Goal: Task Accomplishment & Management: Complete application form

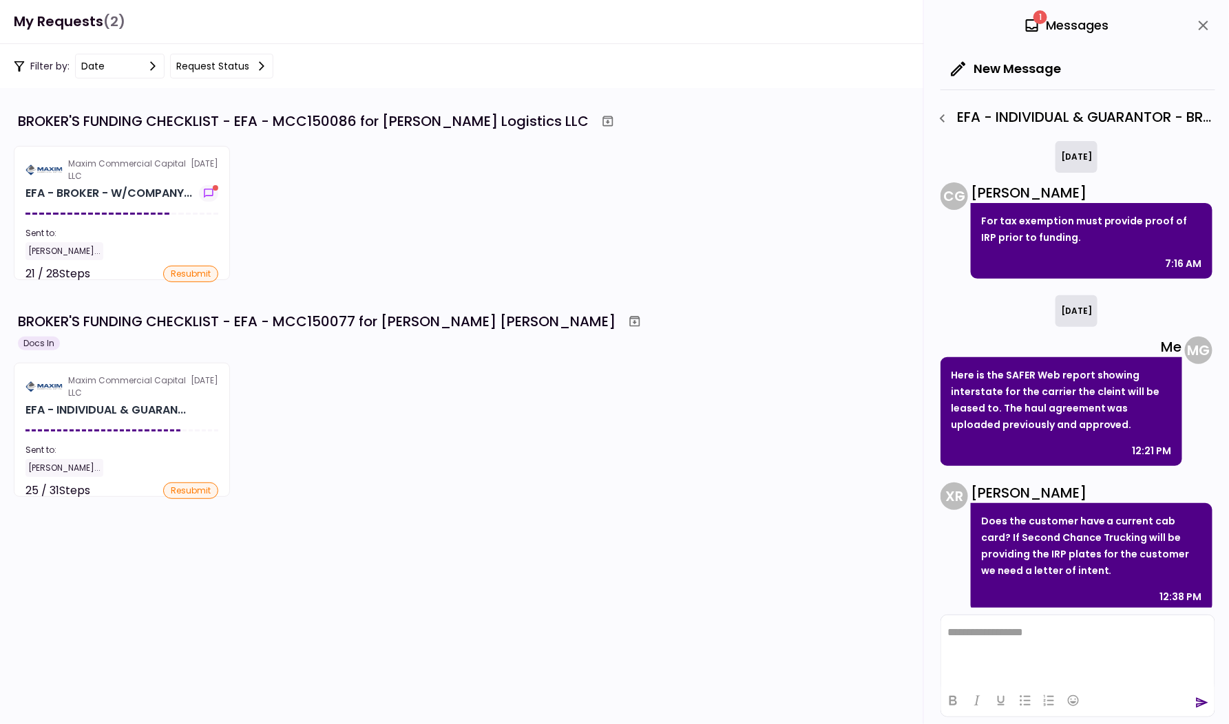
scroll to position [333, 0]
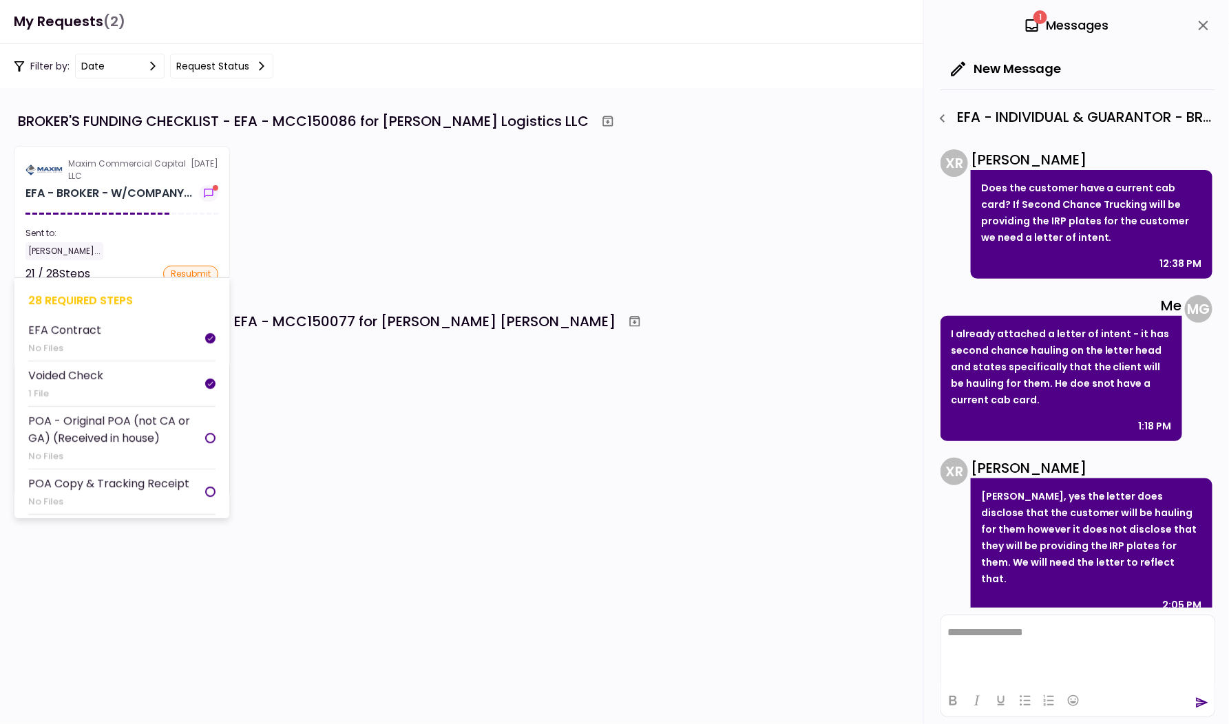
click at [194, 215] on section "Maxim Commercial Capital LLC 30 Sep EFA - BROKER - W/COMPANY... Sent to: Michae…" at bounding box center [122, 213] width 216 height 134
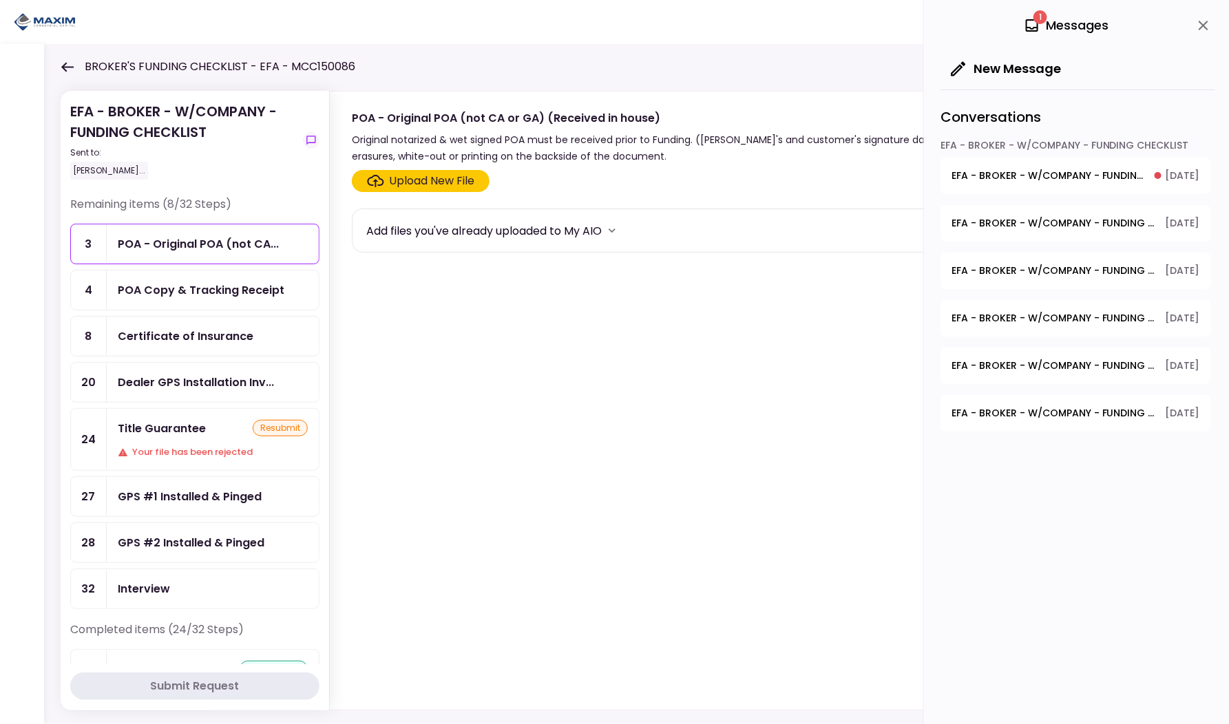
click at [1093, 182] on button "EFA - BROKER - W/COMPANY - FUNDING CHECKLIST - GPS Units Ordered 30.09.2025" at bounding box center [1075, 176] width 271 height 36
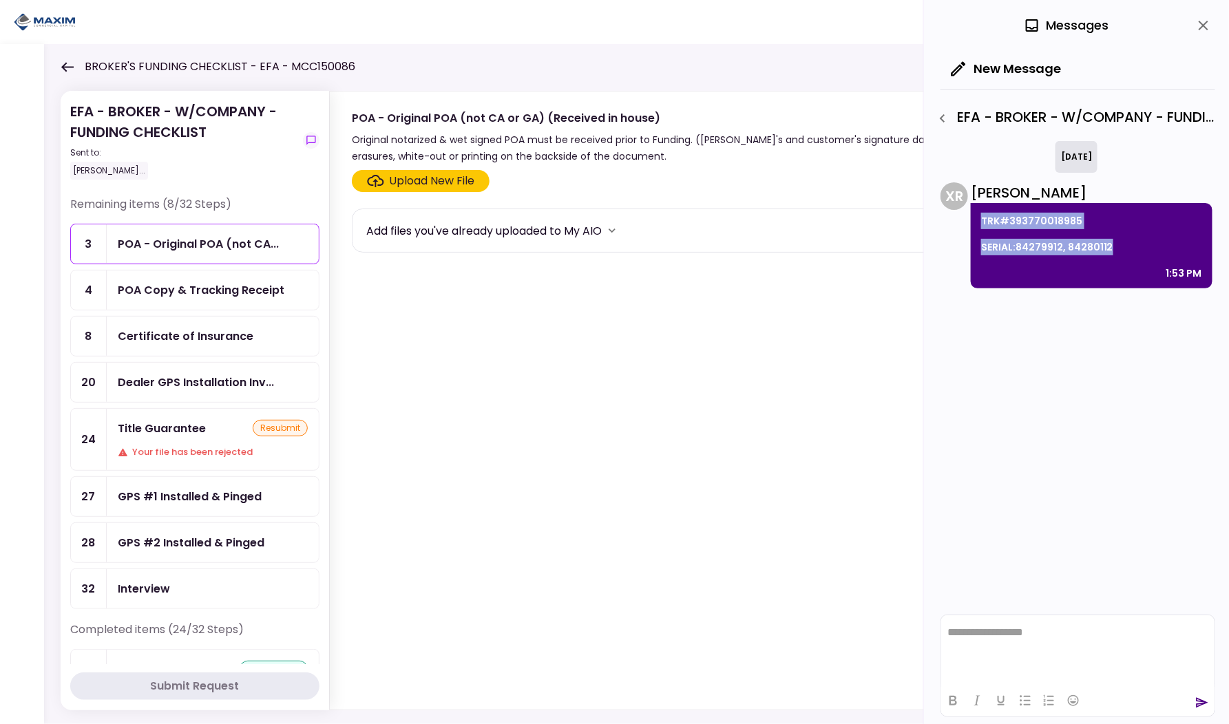
drag, startPoint x: 1114, startPoint y: 249, endPoint x: 975, endPoint y: 218, distance: 142.5
click at [975, 218] on div "TRK#393770018985 SERIAL:84279912, 84280112 1:53 PM" at bounding box center [1092, 245] width 242 height 85
copy div "TRK#393770018985 SERIAL:84279912, 84280112"
click at [1186, 14] on div "0 Messages" at bounding box center [1077, 25] width 275 height 51
click at [1198, 21] on icon "close" at bounding box center [1203, 25] width 17 height 17
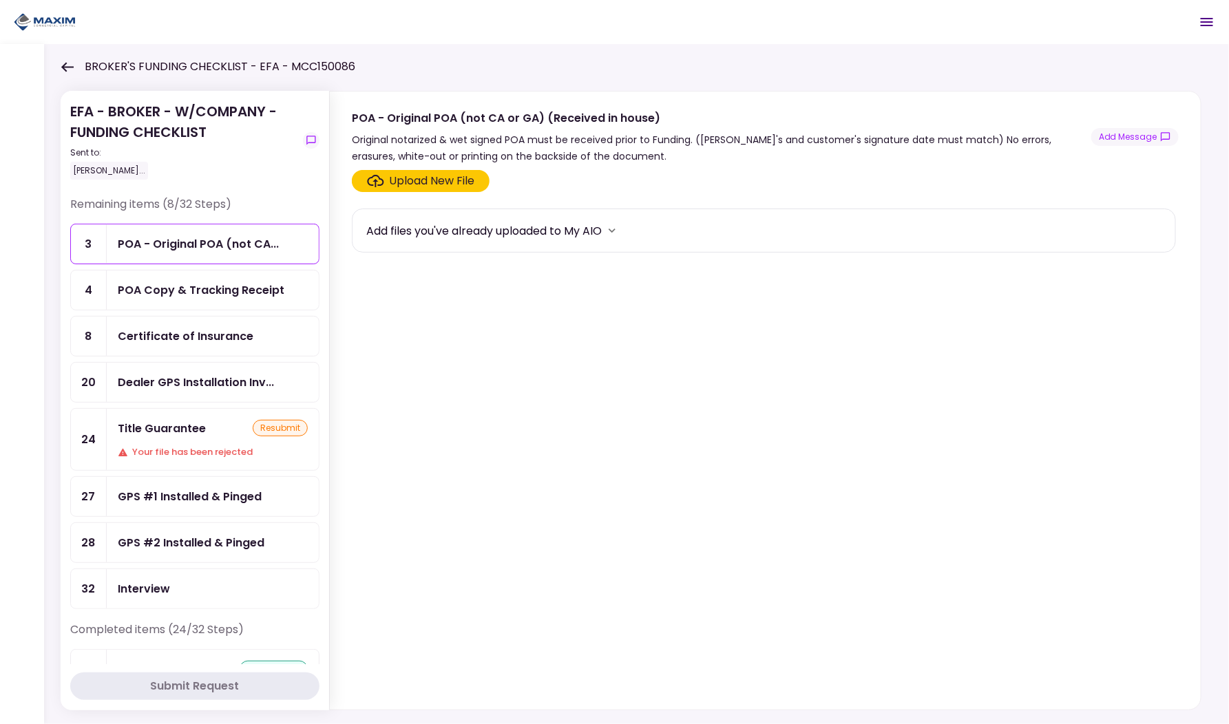
click at [1202, 29] on icon "Open menu" at bounding box center [1207, 22] width 17 height 17
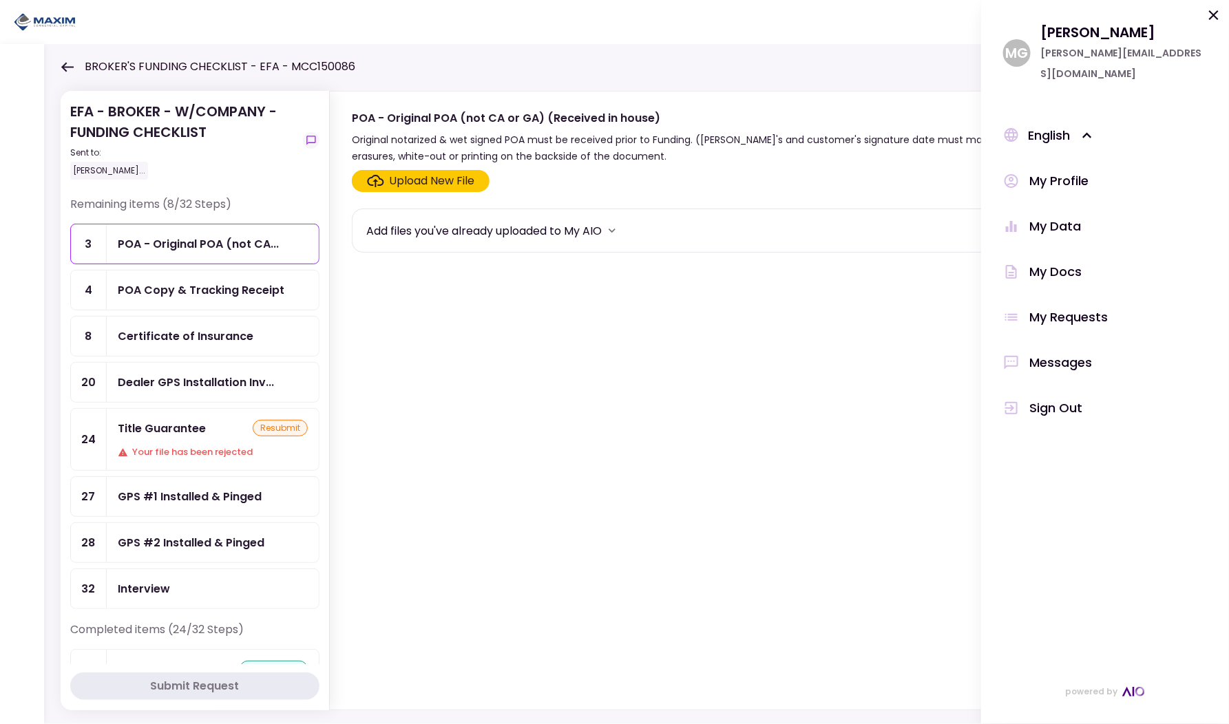
click at [1206, 11] on icon at bounding box center [1214, 15] width 17 height 17
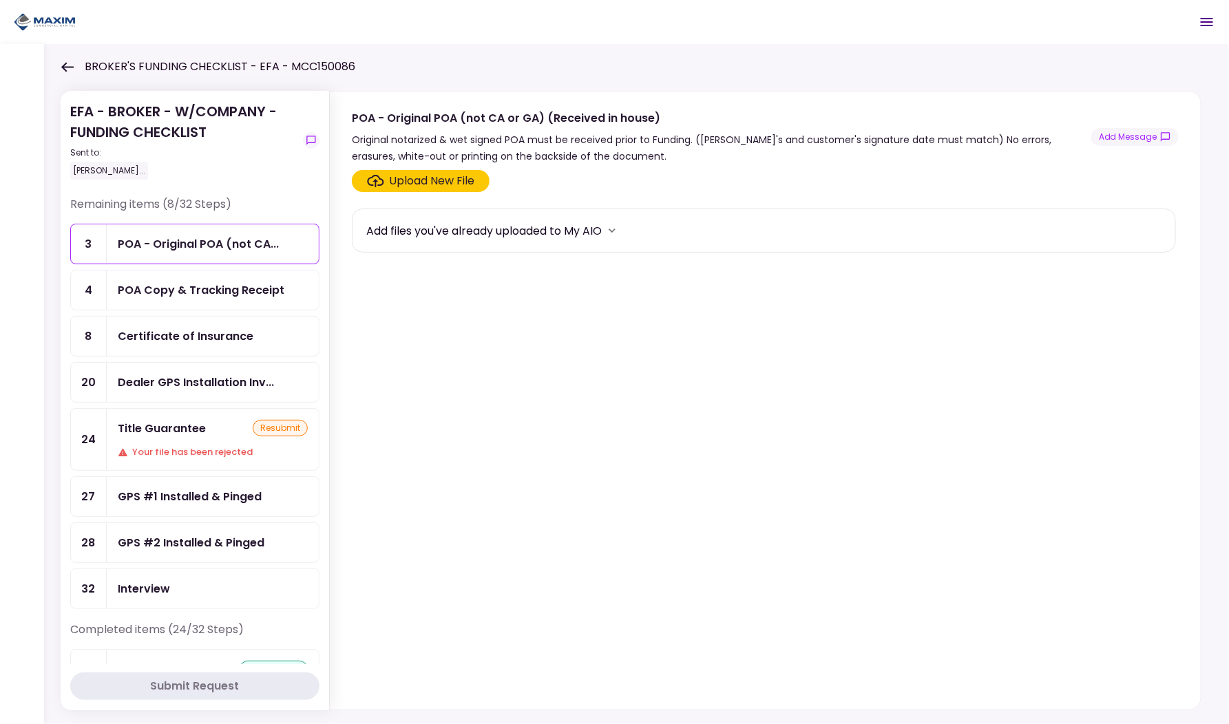
click at [212, 286] on div "POA Copy & Tracking Receipt" at bounding box center [201, 290] width 167 height 17
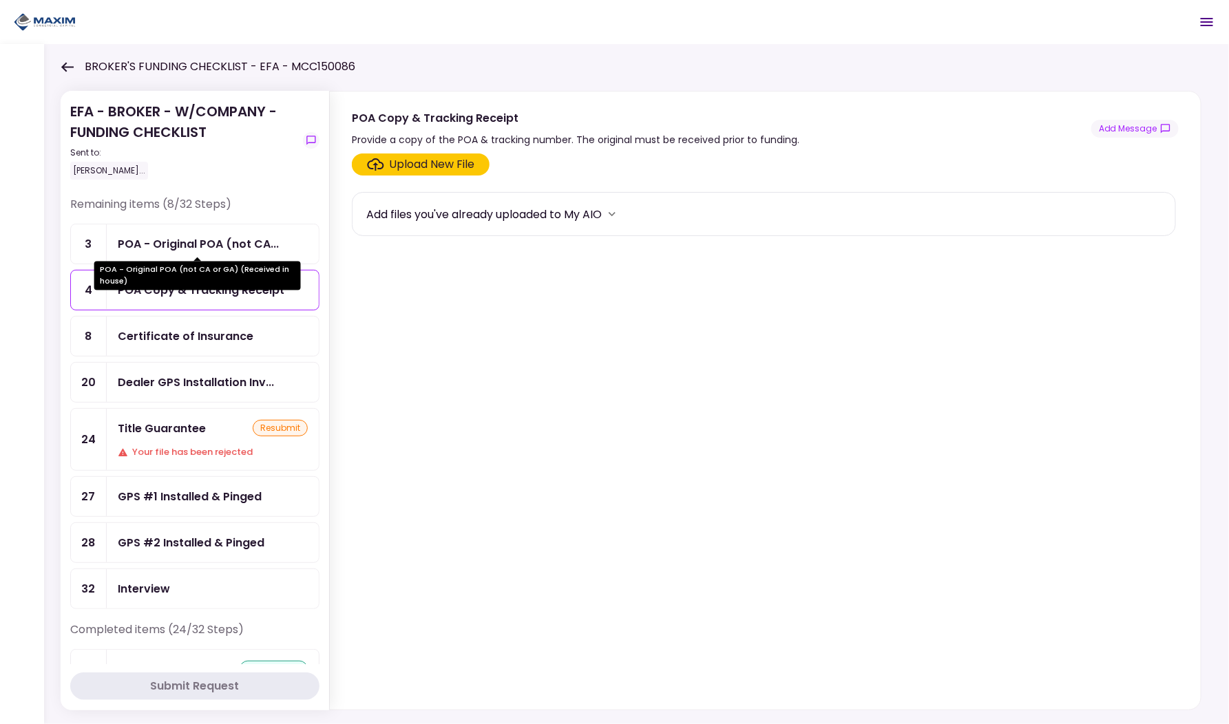
click at [196, 244] on div "POA - Original POA (not CA..." at bounding box center [198, 243] width 161 height 17
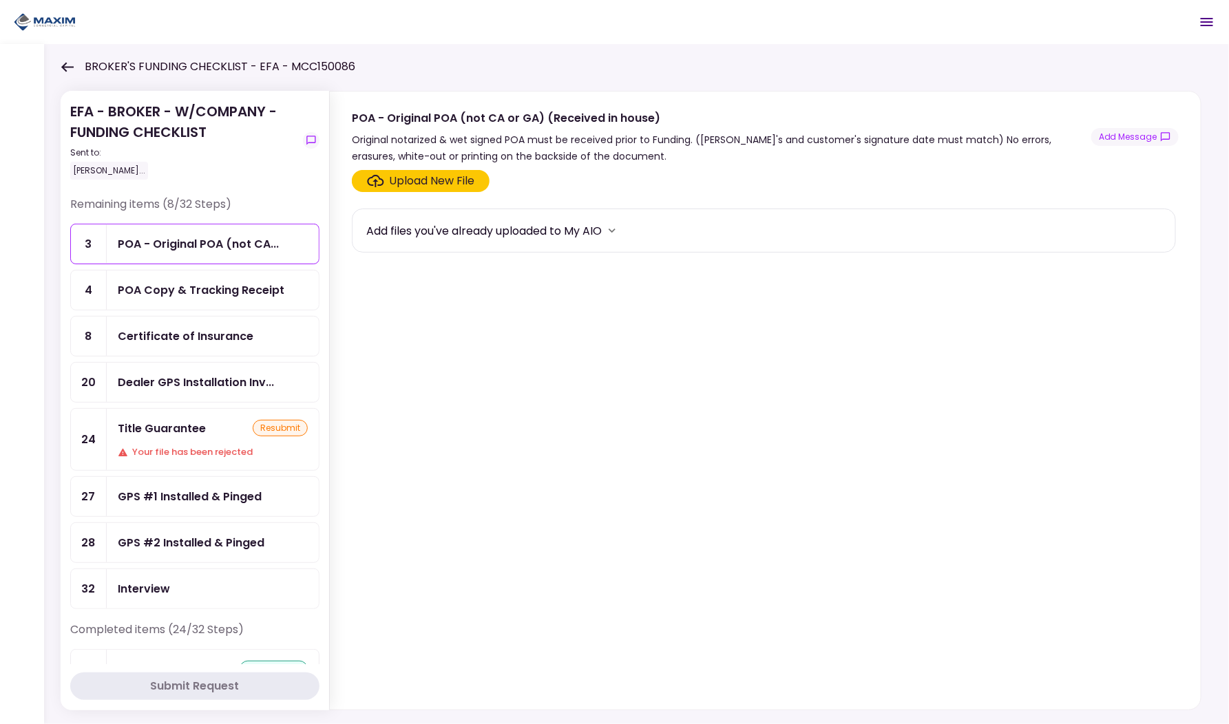
click at [171, 355] on ul "3 POA - Original POA (not CA... 4 POA Copy & Tracking Receipt 8 Certificate of …" at bounding box center [194, 417] width 249 height 386
click at [171, 335] on div "Certificate of Insurance" at bounding box center [186, 336] width 136 height 17
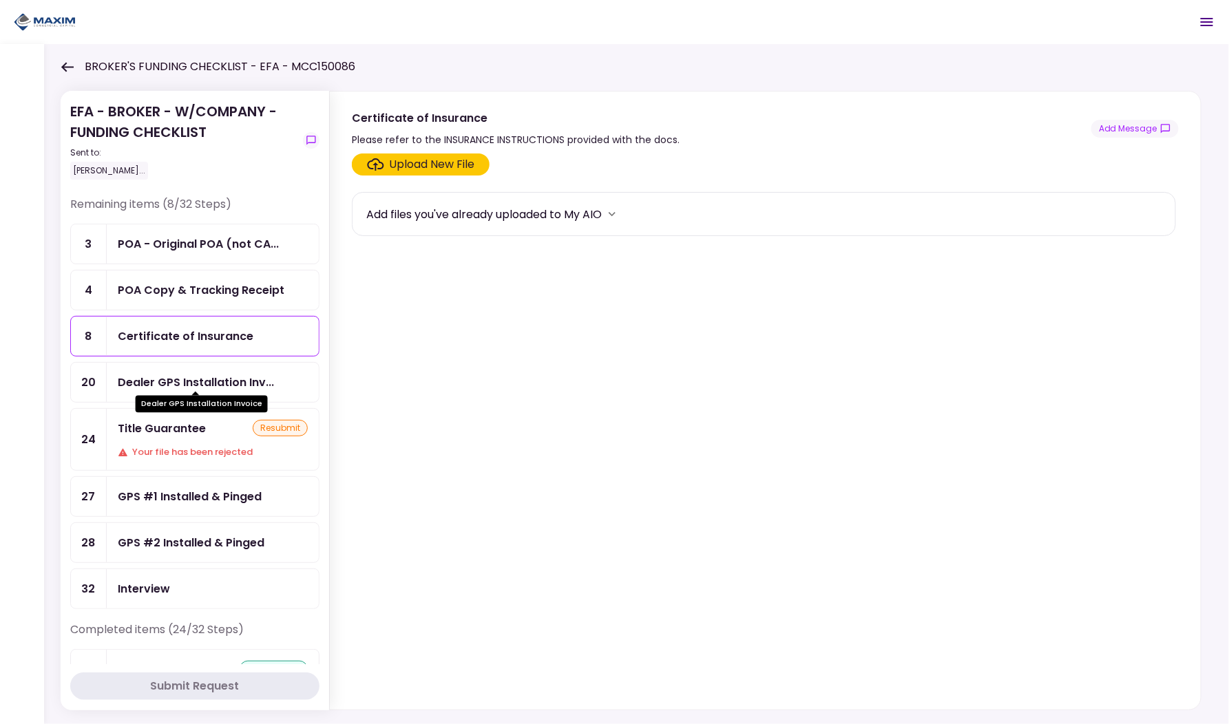
click at [174, 374] on div "Dealer GPS Installation Inv..." at bounding box center [196, 382] width 156 height 17
click at [168, 335] on div "Certificate of Insurance" at bounding box center [186, 336] width 136 height 17
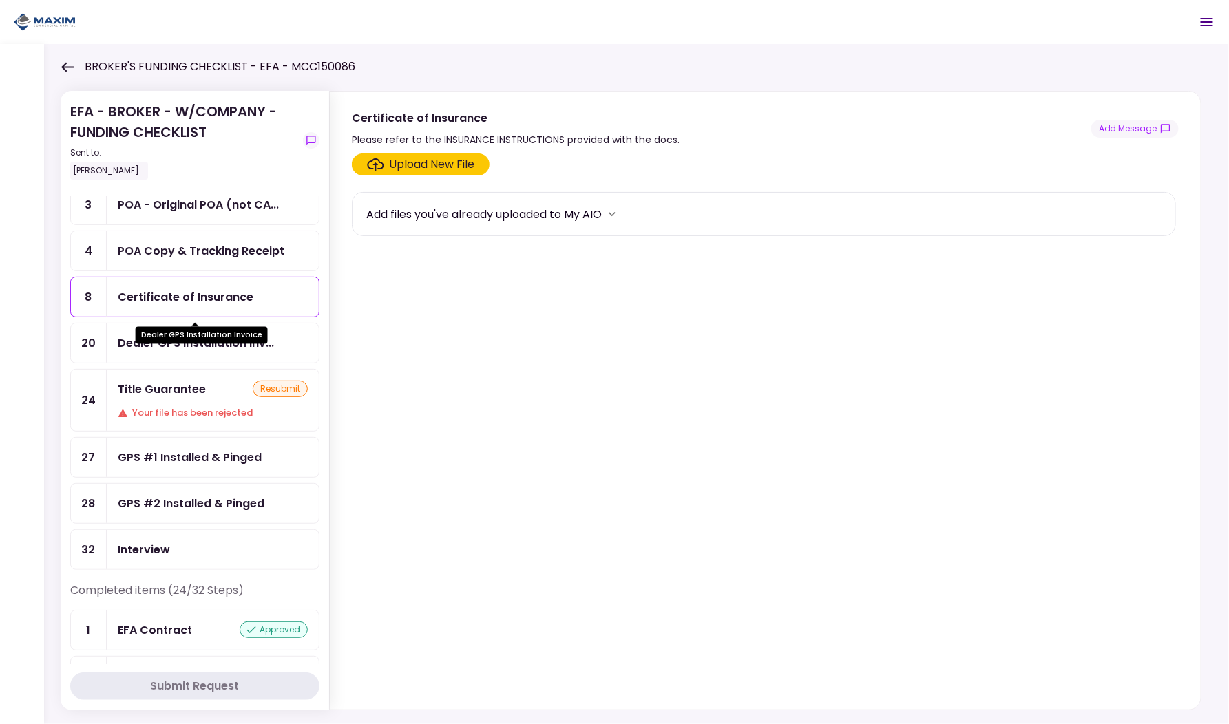
scroll to position [88, 0]
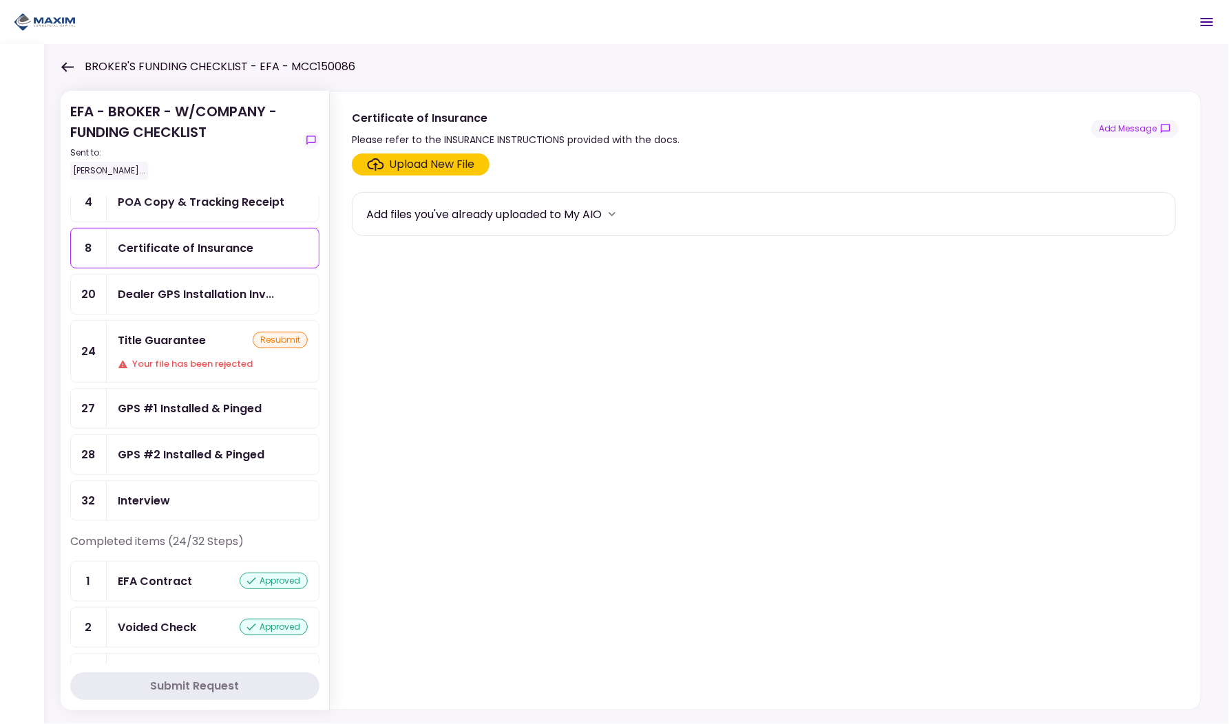
click at [180, 345] on div "Title Guarantee resubmit Your file has been rejected" at bounding box center [213, 351] width 212 height 61
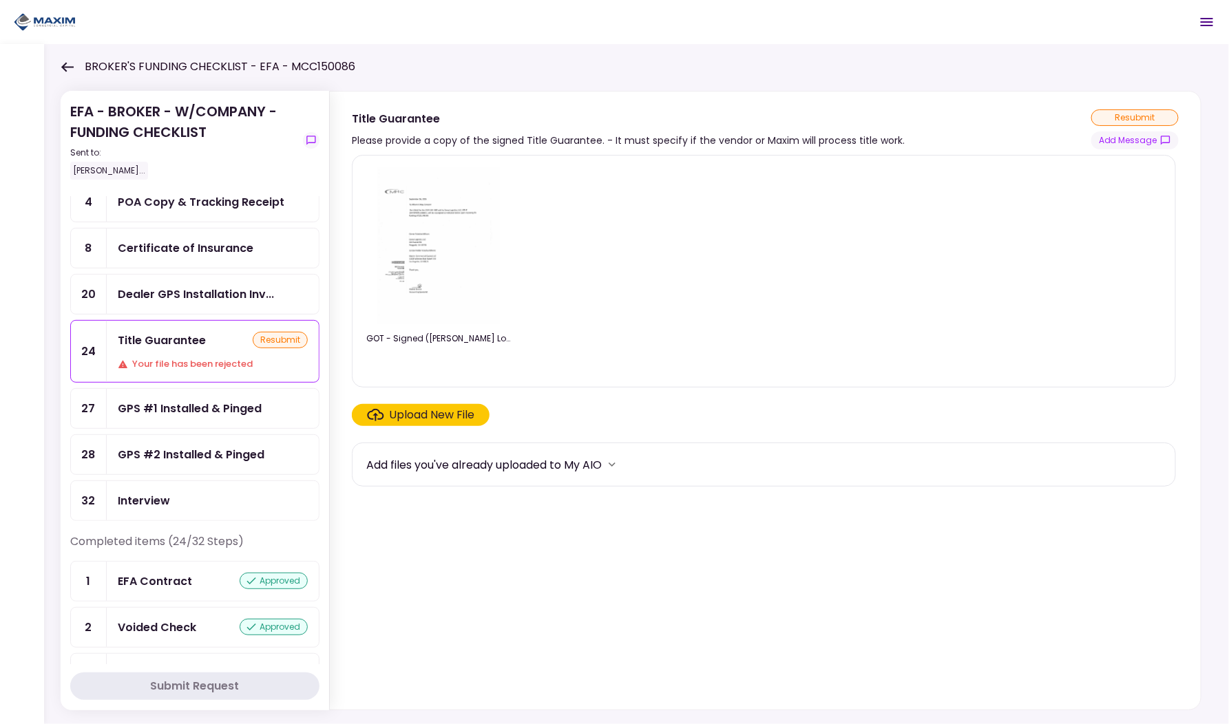
click at [1120, 114] on div "resubmit" at bounding box center [1134, 117] width 87 height 17
click at [1121, 136] on button "Add Message" at bounding box center [1134, 140] width 87 height 18
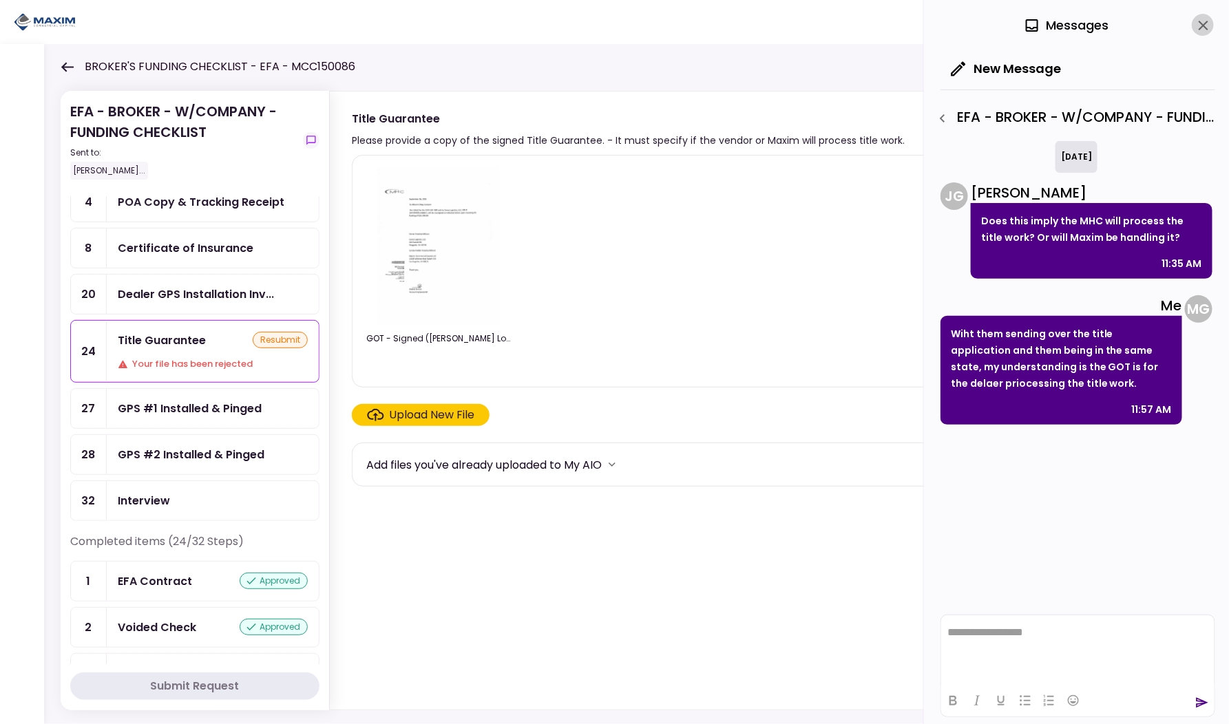
click at [1208, 28] on icon "close" at bounding box center [1204, 26] width 10 height 10
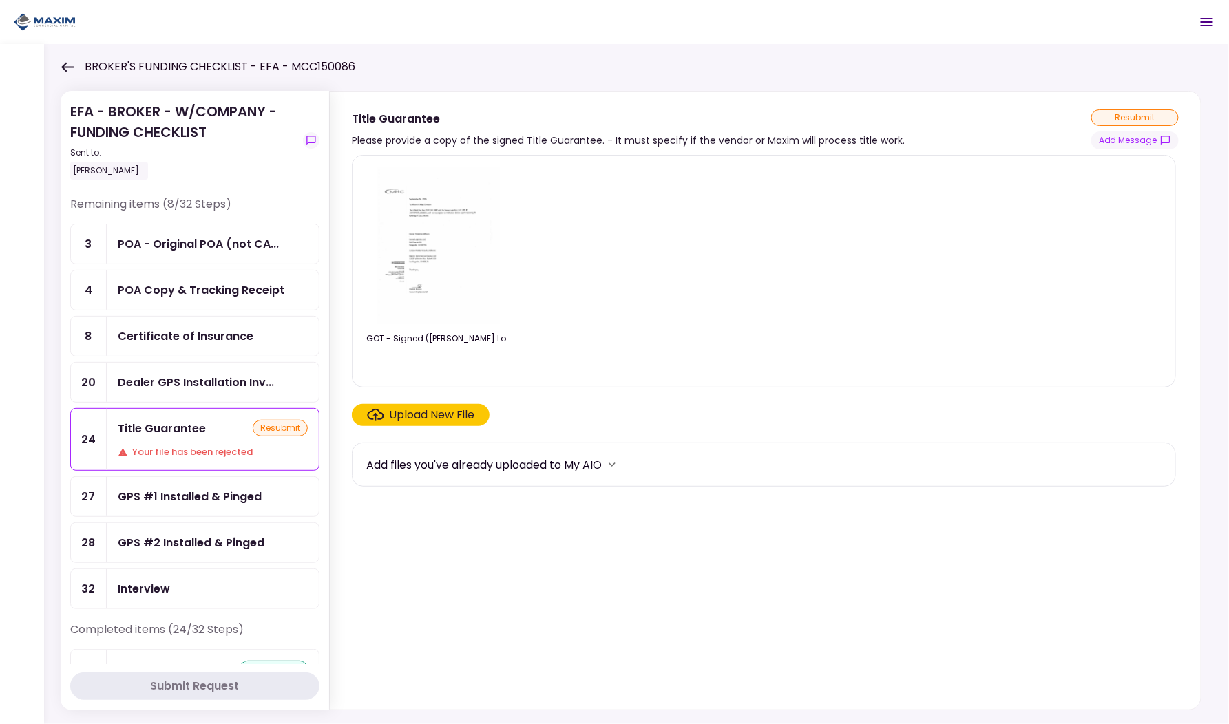
click at [63, 70] on icon at bounding box center [67, 67] width 13 height 10
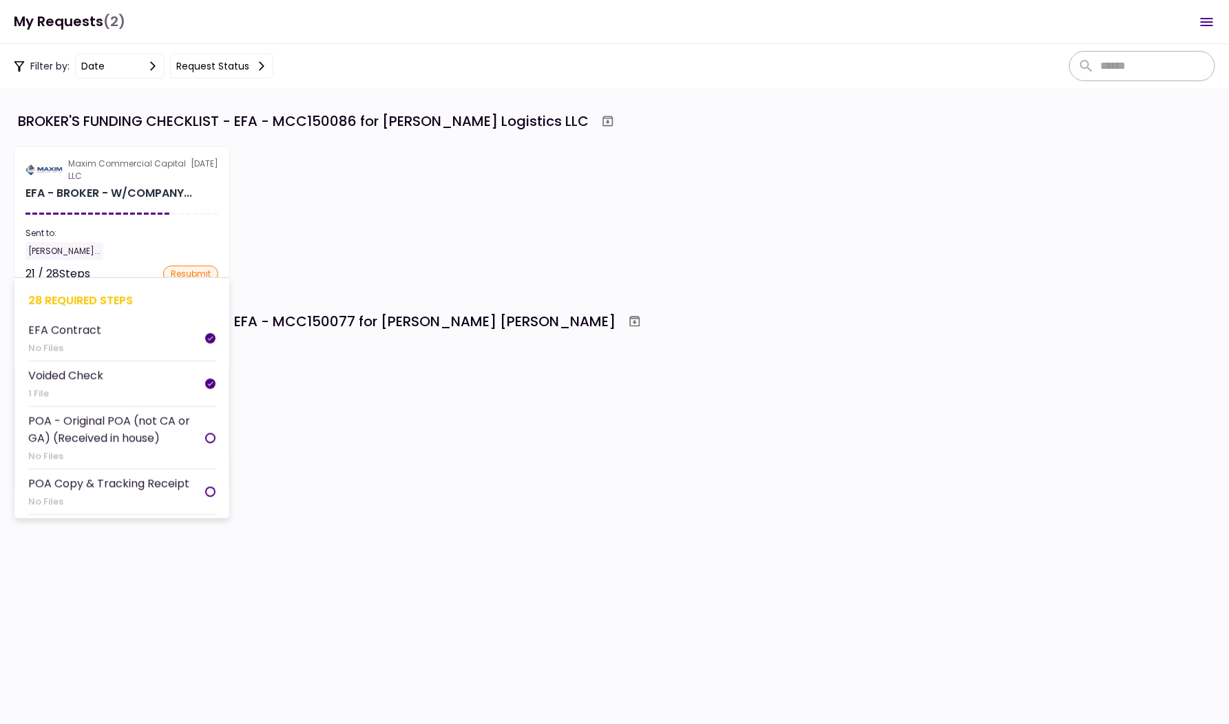
click at [132, 242] on div "[PERSON_NAME]..." at bounding box center [121, 251] width 193 height 18
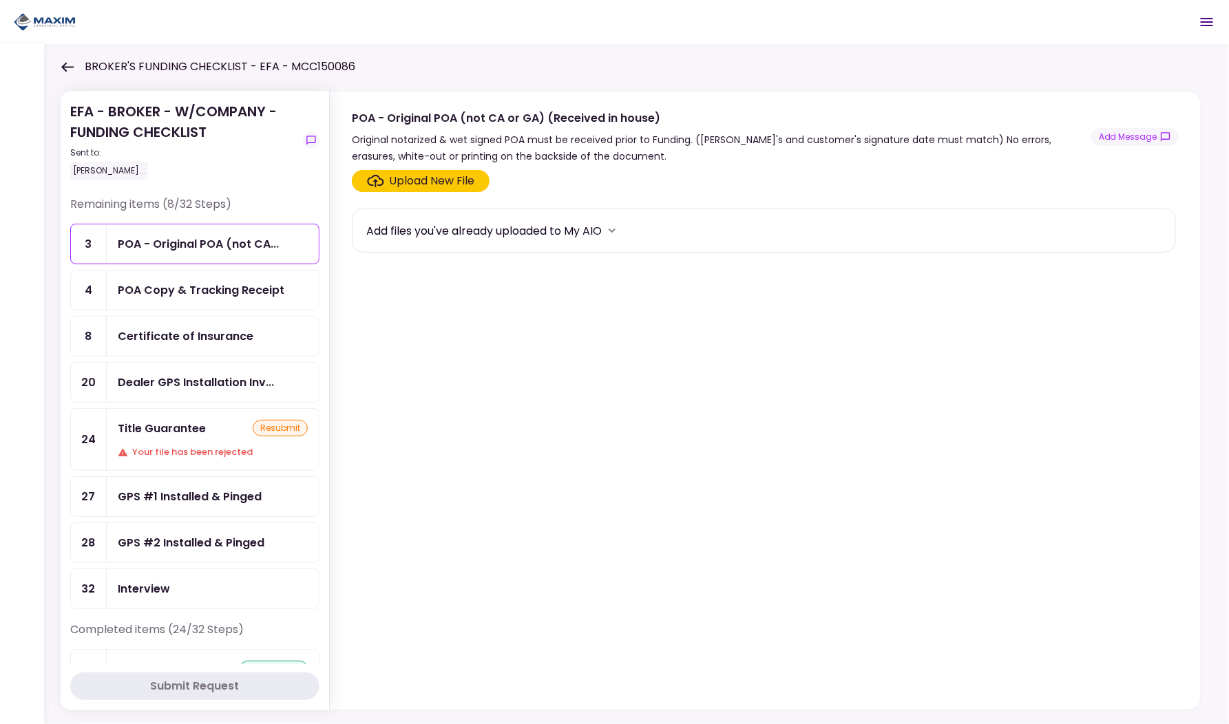
click at [206, 436] on div "Title Guarantee resubmit Your file has been rejected" at bounding box center [213, 439] width 212 height 61
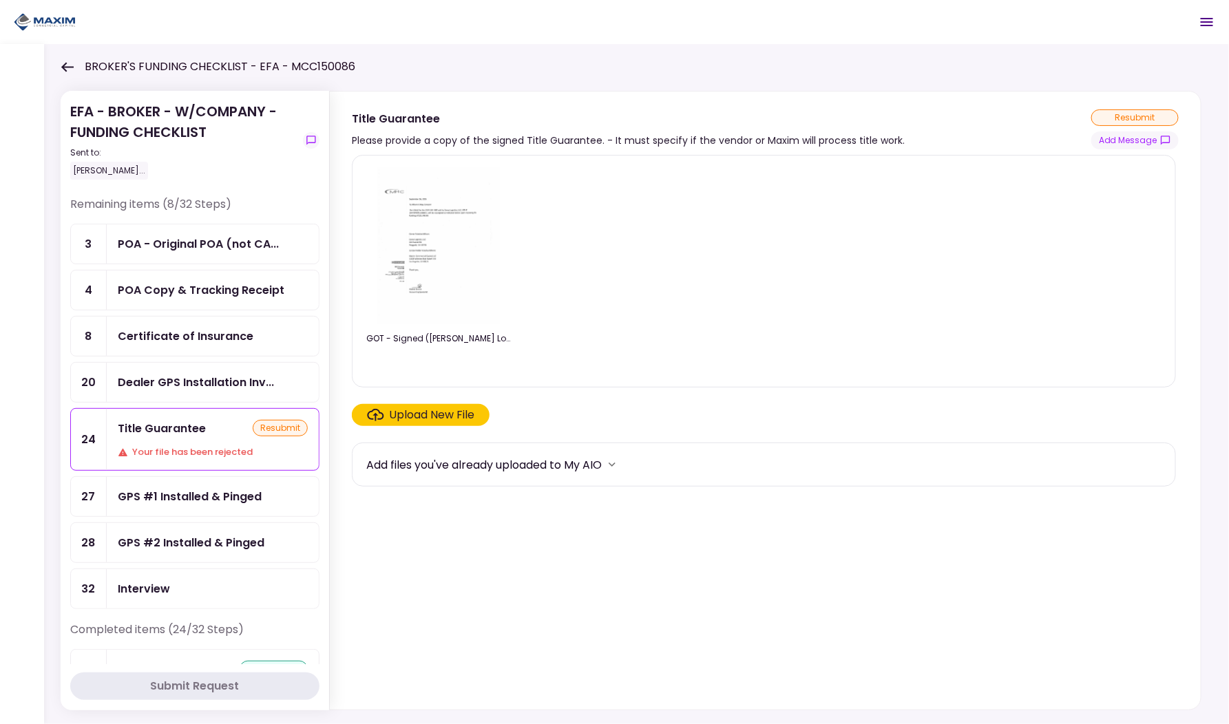
click at [63, 70] on icon at bounding box center [67, 67] width 13 height 10
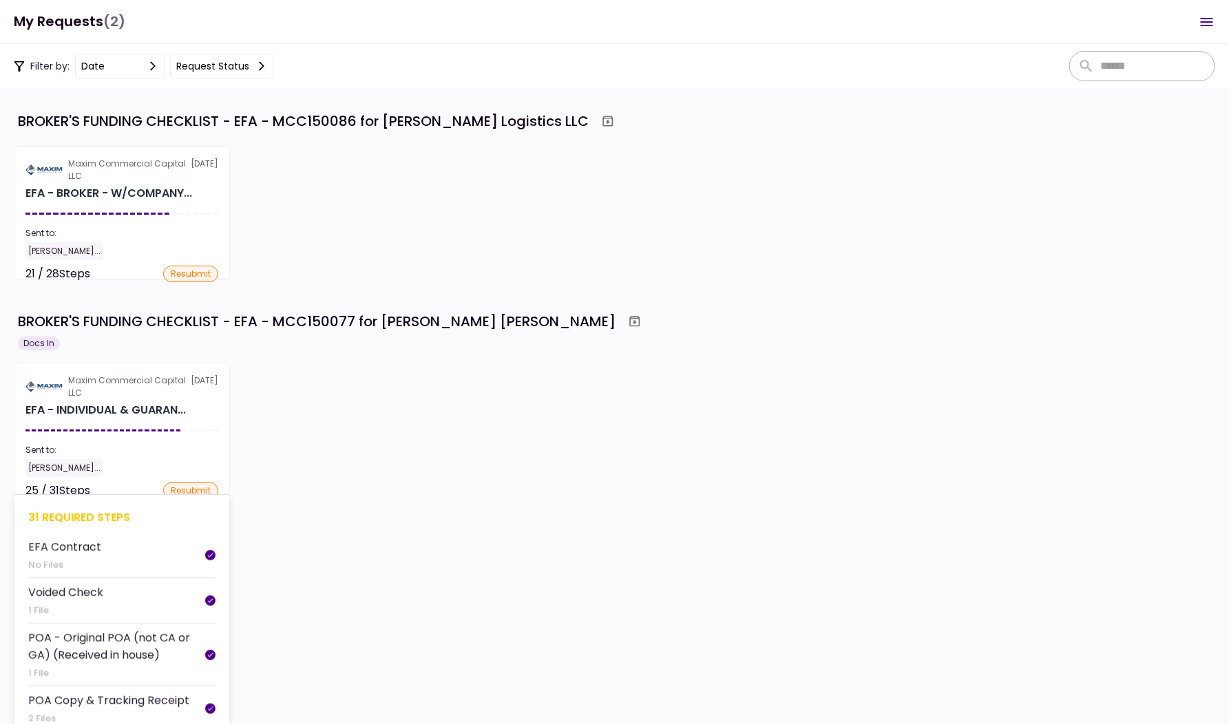
click at [189, 441] on section "Maxim Commercial Capital LLC 30 Sep EFA - INDIVIDUAL & GUARAN... Sent to: Micha…" at bounding box center [122, 430] width 216 height 134
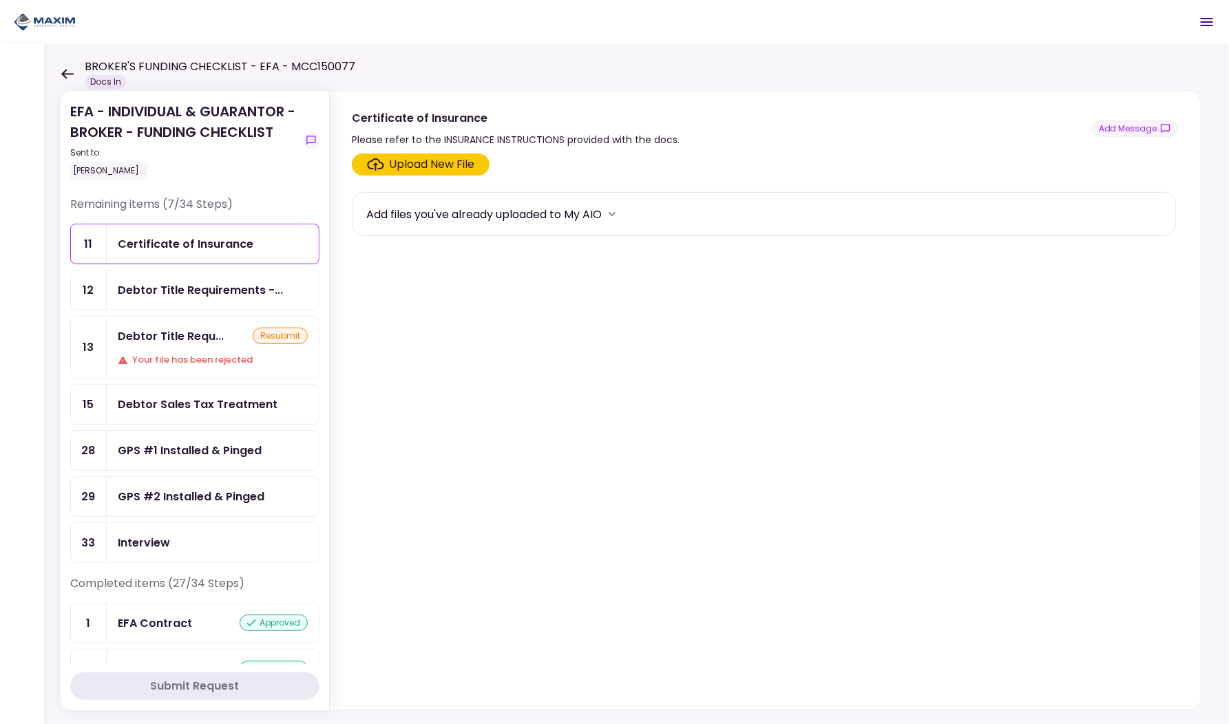
click at [62, 73] on icon at bounding box center [67, 74] width 12 height 10
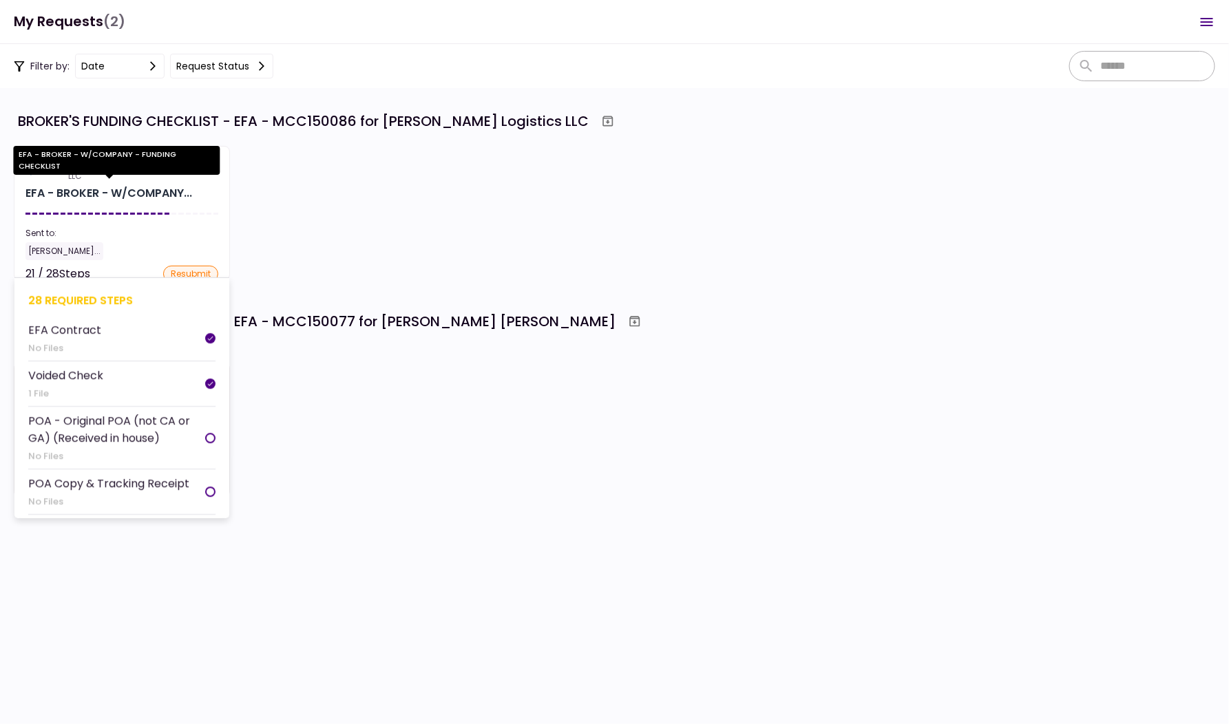
click at [151, 199] on div "EFA - BROKER - W/COMPANY..." at bounding box center [108, 193] width 167 height 17
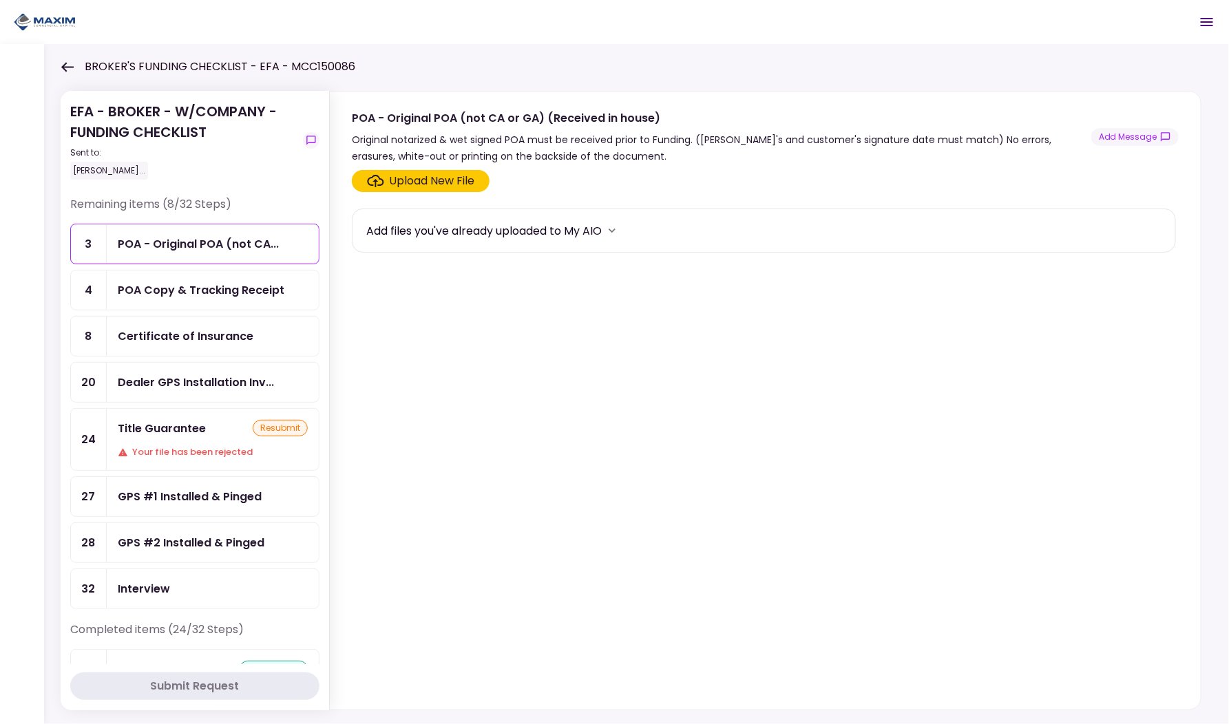
click at [61, 67] on icon at bounding box center [67, 67] width 13 height 10
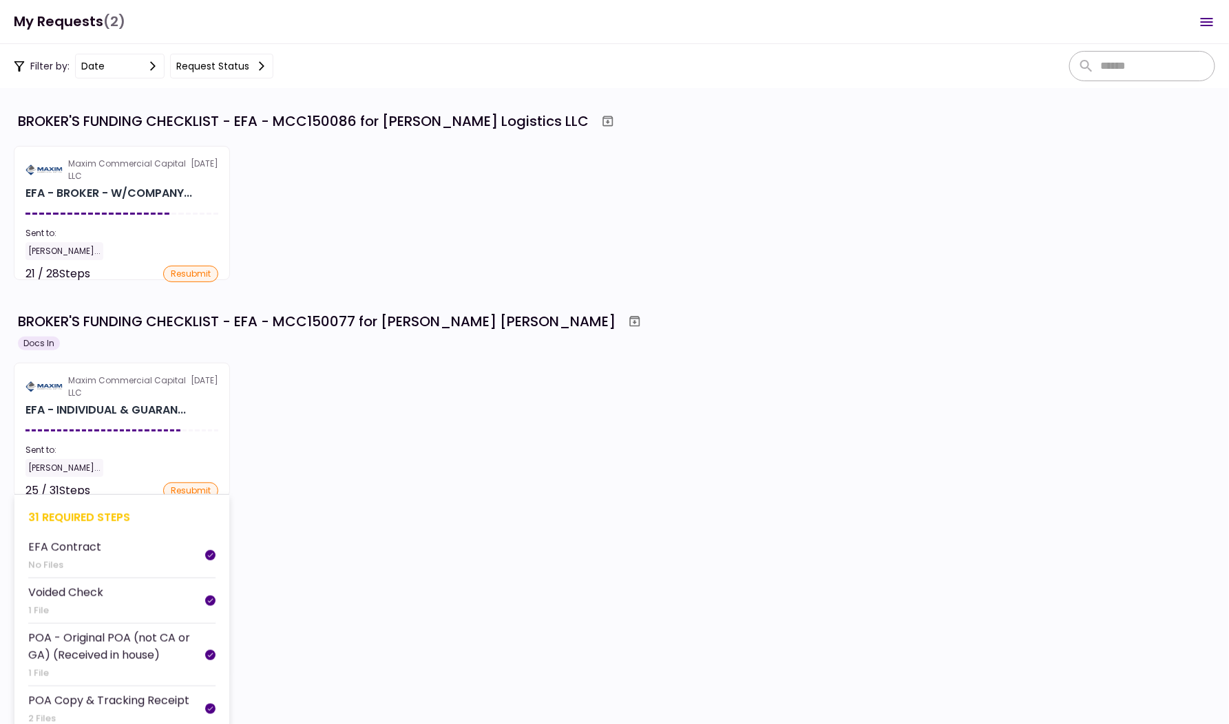
click at [182, 390] on div "Maxim Commercial Capital LLC" at bounding box center [129, 387] width 123 height 25
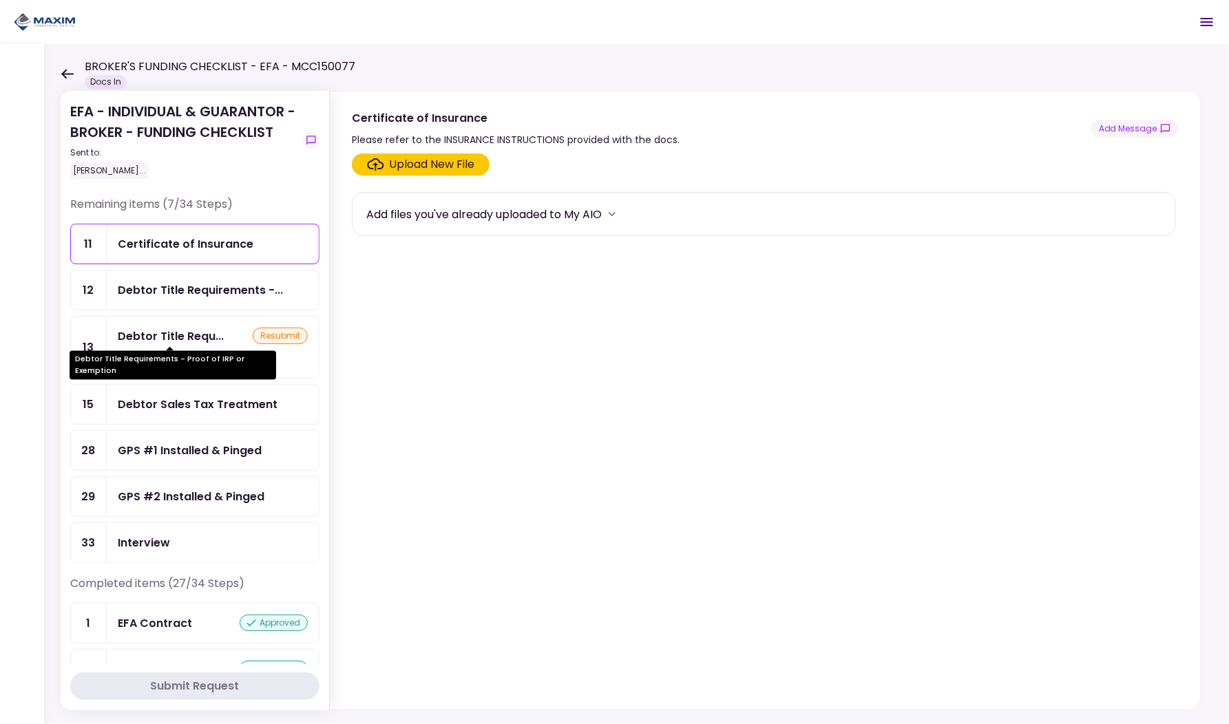
click at [200, 334] on div "Debtor Title Requ..." at bounding box center [171, 336] width 106 height 17
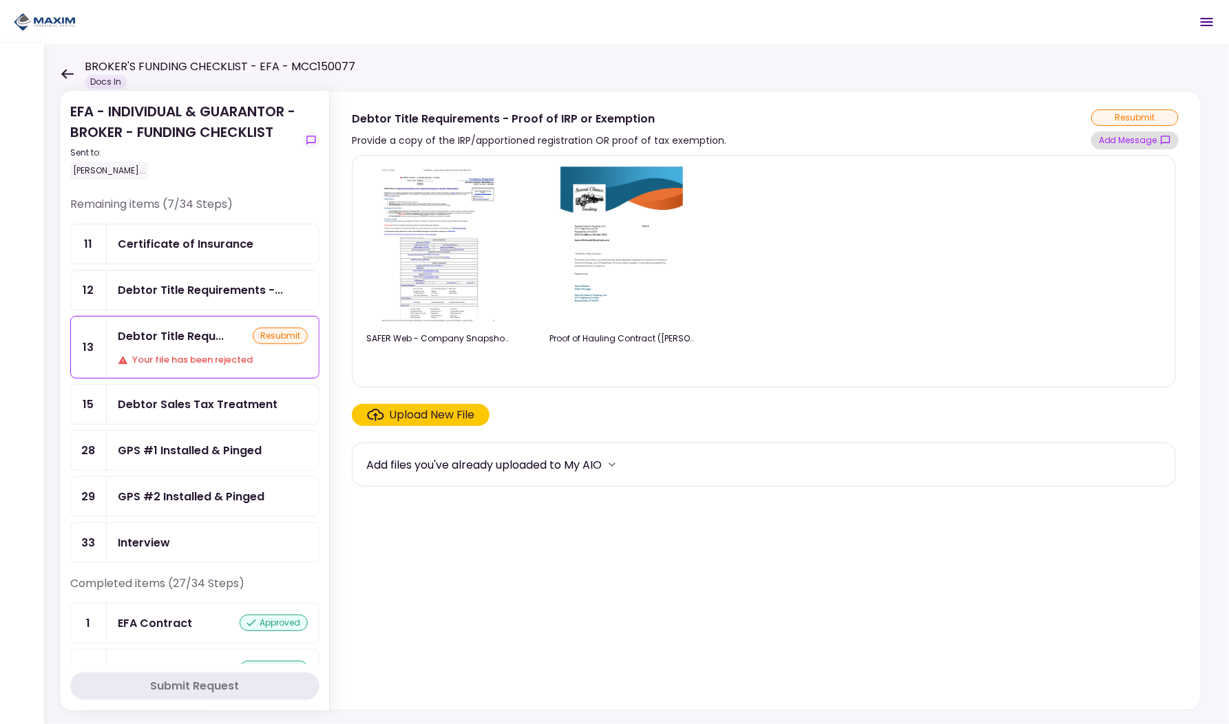
click at [1139, 143] on button "Add Message" at bounding box center [1134, 140] width 87 height 18
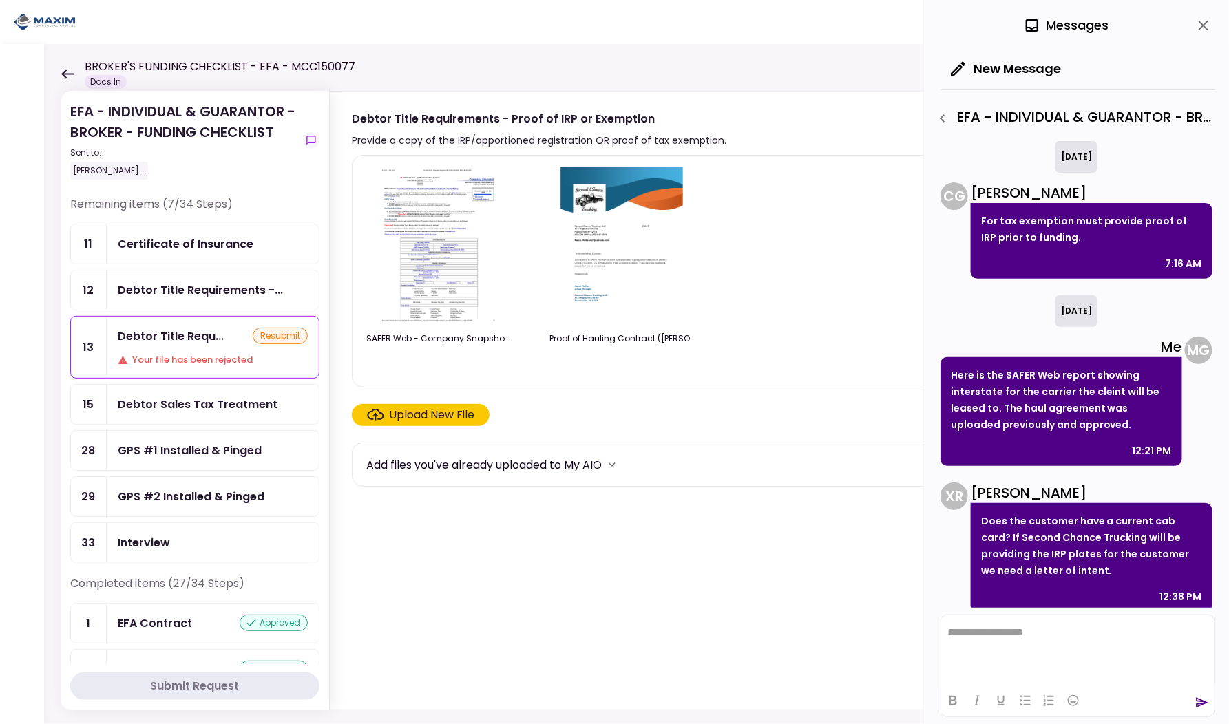
scroll to position [333, 0]
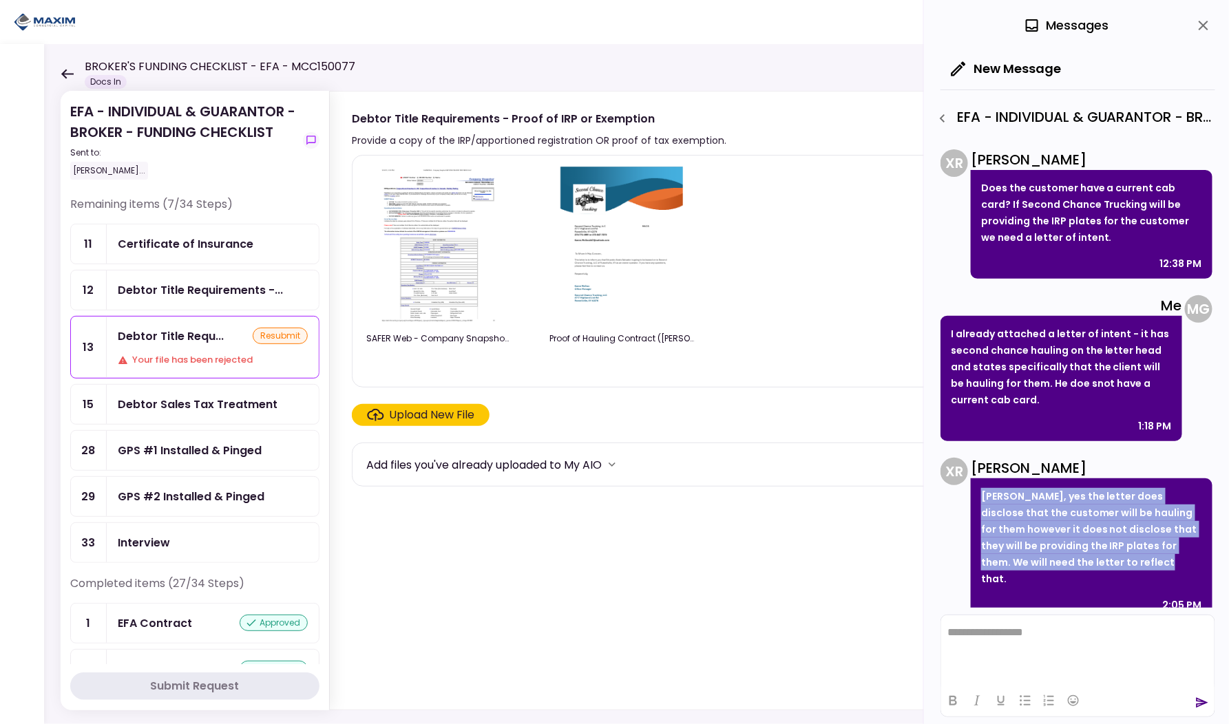
drag, startPoint x: 1095, startPoint y: 568, endPoint x: 975, endPoint y: 494, distance: 141.2
click at [975, 494] on div "Michael, yes the letter does disclose that the customer will be hauling for the…" at bounding box center [1092, 549] width 242 height 142
copy p "Michael, yes the letter does disclose that the customer will be hauling for the…"
click at [187, 443] on div "GPS #1 Installed & Pinged" at bounding box center [190, 450] width 144 height 17
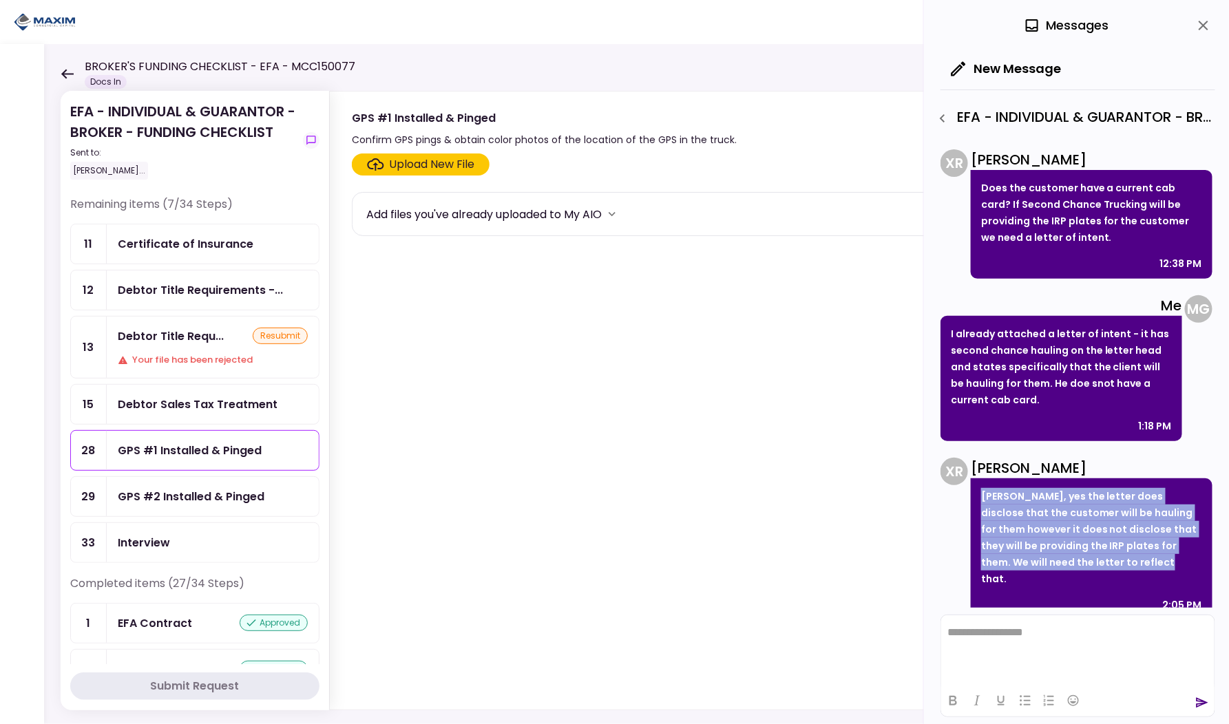
click at [1197, 26] on icon "close" at bounding box center [1203, 25] width 17 height 17
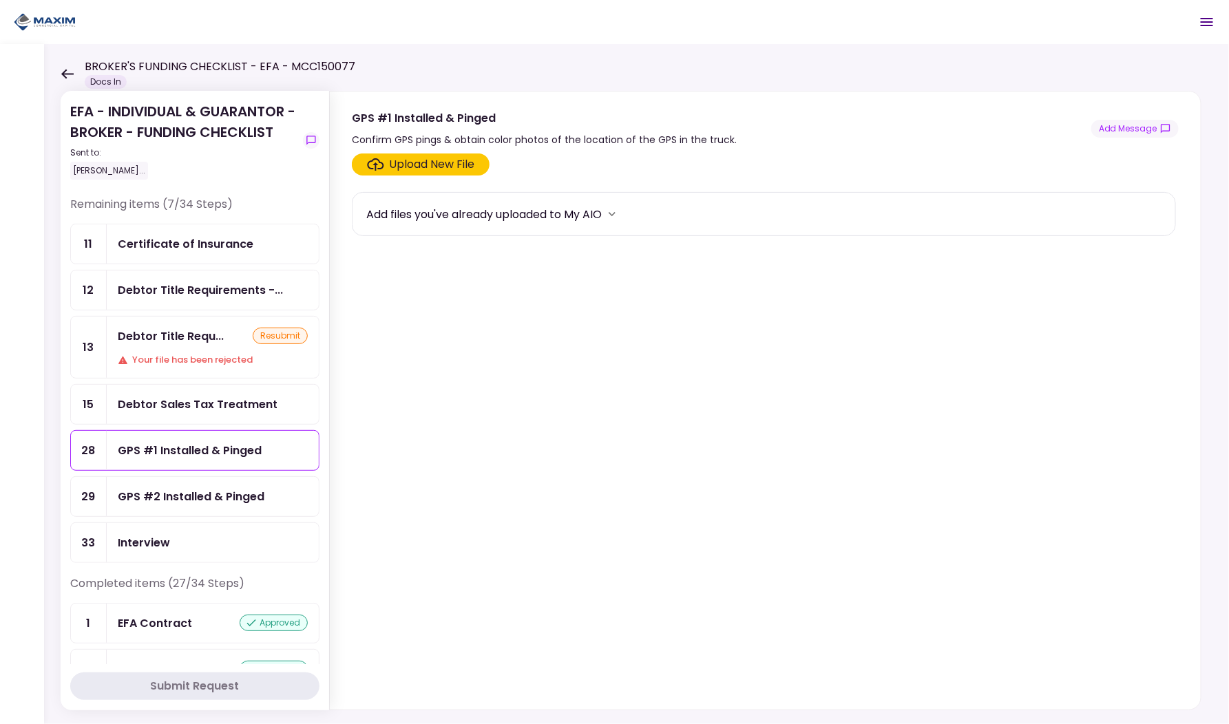
click at [239, 402] on div "Debtor Sales Tax Treatment" at bounding box center [198, 404] width 160 height 17
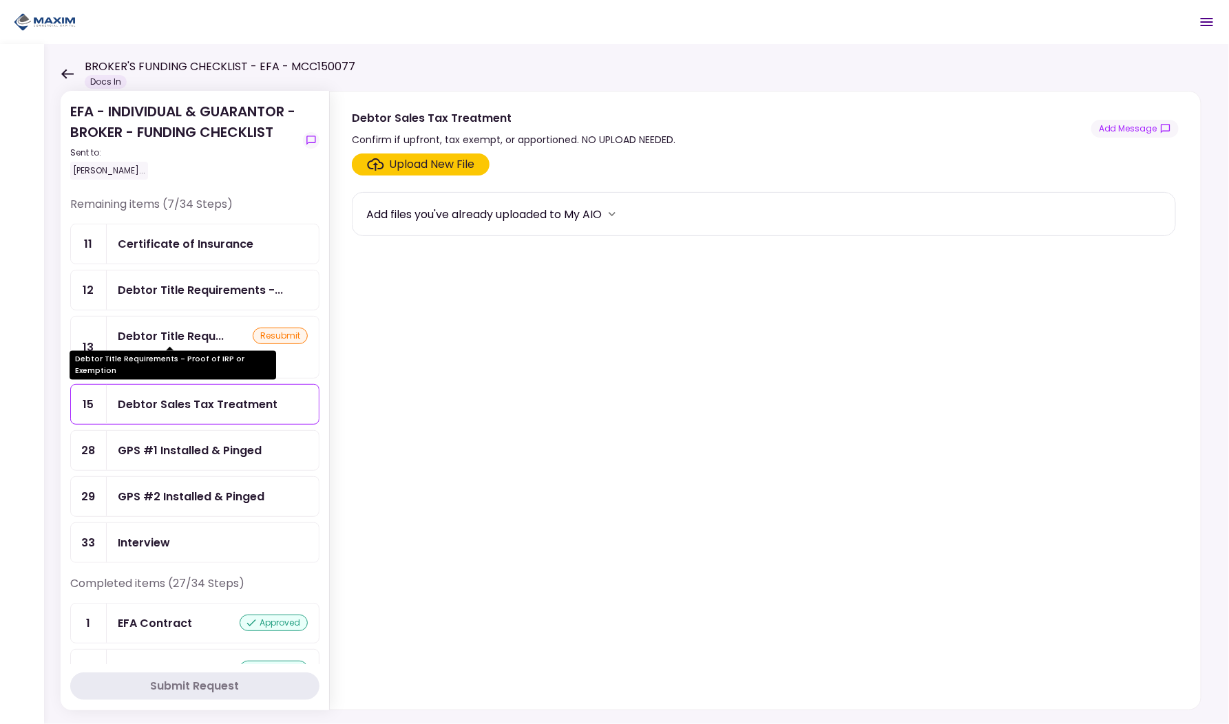
click at [195, 340] on div "Debtor Title Requ..." at bounding box center [171, 336] width 106 height 17
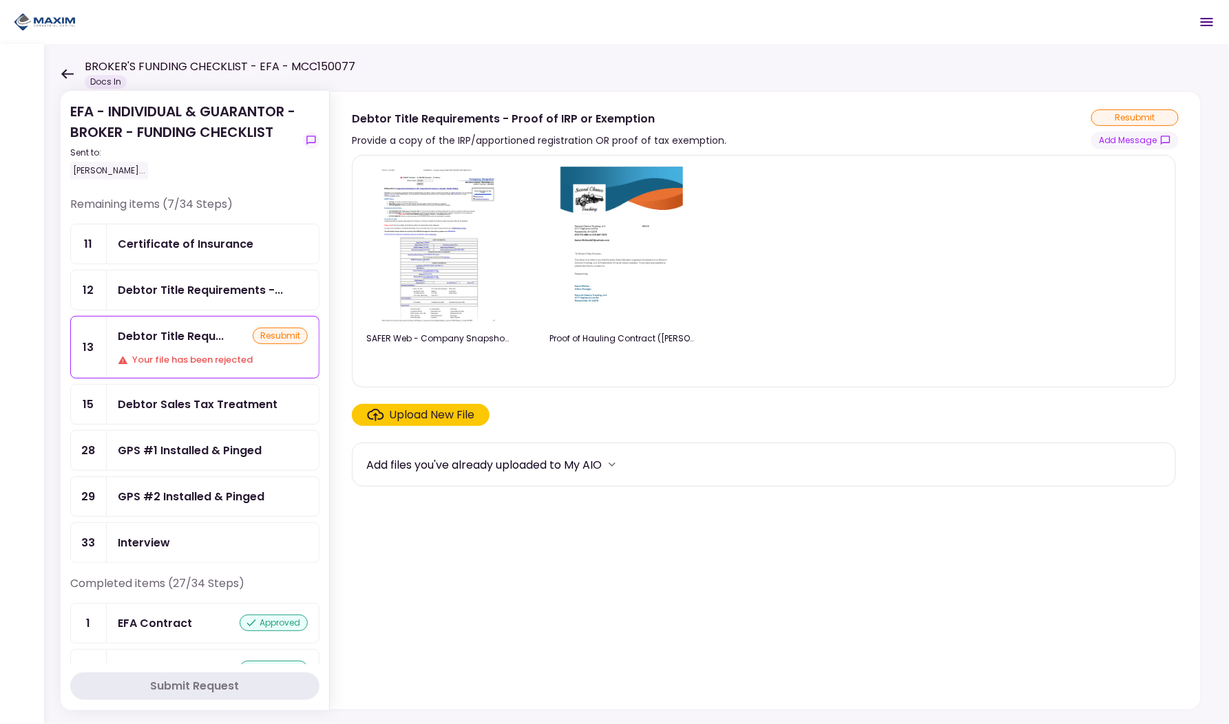
click at [193, 442] on div "GPS #1 Installed & Pinged" at bounding box center [190, 450] width 144 height 17
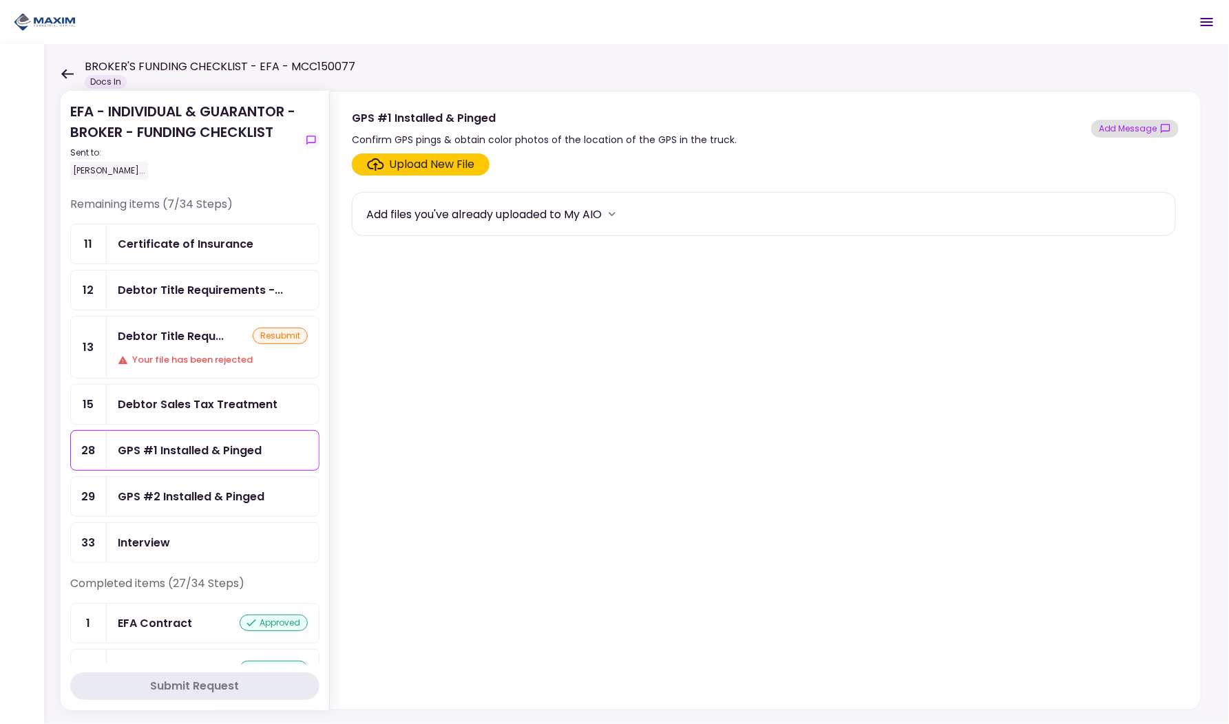
click at [1133, 124] on button "Add Message" at bounding box center [1134, 129] width 87 height 18
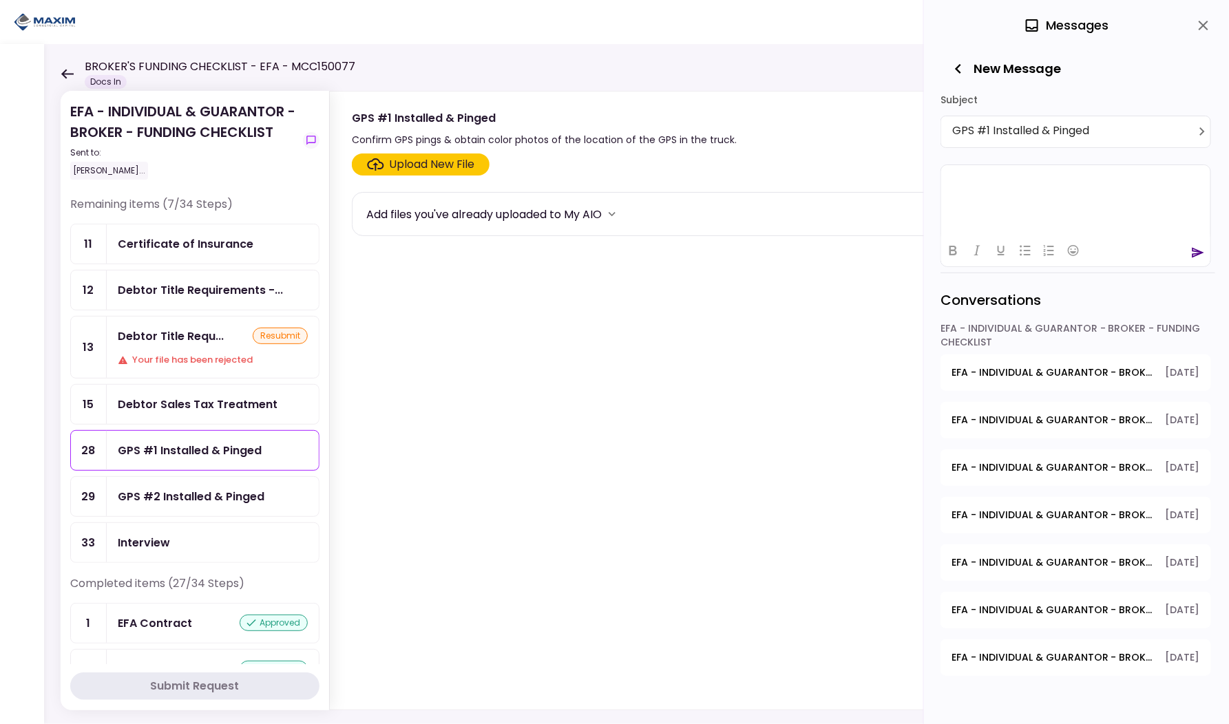
click at [1018, 188] on html at bounding box center [1074, 182] width 269 height 34
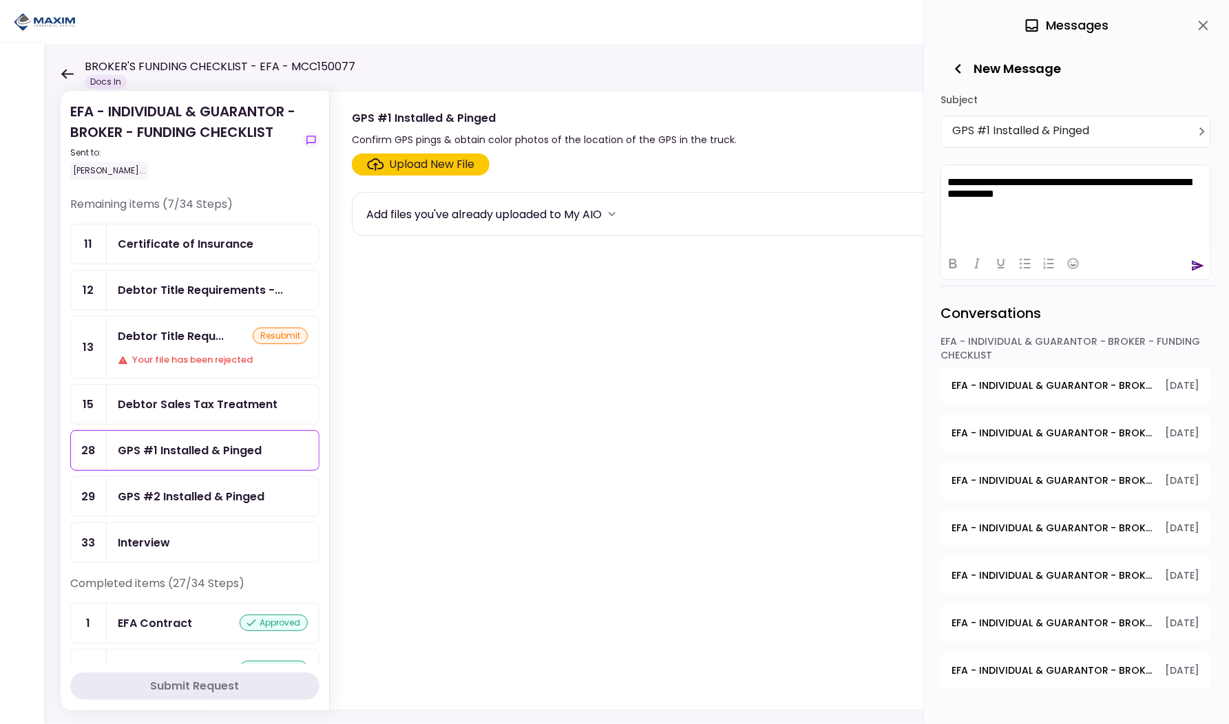
click at [1197, 266] on icon "send" at bounding box center [1198, 265] width 12 height 10
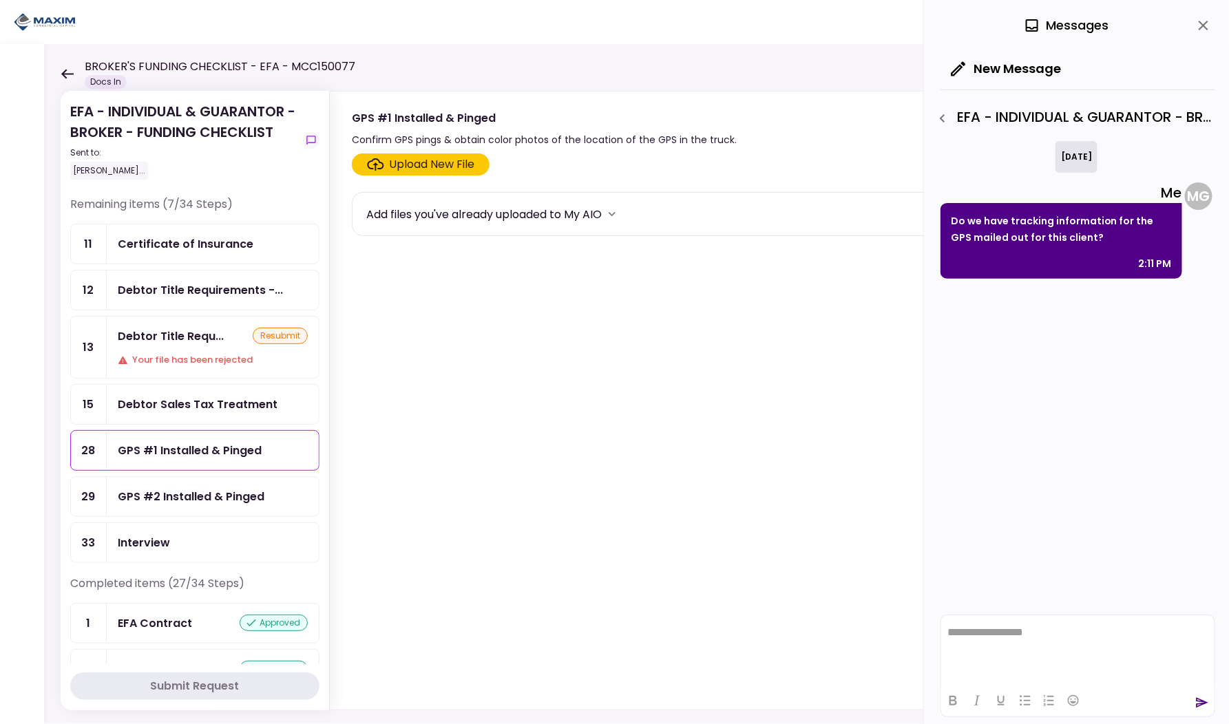
click at [181, 411] on div "Debtor Sales Tax Treatment" at bounding box center [213, 404] width 212 height 39
click at [173, 361] on div "Your file has been rejected" at bounding box center [213, 360] width 190 height 14
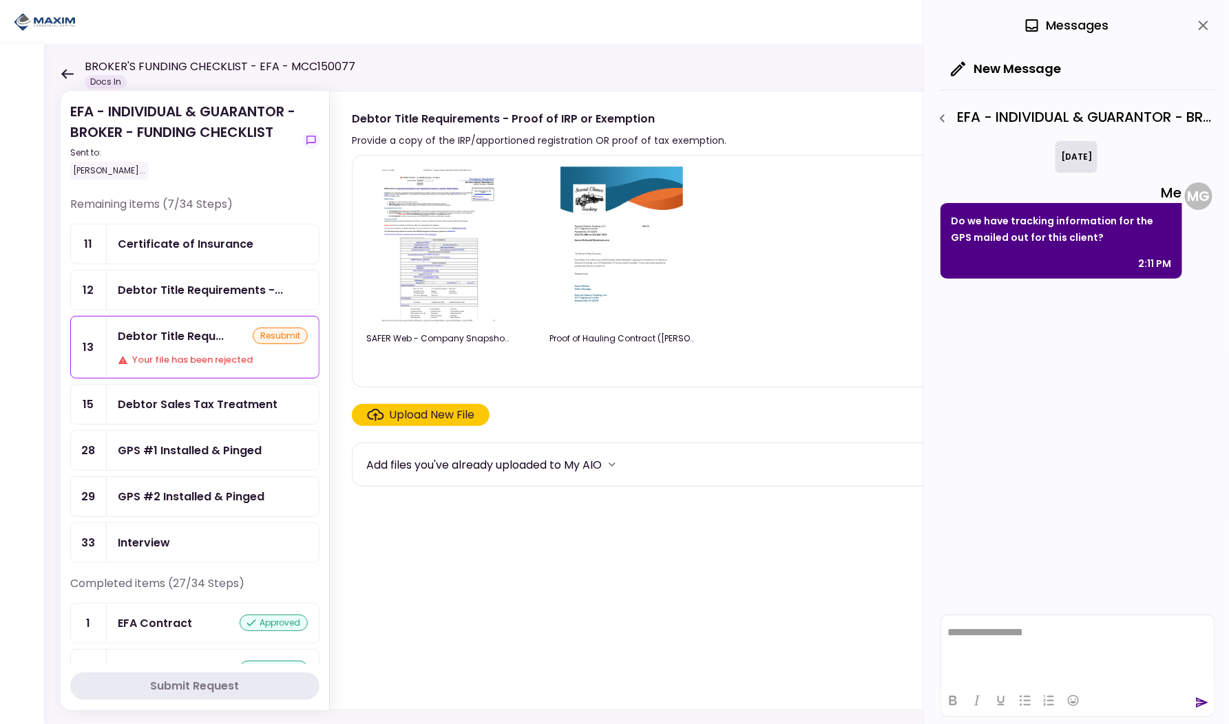
click at [1212, 21] on button "close" at bounding box center [1203, 25] width 23 height 23
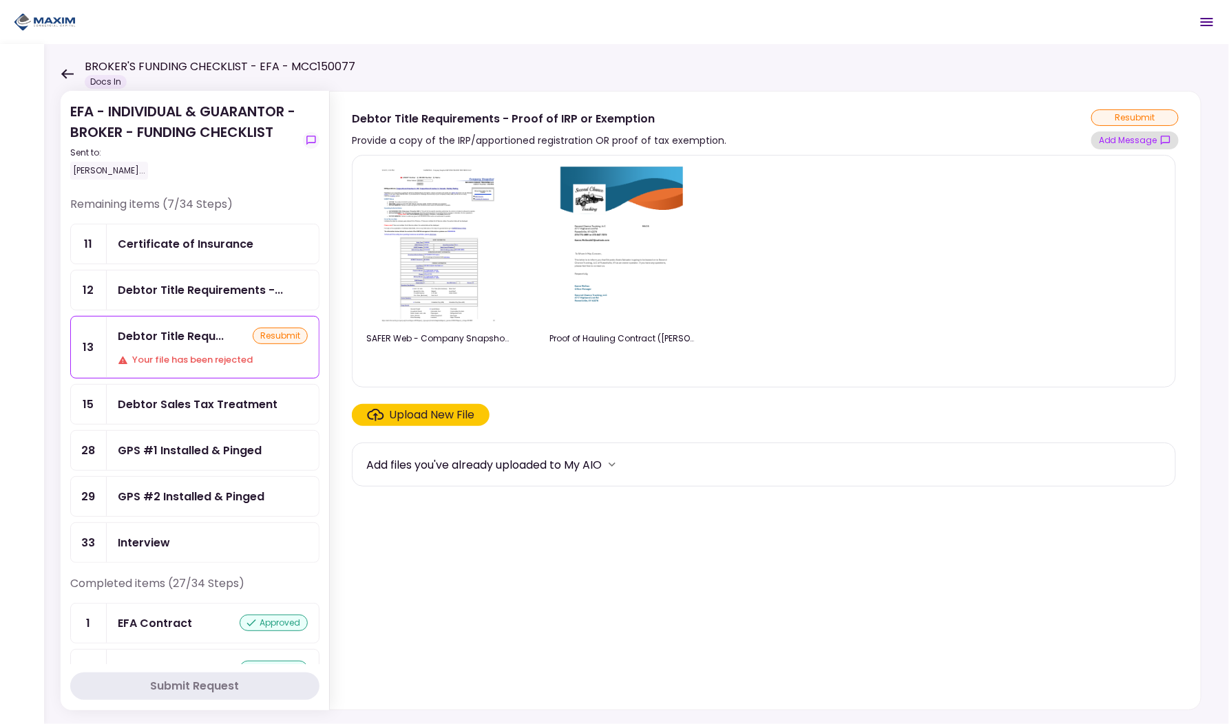
click at [1124, 136] on button "Add Message" at bounding box center [1134, 140] width 87 height 18
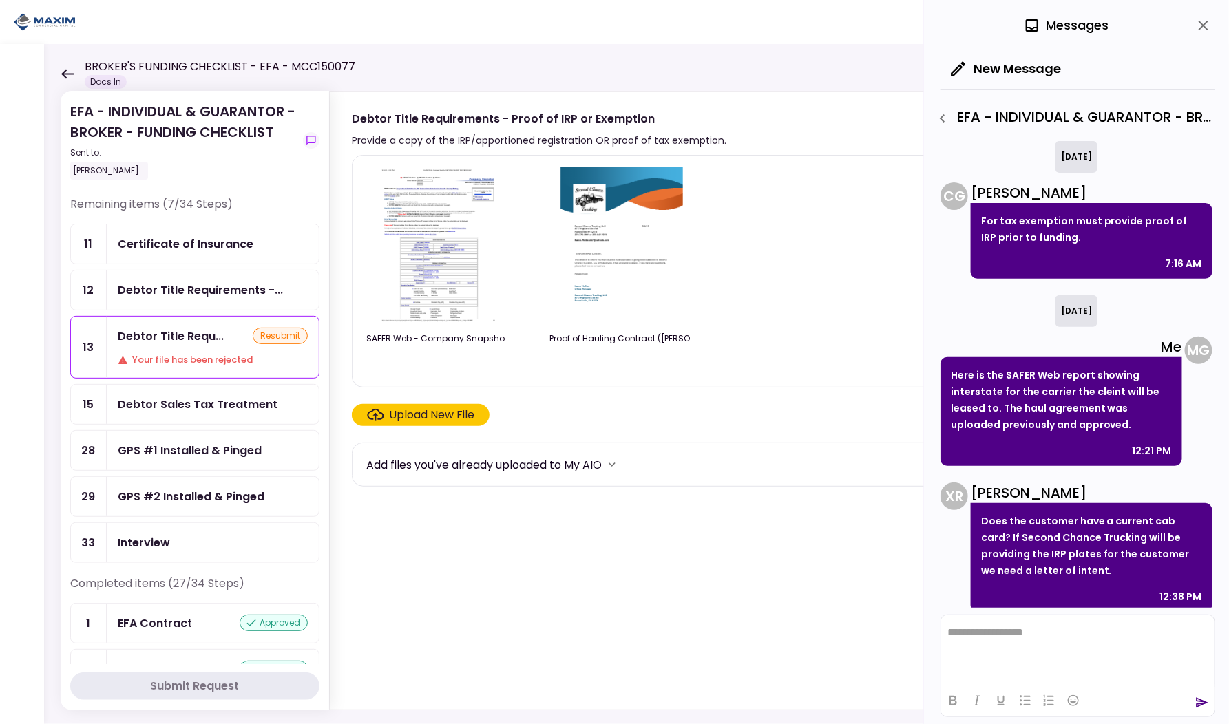
scroll to position [333, 0]
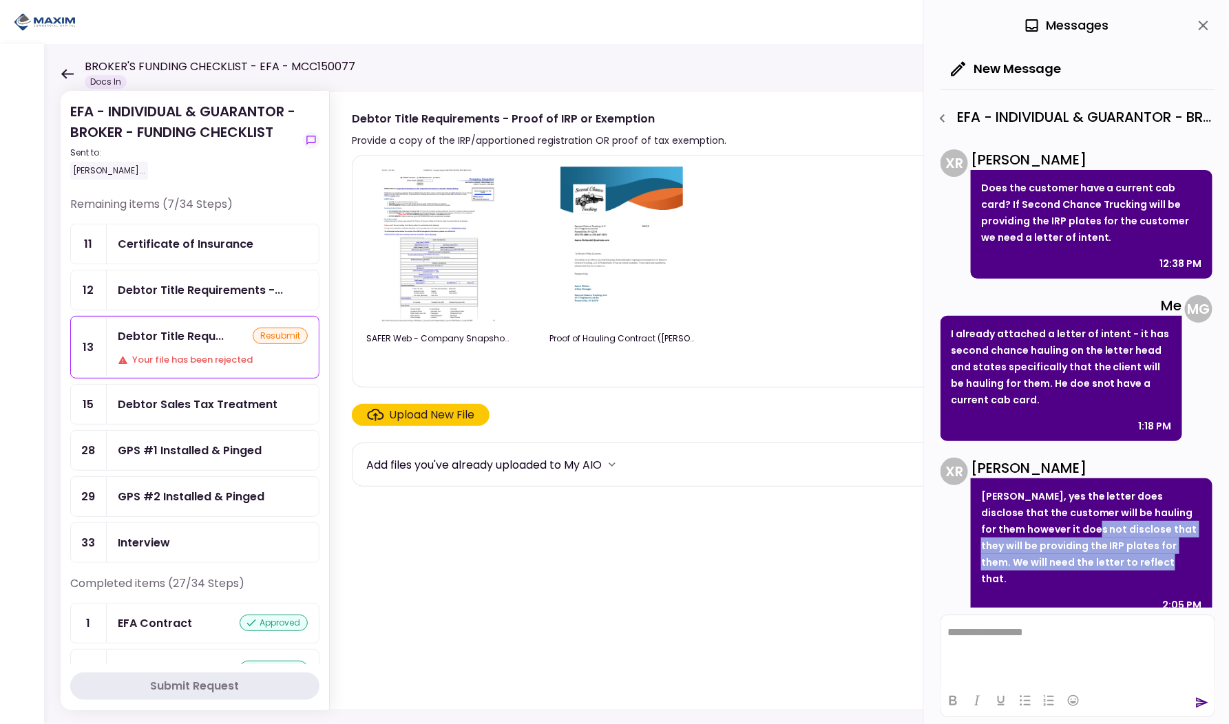
drag, startPoint x: 1028, startPoint y: 527, endPoint x: 1085, endPoint y: 559, distance: 65.7
click at [1085, 559] on p "Michael, yes the letter does disclose that the customer will be hauling for the…" at bounding box center [1091, 537] width 221 height 99
copy p "disclose that they will be providing the IRP plates for them. We will need the …"
click at [61, 77] on icon at bounding box center [67, 74] width 13 height 10
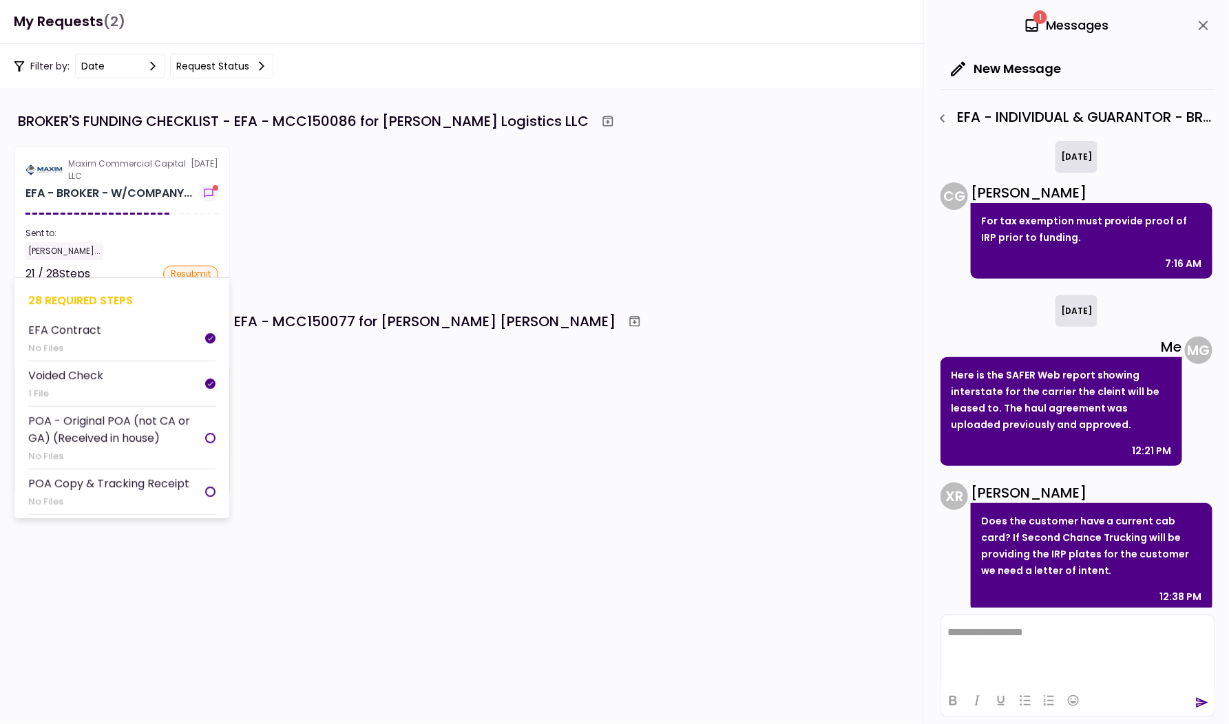
scroll to position [333, 0]
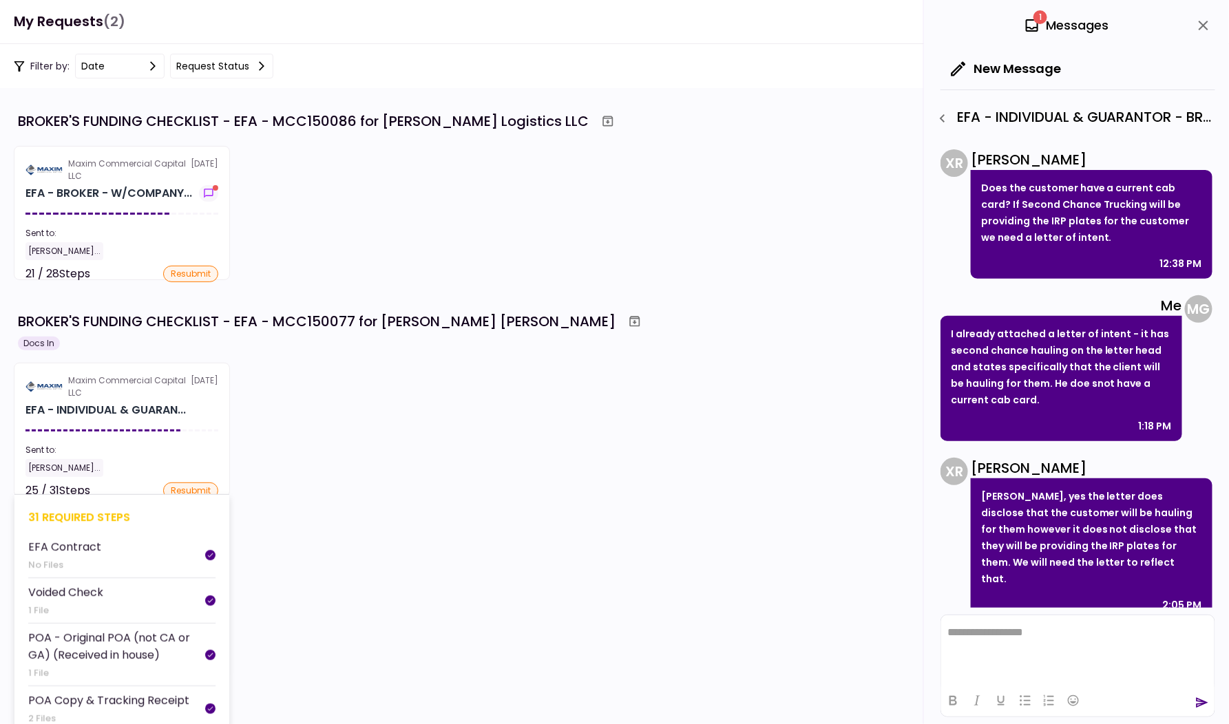
click at [209, 459] on div "[PERSON_NAME]..." at bounding box center [121, 468] width 193 height 18
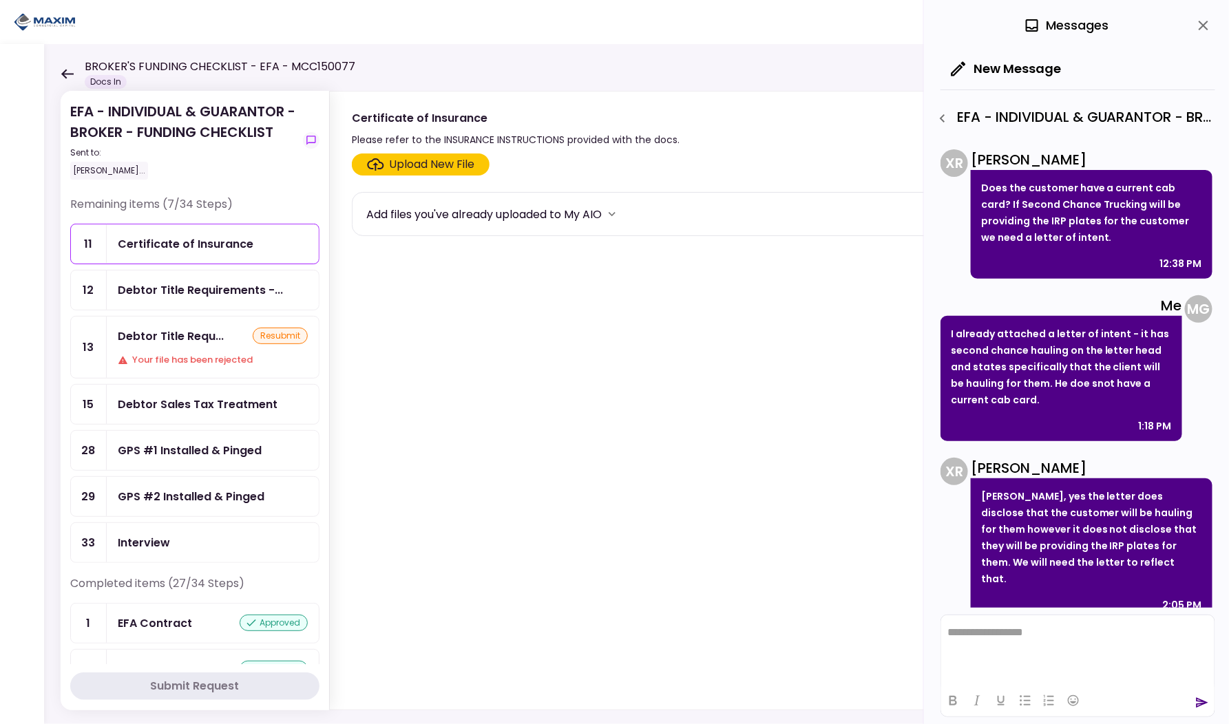
click at [1205, 27] on icon "close" at bounding box center [1204, 26] width 10 height 10
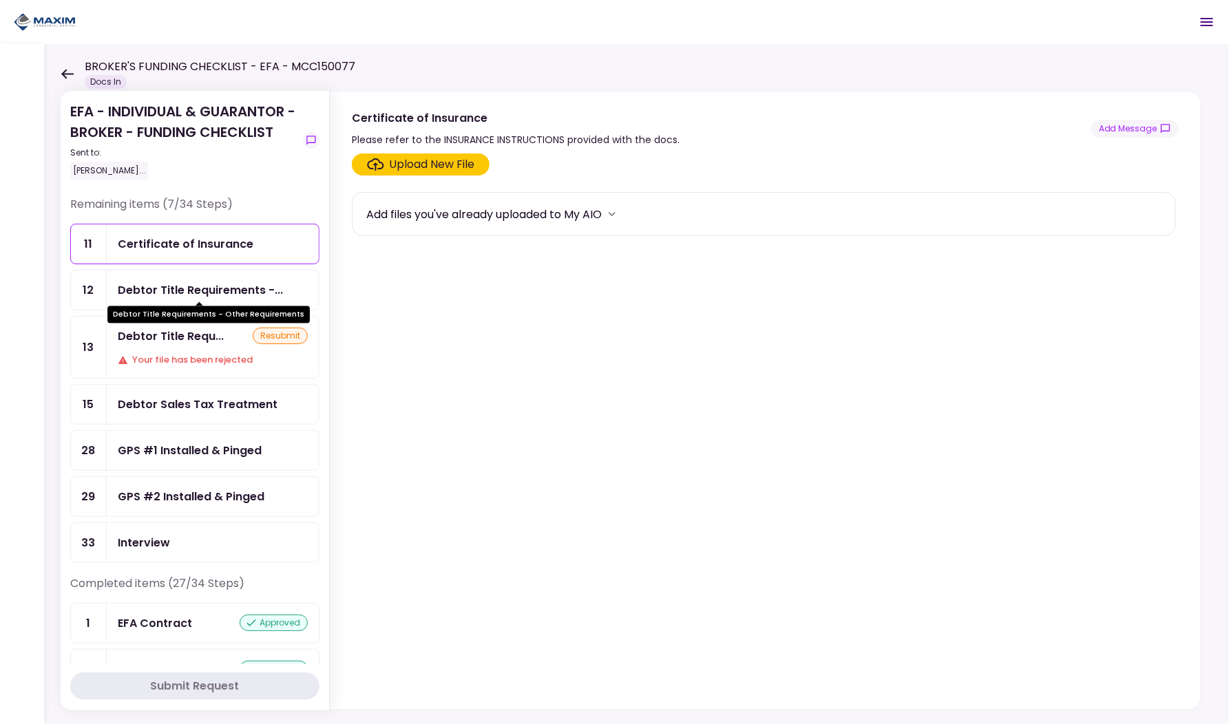
click at [208, 285] on div "Debtor Title Requirements -..." at bounding box center [200, 290] width 165 height 17
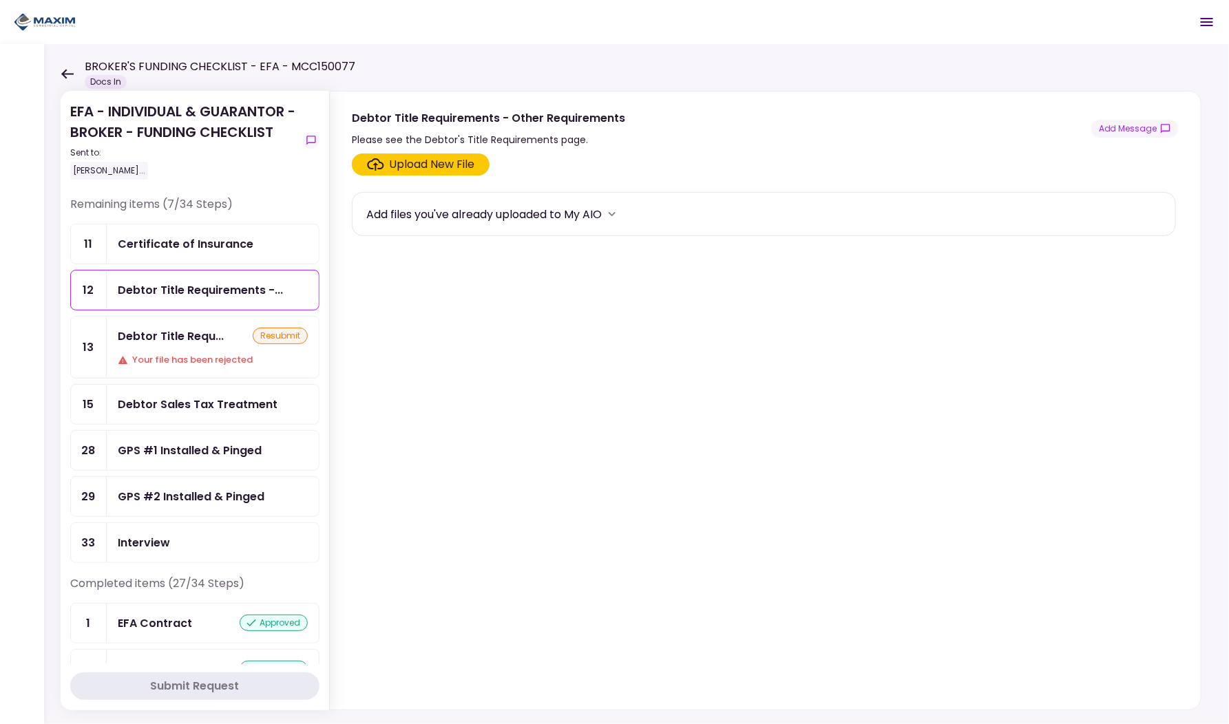
click at [199, 253] on div "Certificate of Insurance" at bounding box center [213, 243] width 212 height 39
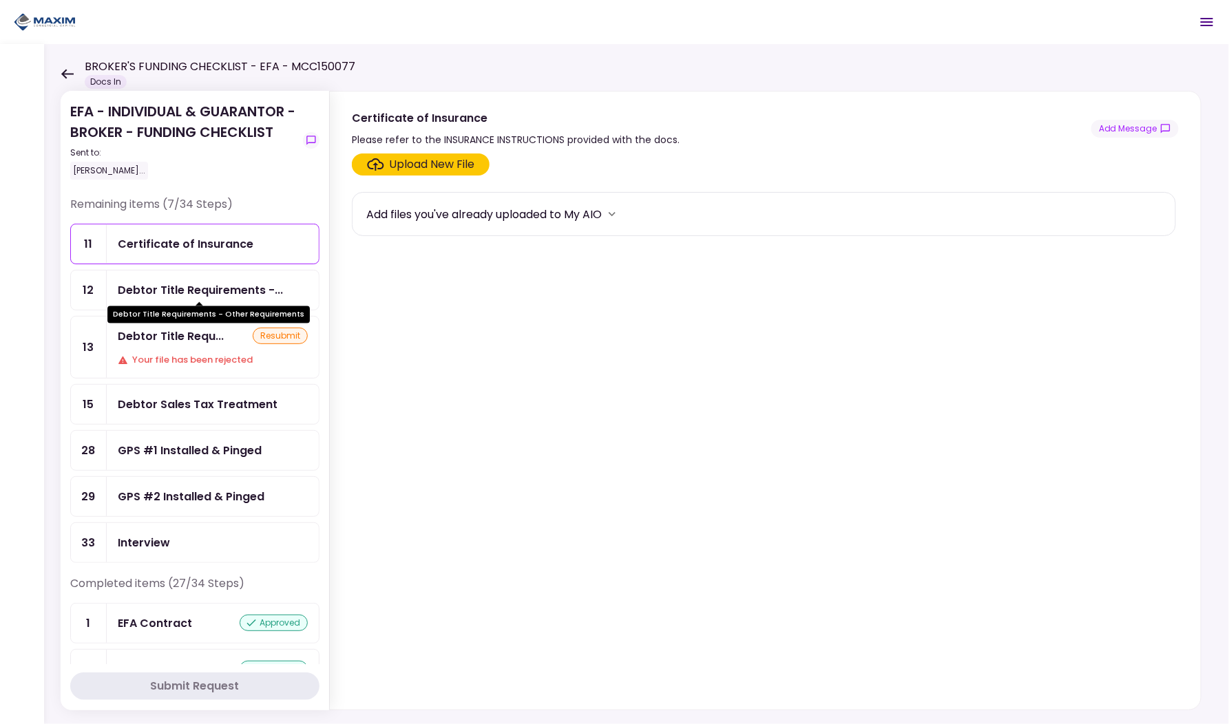
click at [193, 282] on div "Debtor Title Requirements -..." at bounding box center [200, 290] width 165 height 17
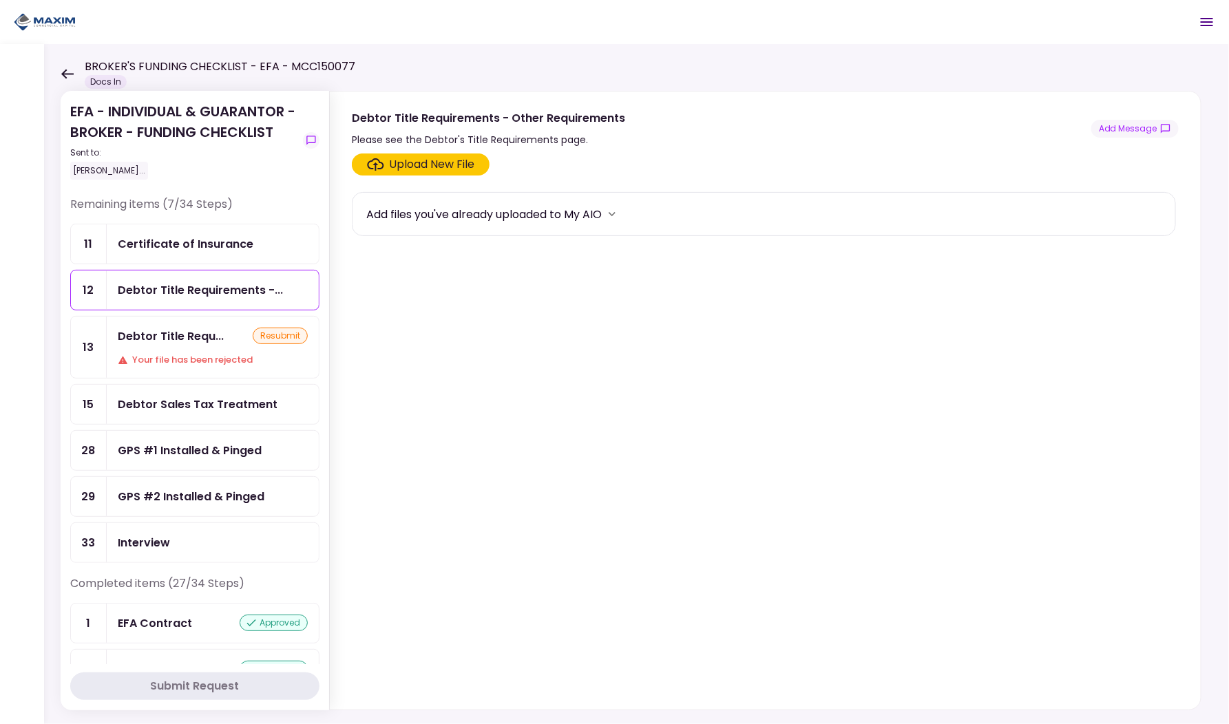
click at [189, 343] on div "Debtor Title Requ... resubmit Your file has been rejected" at bounding box center [213, 347] width 212 height 61
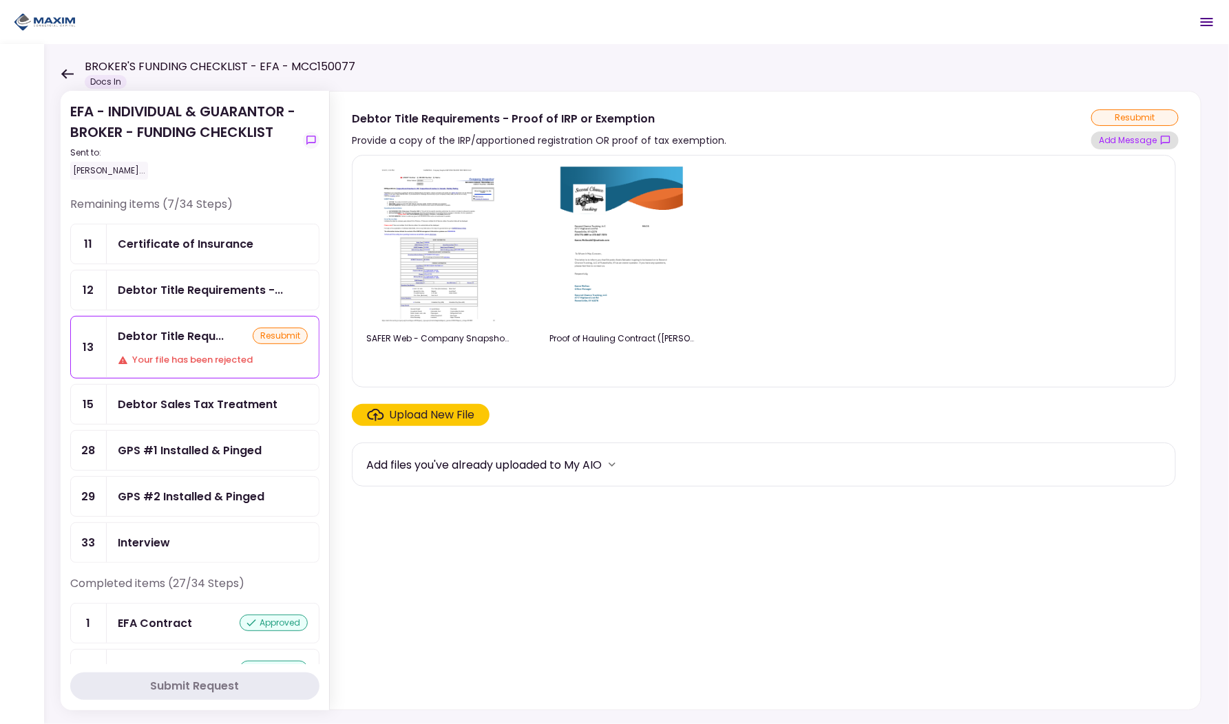
click at [1146, 136] on button "Add Message" at bounding box center [1134, 140] width 87 height 18
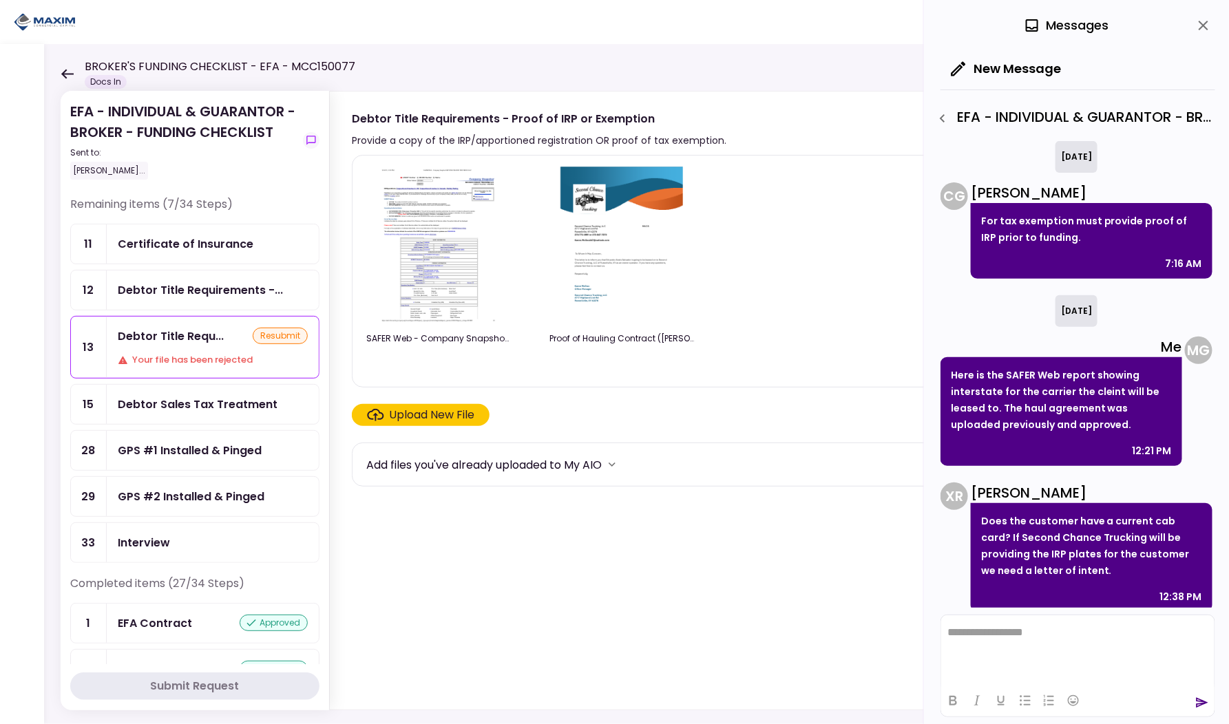
scroll to position [333, 0]
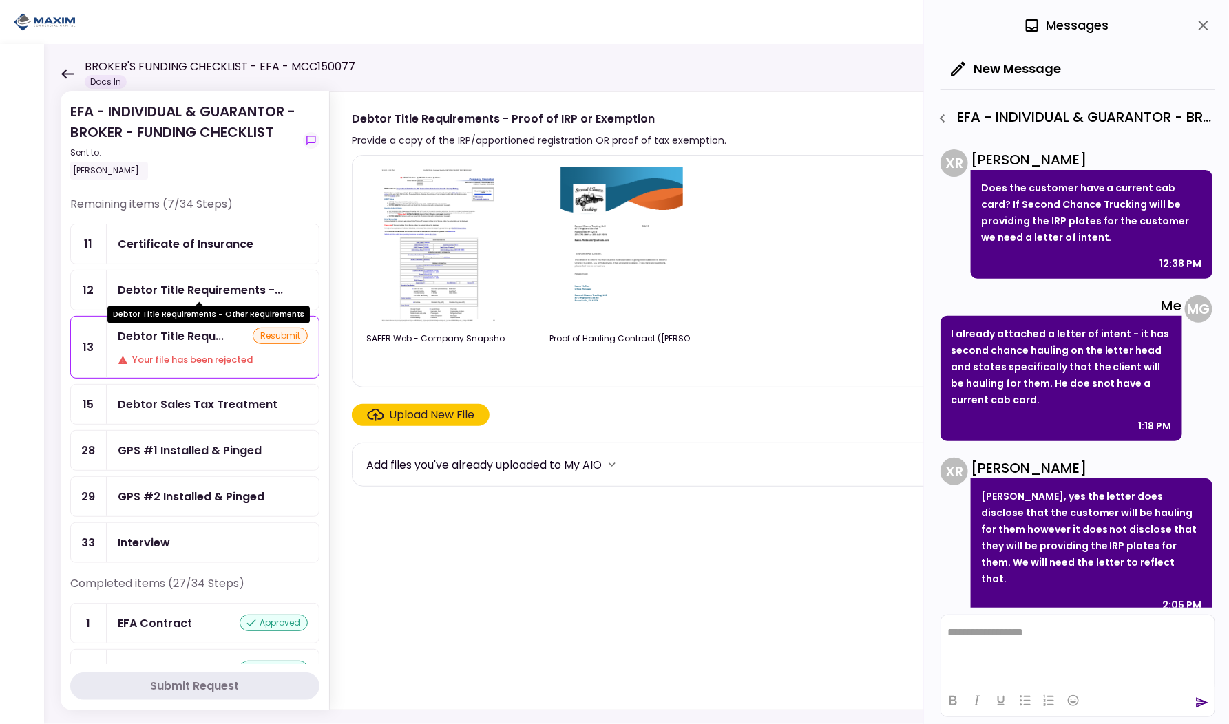
click at [170, 288] on div "Debtor Title Requirements -..." at bounding box center [200, 290] width 165 height 17
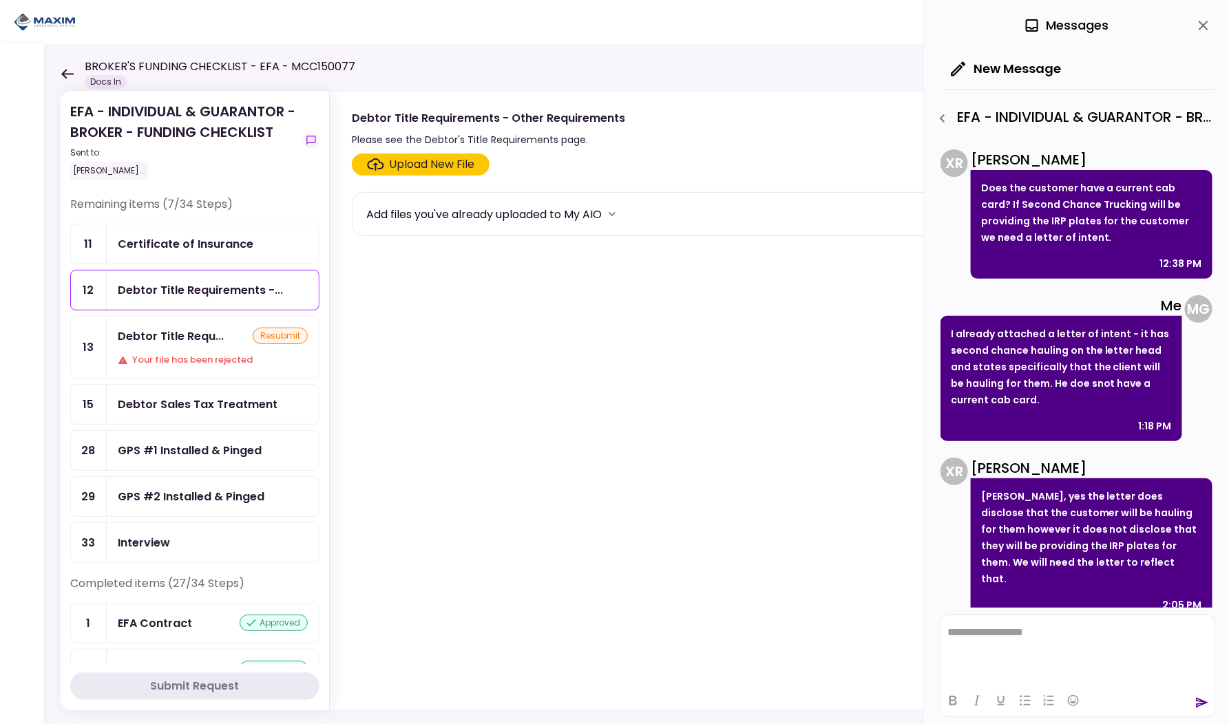
click at [595, 204] on div "Add files you've already uploaded to My AIO" at bounding box center [763, 214] width 795 height 21
click at [605, 213] on icon "more" at bounding box center [612, 214] width 14 height 14
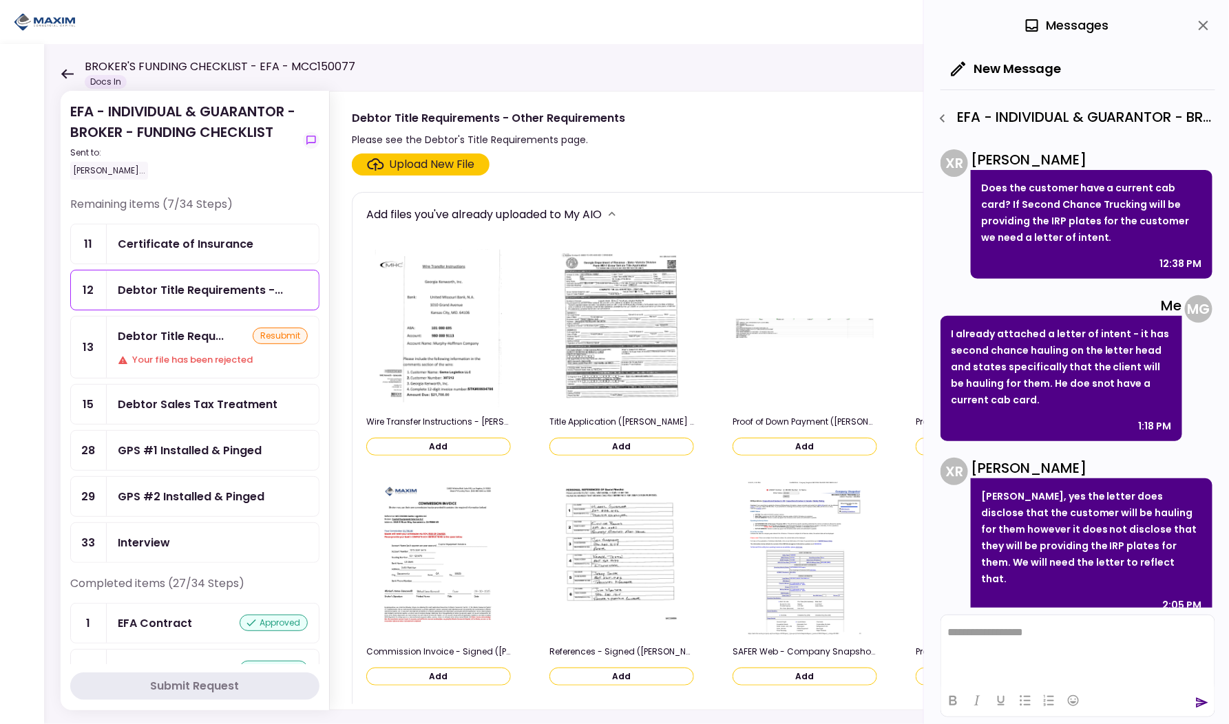
click at [605, 213] on icon "more" at bounding box center [612, 214] width 14 height 14
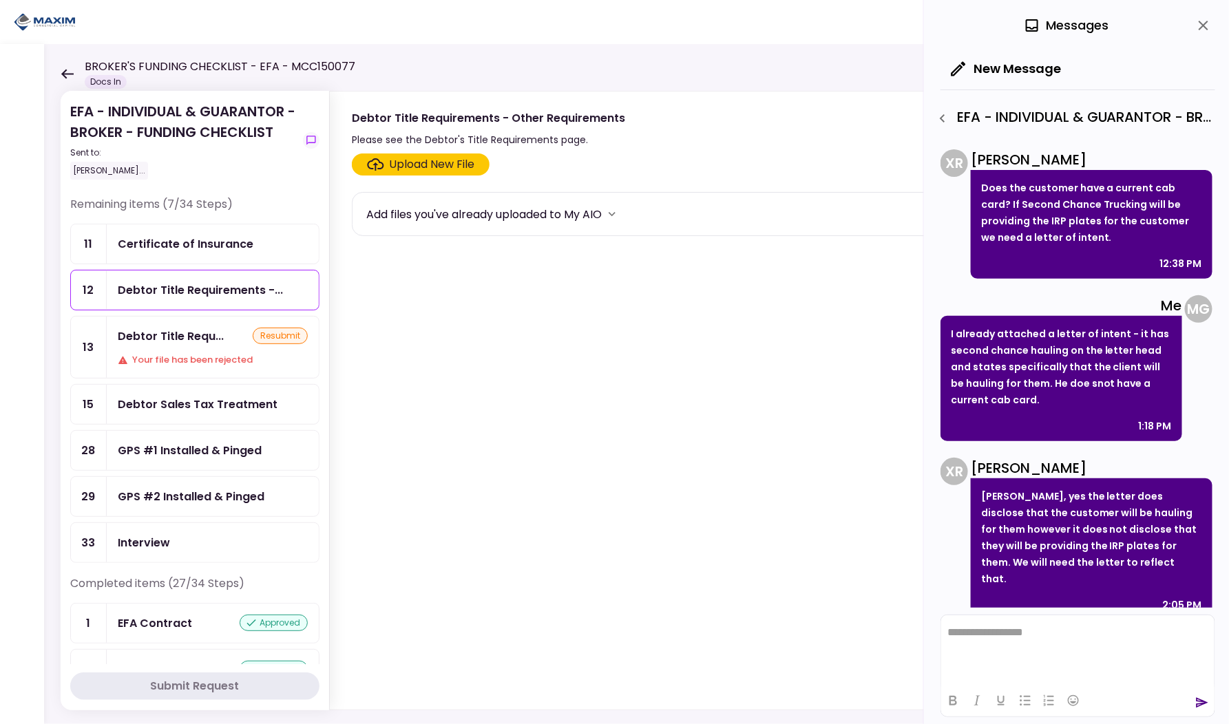
click at [180, 241] on div "Certificate of Insurance" at bounding box center [186, 243] width 136 height 17
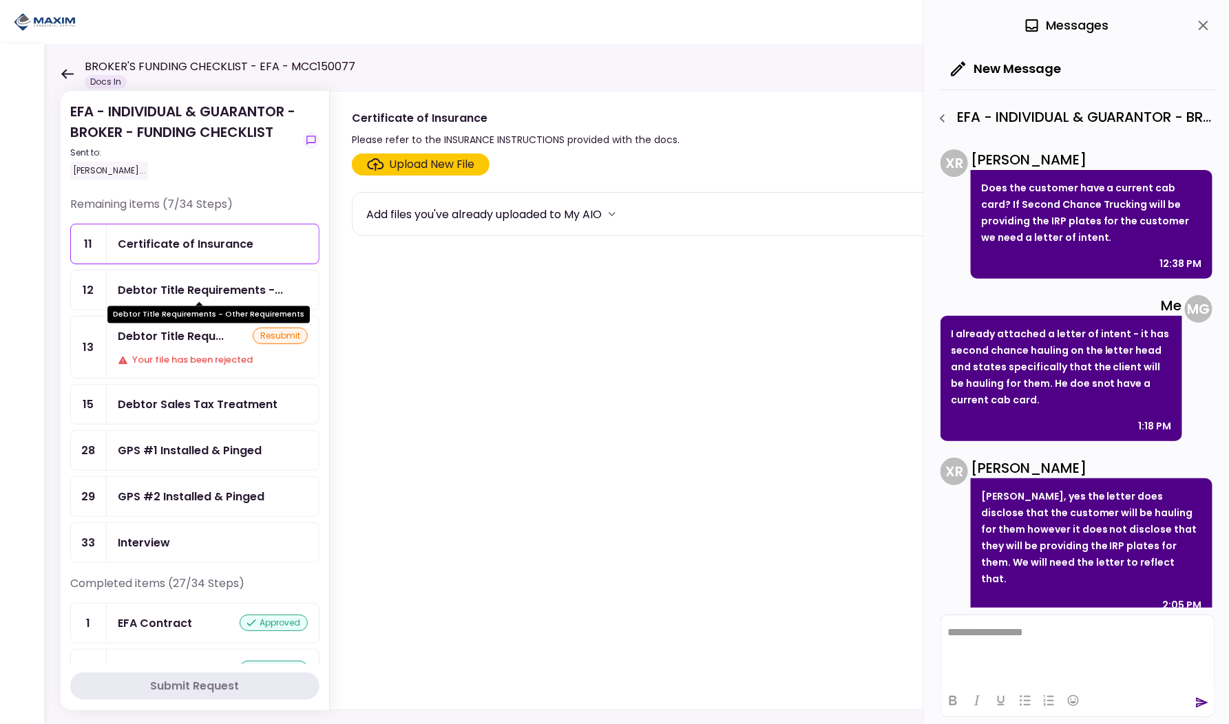
click at [173, 297] on div "Debtor Title Requirements - Other Requirements" at bounding box center [208, 310] width 202 height 27
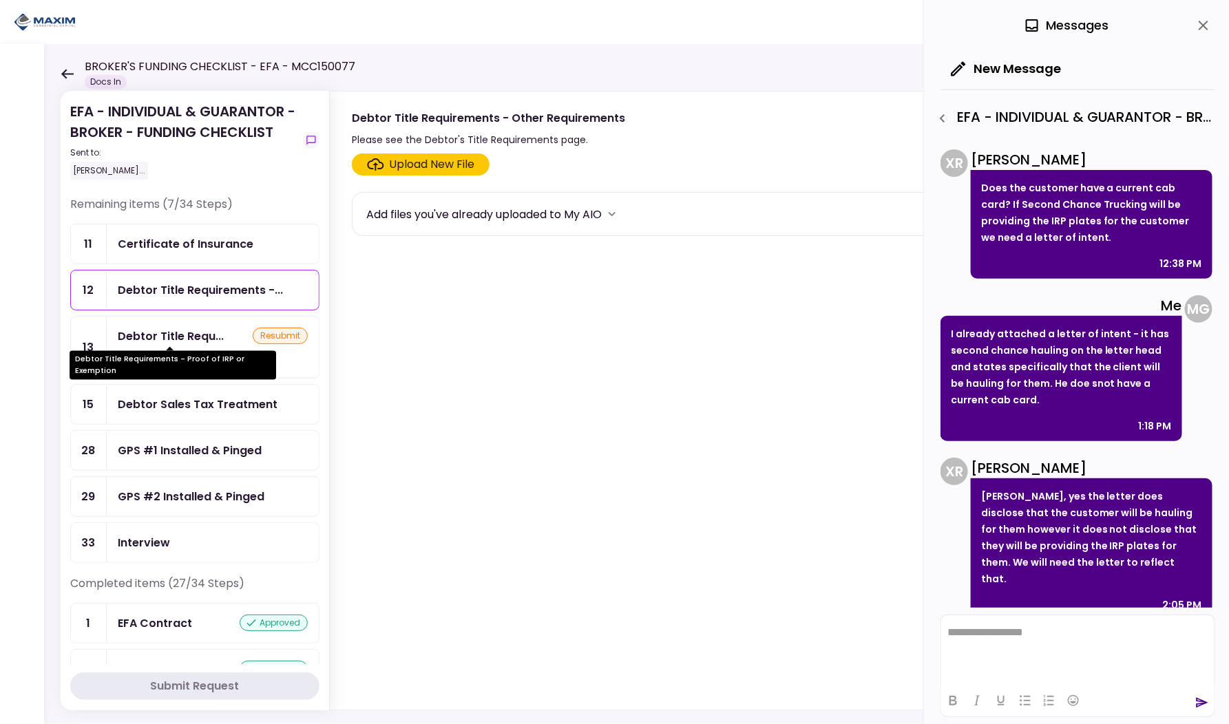
click at [169, 357] on div "Debtor Title Requirements - Proof of IRP or Exemption" at bounding box center [173, 365] width 207 height 29
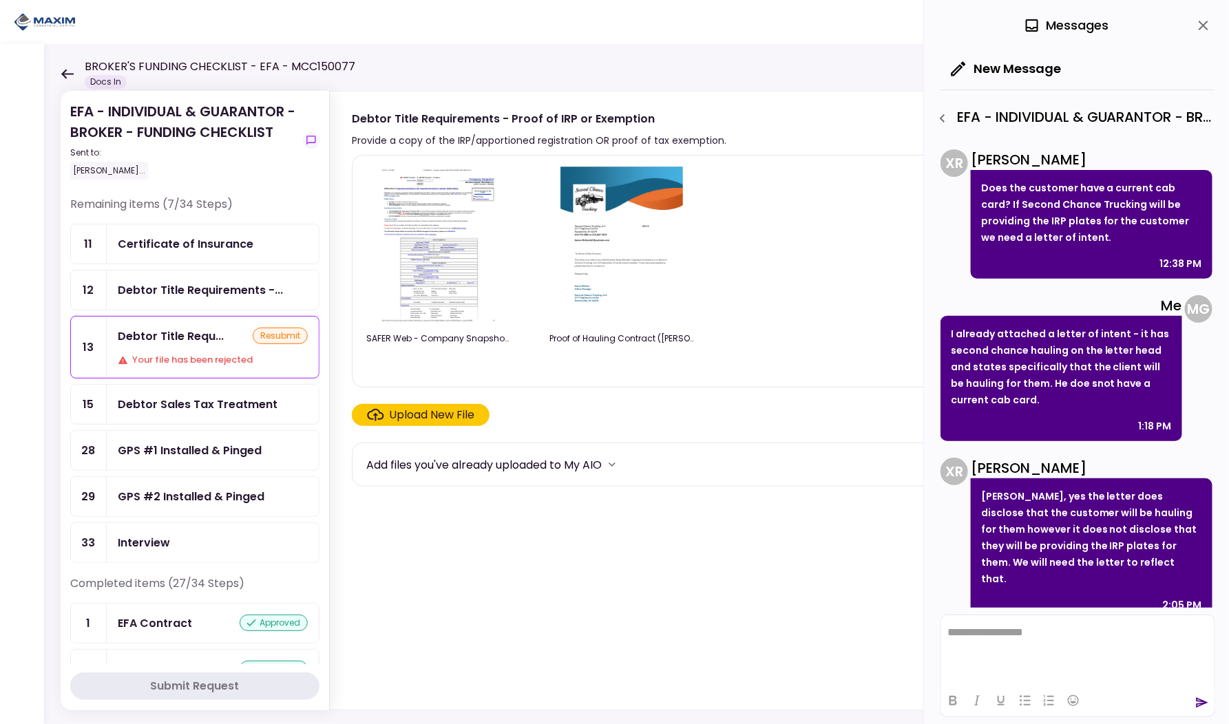
click at [172, 410] on div "Debtor Sales Tax Treatment" at bounding box center [213, 404] width 212 height 39
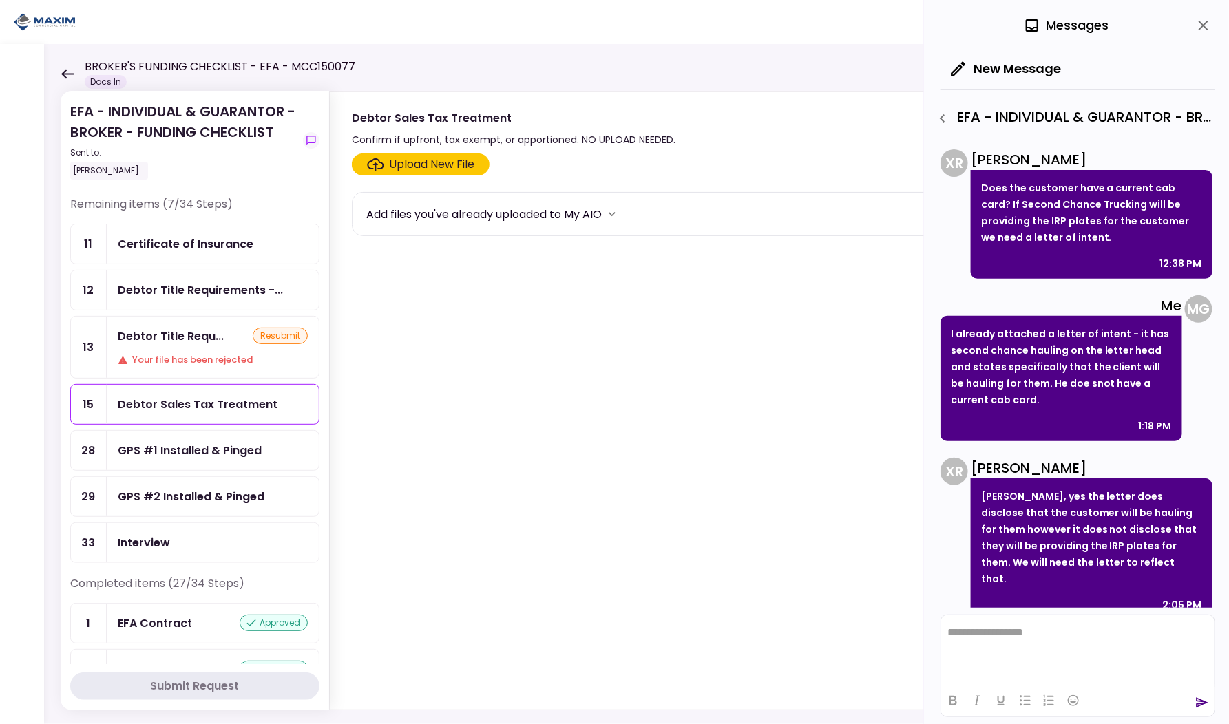
click at [1203, 32] on icon "close" at bounding box center [1203, 25] width 17 height 17
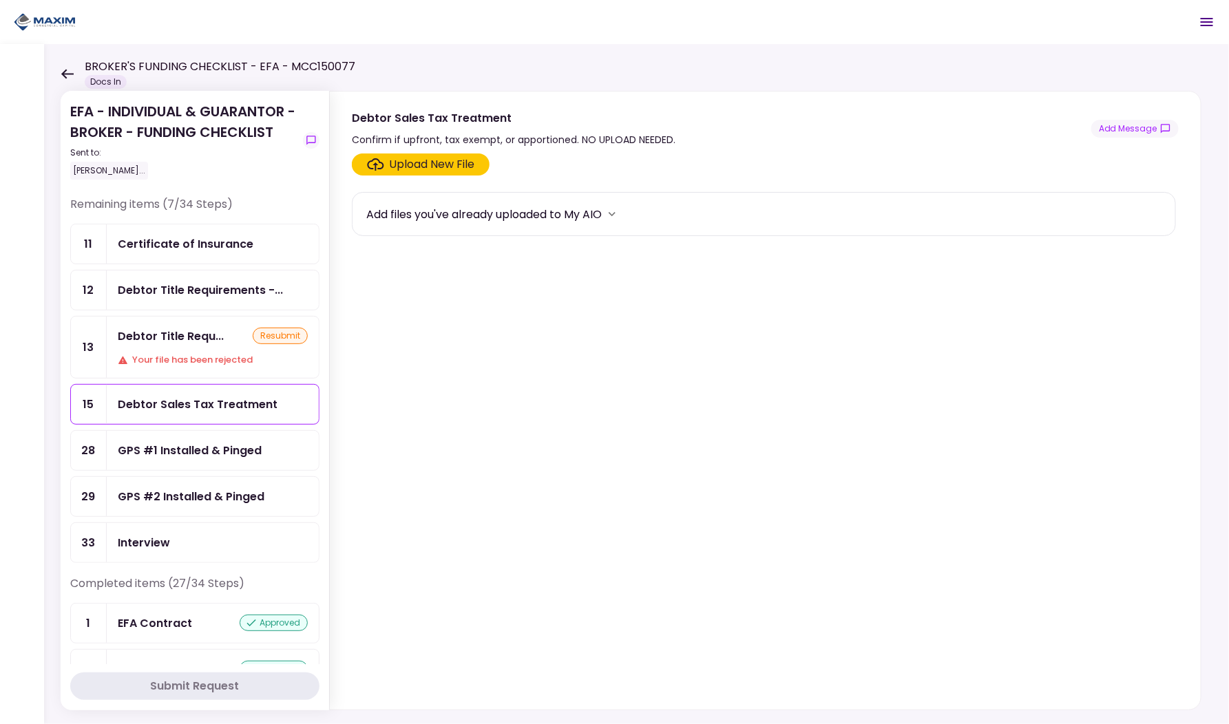
click at [214, 442] on div "GPS #1 Installed & Pinged" at bounding box center [190, 450] width 144 height 17
click at [212, 246] on div "Certificate of Insurance" at bounding box center [186, 243] width 136 height 17
click at [62, 71] on icon at bounding box center [67, 74] width 13 height 10
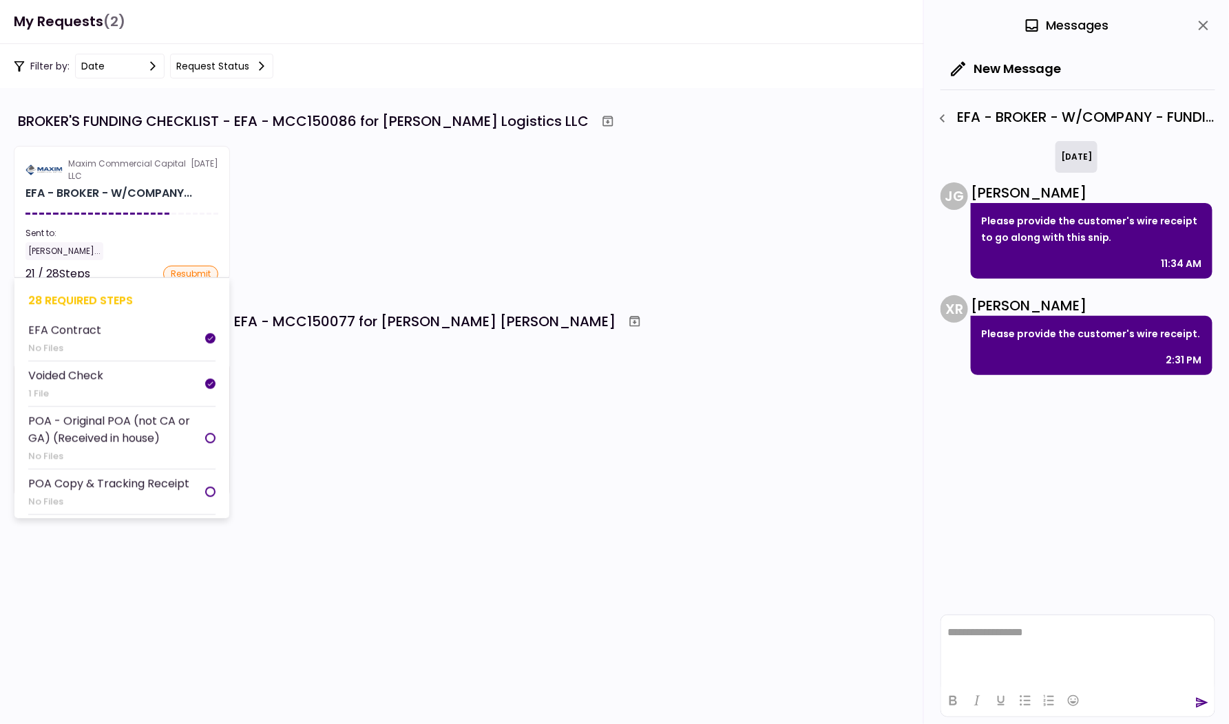
click at [168, 218] on section "Maxim Commercial Capital LLC 30 Sep EFA - BROKER - W/COMPANY... Sent to: Michae…" at bounding box center [122, 213] width 216 height 134
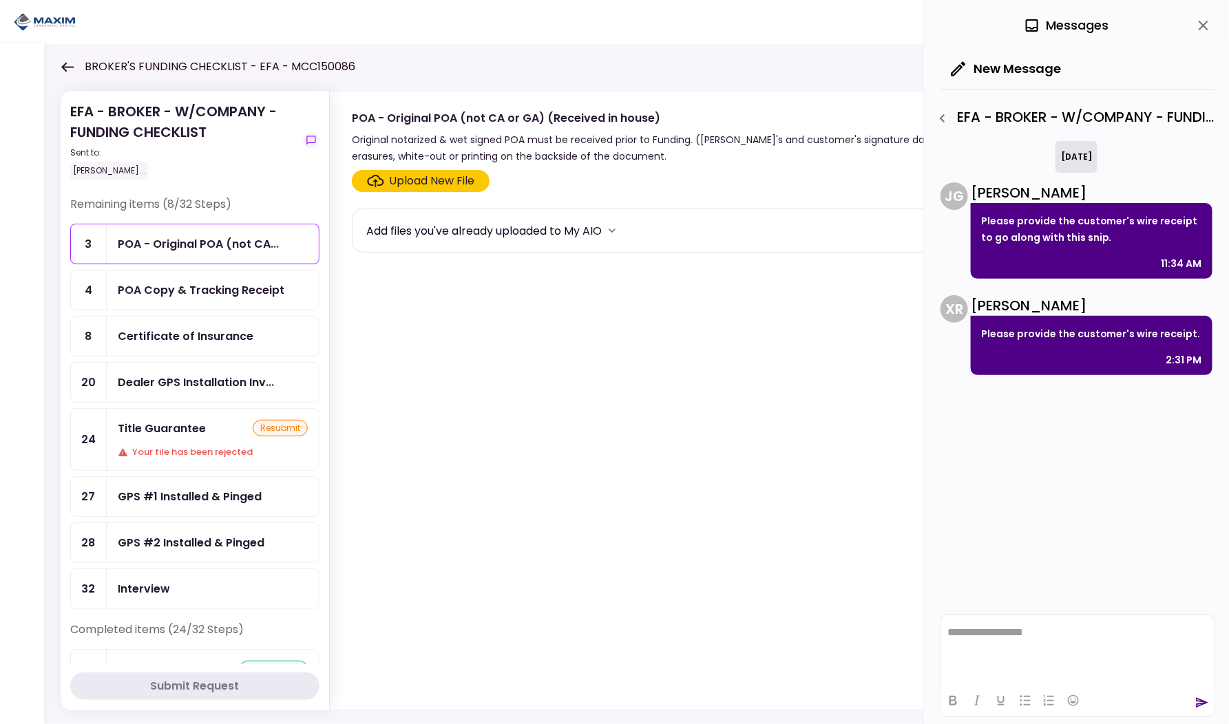
click at [428, 180] on div "Upload New File" at bounding box center [432, 181] width 85 height 17
click at [0, 0] on input "Upload New File" at bounding box center [0, 0] width 0 height 0
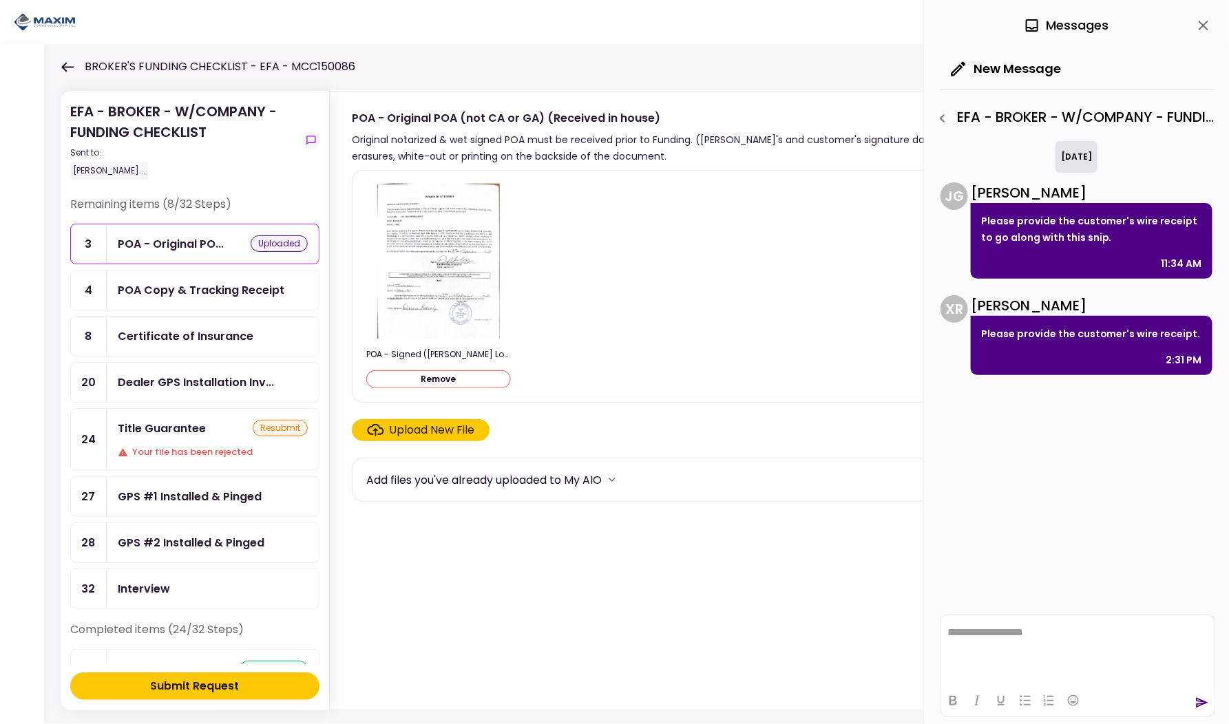
click at [421, 423] on div "Upload New File" at bounding box center [432, 430] width 85 height 17
click at [0, 0] on input "Upload New File" at bounding box center [0, 0] width 0 height 0
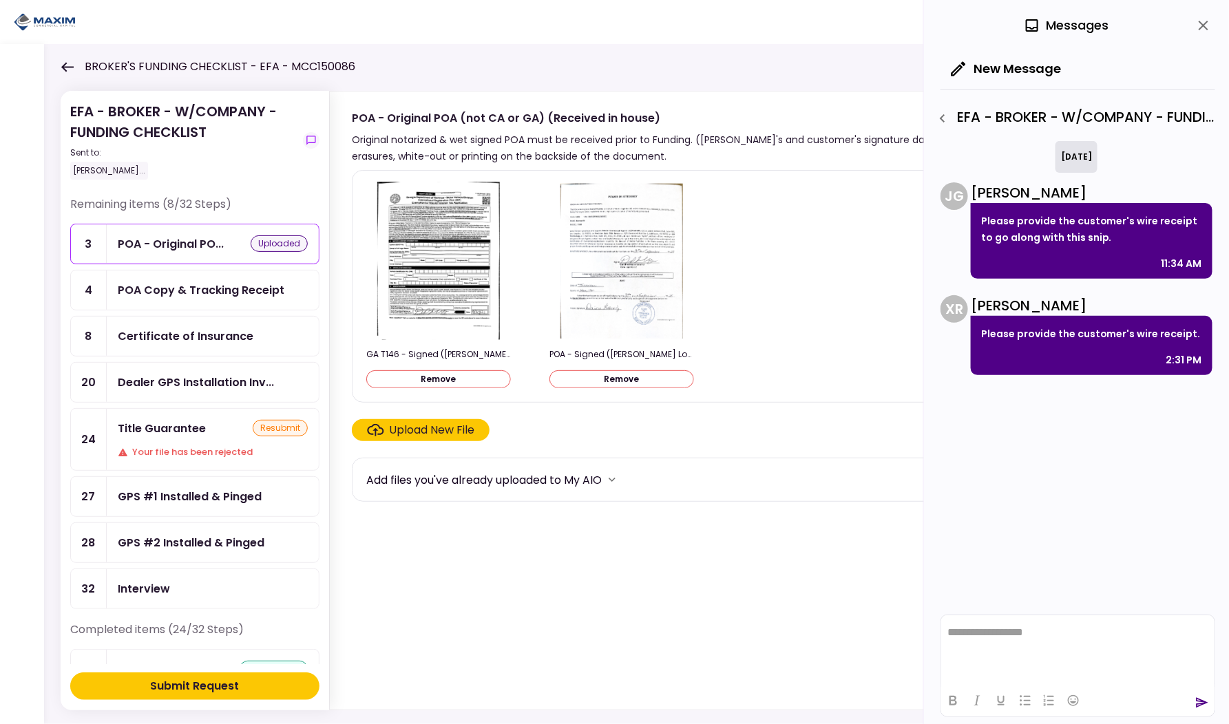
click at [193, 424] on div "Title Guarantee" at bounding box center [162, 428] width 88 height 17
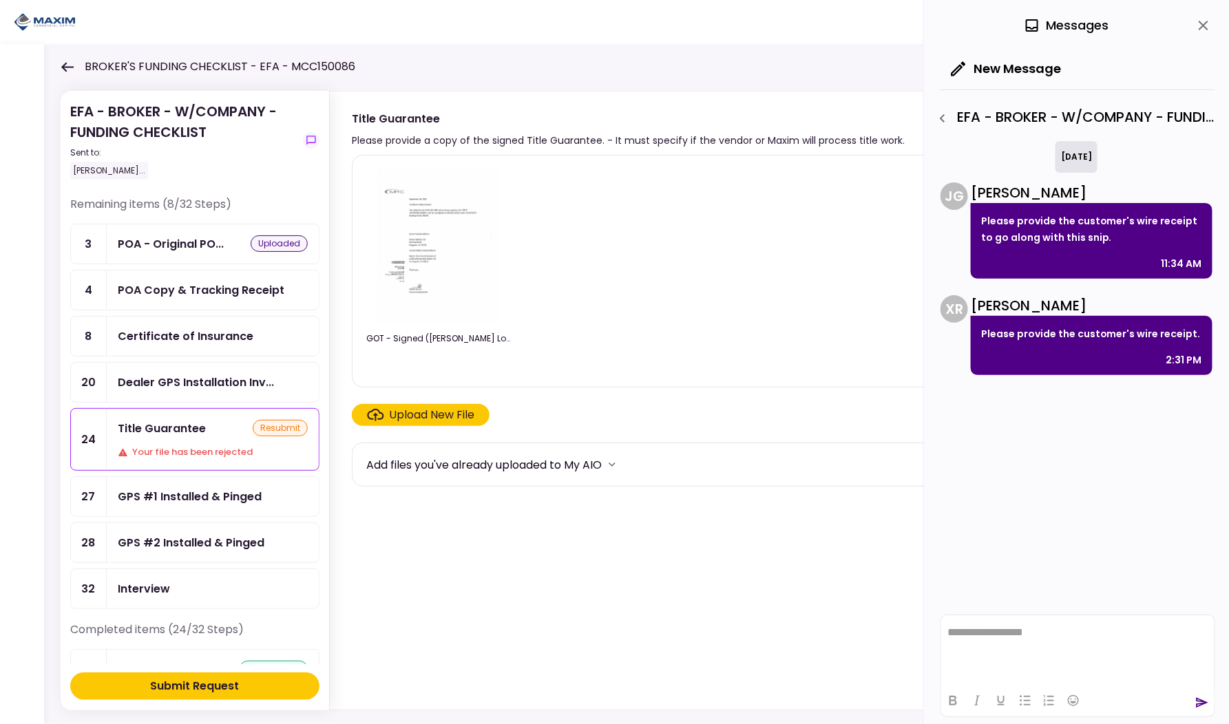
click at [1211, 28] on icon "close" at bounding box center [1203, 25] width 17 height 17
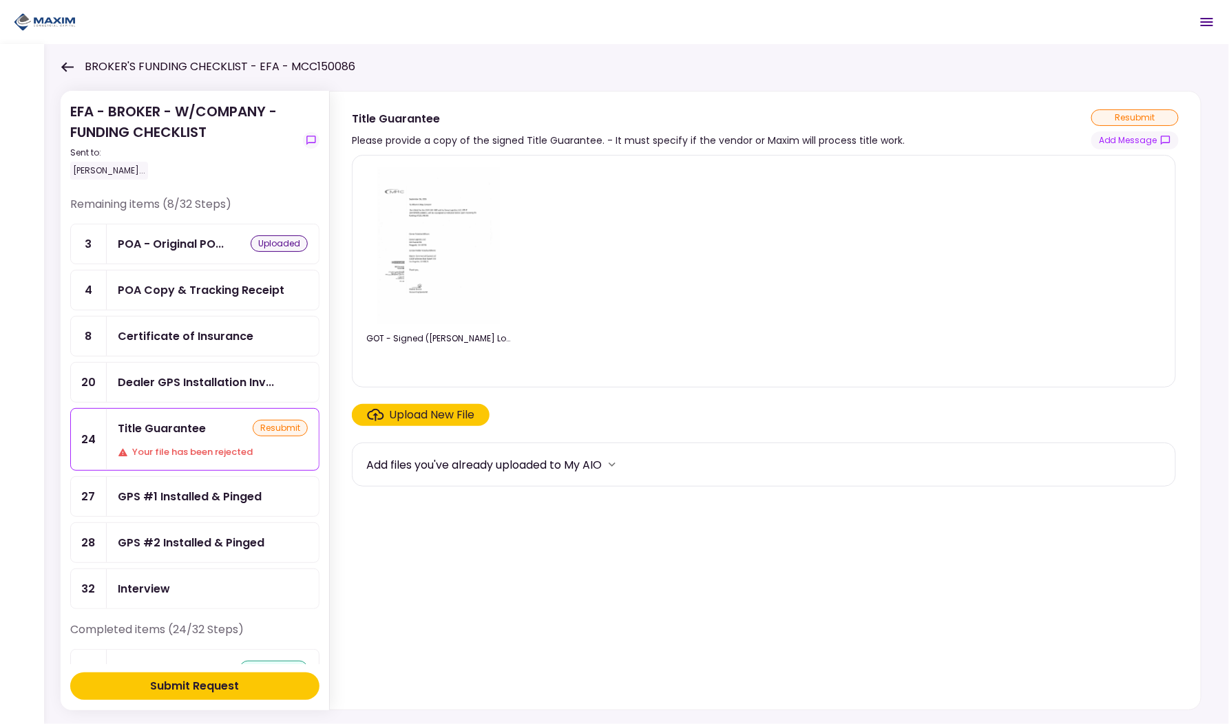
click at [1124, 125] on div "resubmit" at bounding box center [1134, 117] width 87 height 17
click at [1122, 138] on button "Add Message" at bounding box center [1134, 140] width 87 height 18
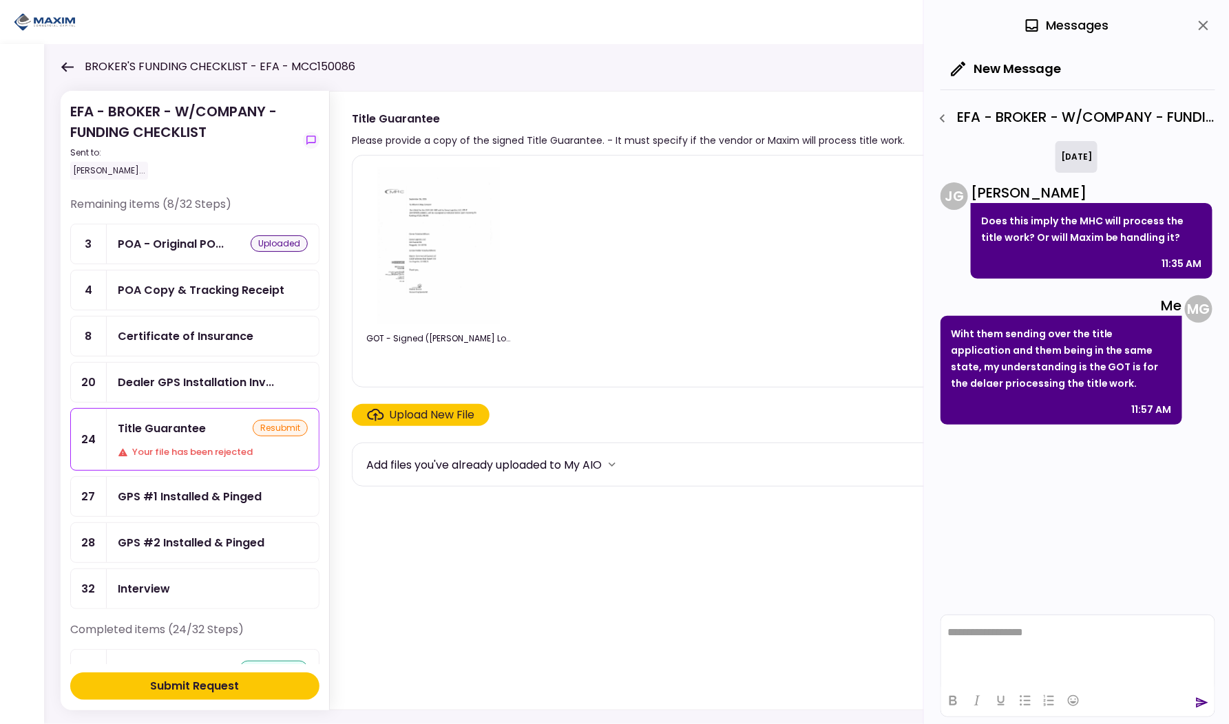
click at [984, 619] on html "**********" at bounding box center [1076, 632] width 273 height 34
click at [1206, 700] on icon "send" at bounding box center [1202, 703] width 14 height 14
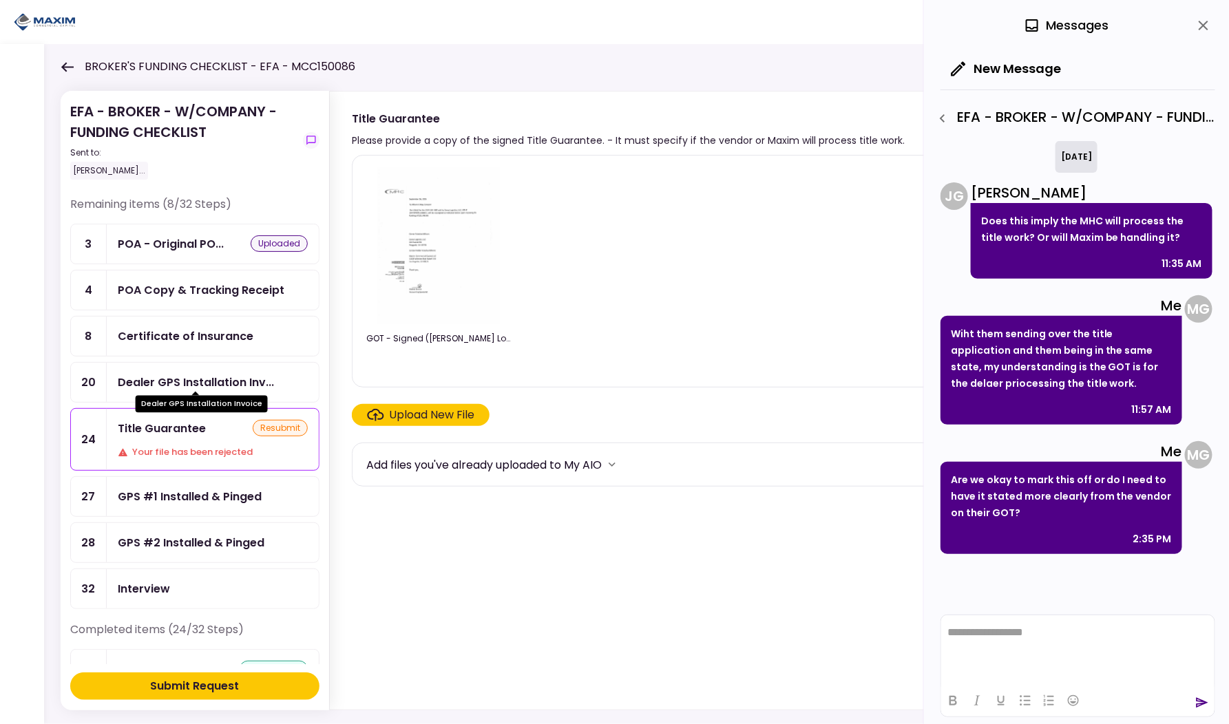
click at [184, 380] on div "Dealer GPS Installation Inv..." at bounding box center [196, 382] width 156 height 17
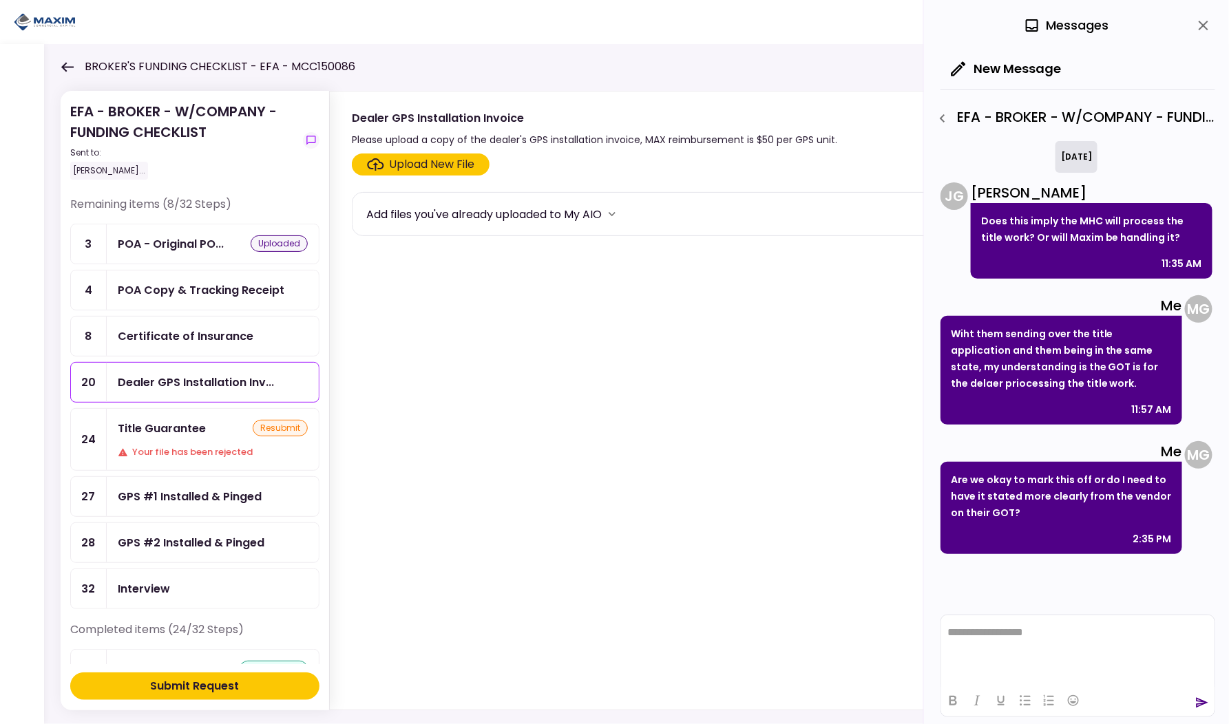
click at [181, 334] on div "Certificate of Insurance" at bounding box center [186, 336] width 136 height 17
click at [182, 295] on div "POA Copy & Tracking Receipt" at bounding box center [201, 290] width 167 height 17
click at [183, 336] on div "Certificate of Insurance" at bounding box center [186, 336] width 136 height 17
click at [65, 65] on icon at bounding box center [67, 67] width 13 height 10
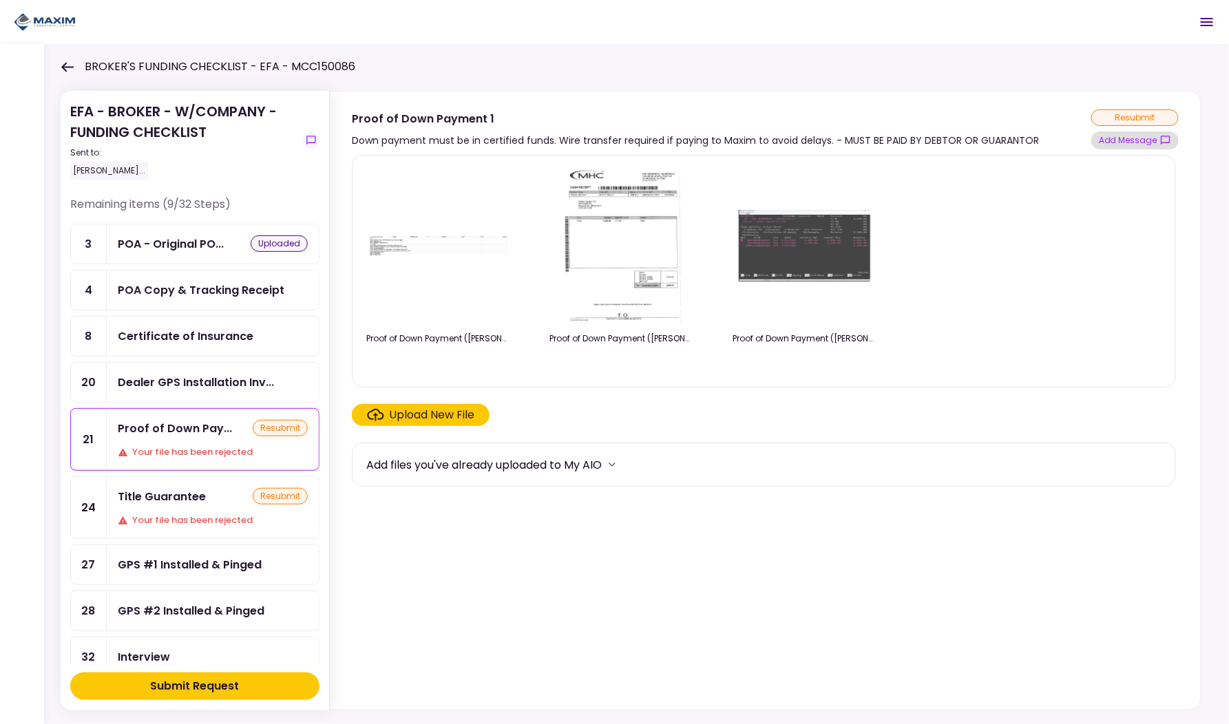
click at [1139, 143] on button "Add Message" at bounding box center [1134, 140] width 87 height 18
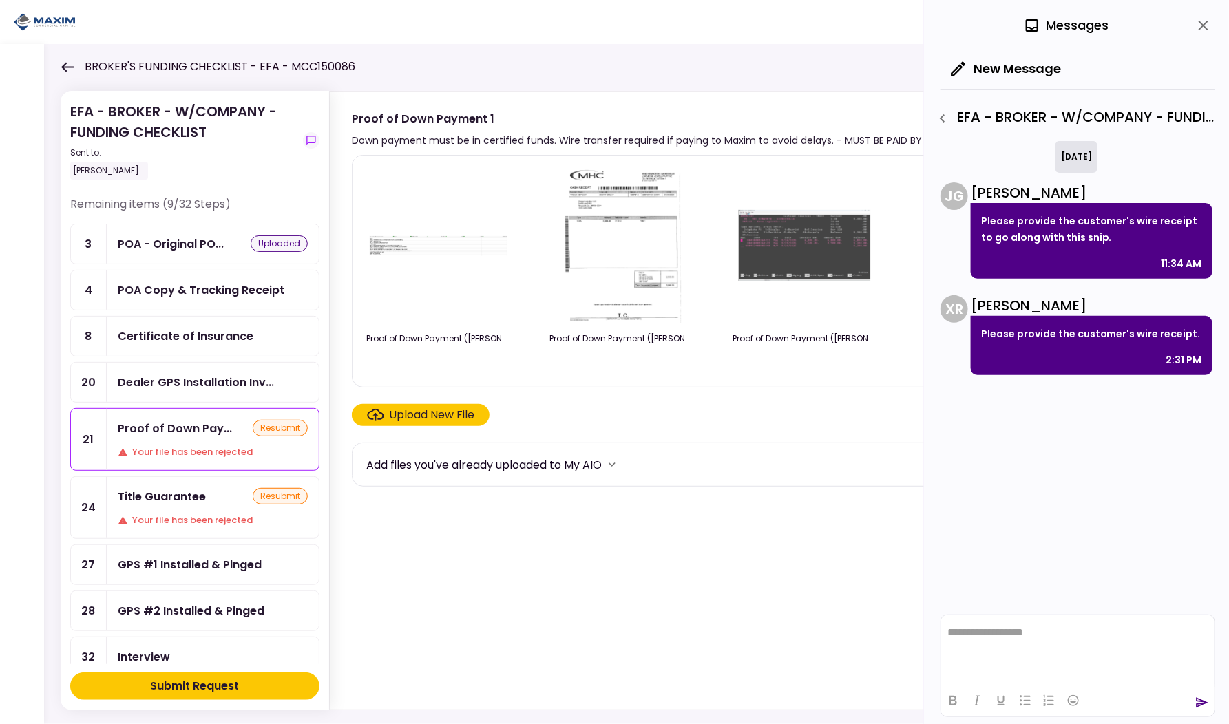
click at [1033, 330] on p "Please provide the customer's wire receipt." at bounding box center [1091, 334] width 221 height 17
copy p "Please provide the customer's wire receipt."
click at [1016, 426] on div "today J G Juan Guevara Please provide the customer's wire receipt to go along w…" at bounding box center [1077, 374] width 275 height 467
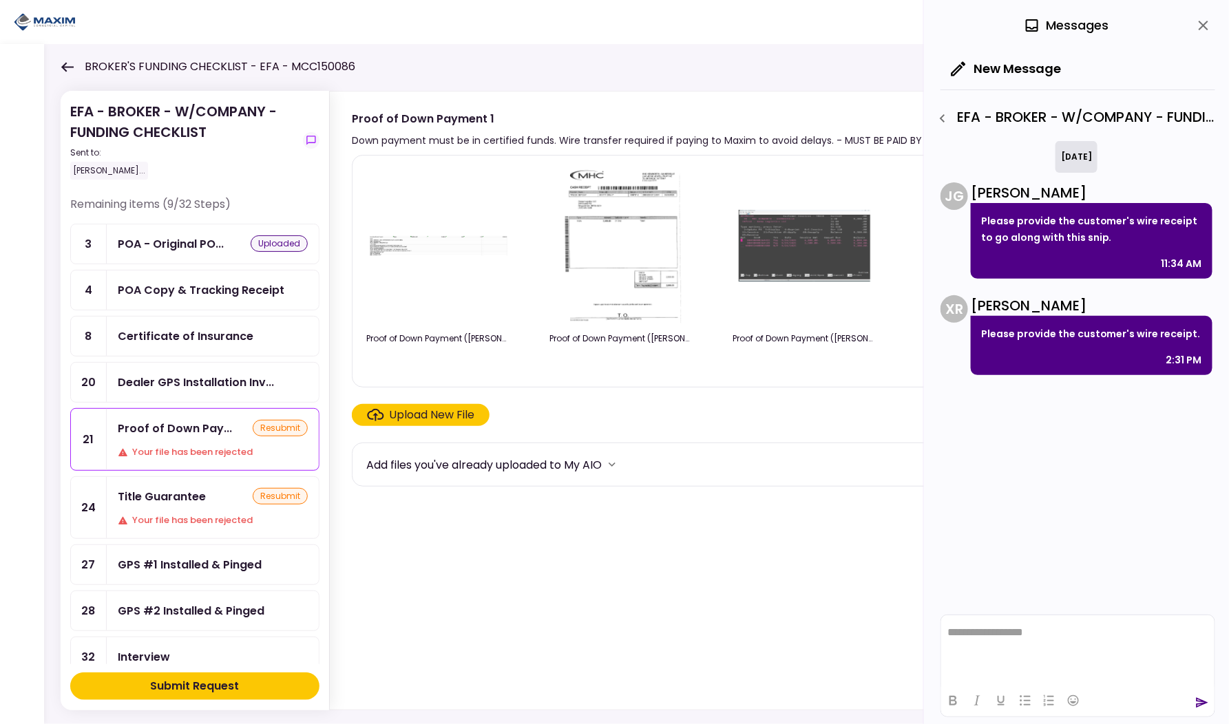
click at [1202, 22] on icon "close" at bounding box center [1204, 26] width 10 height 10
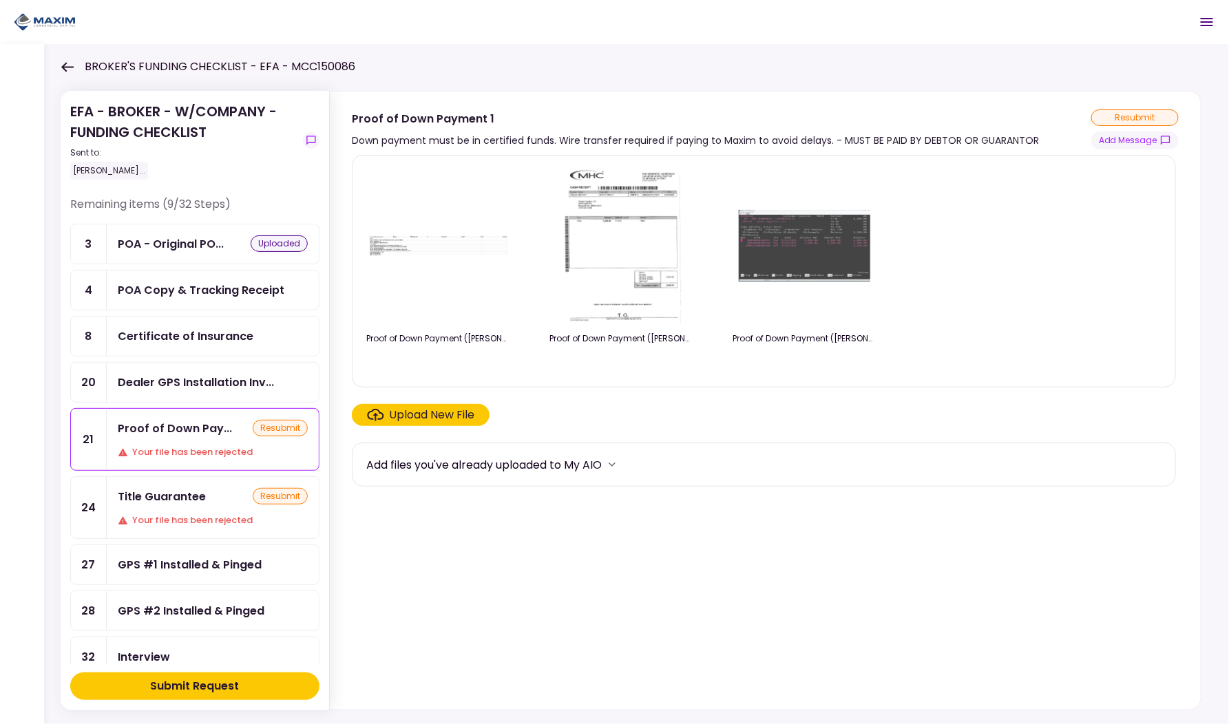
click at [198, 684] on div "Submit Request" at bounding box center [195, 686] width 89 height 17
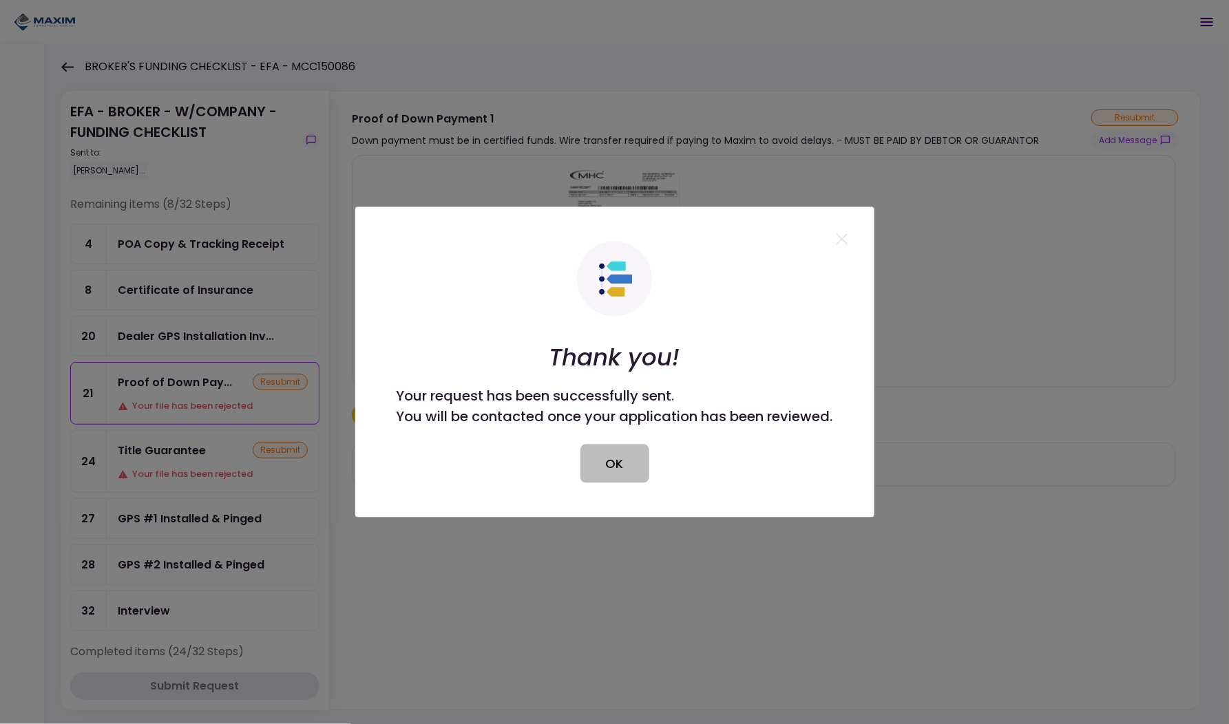
click at [626, 462] on button "OK" at bounding box center [614, 464] width 69 height 39
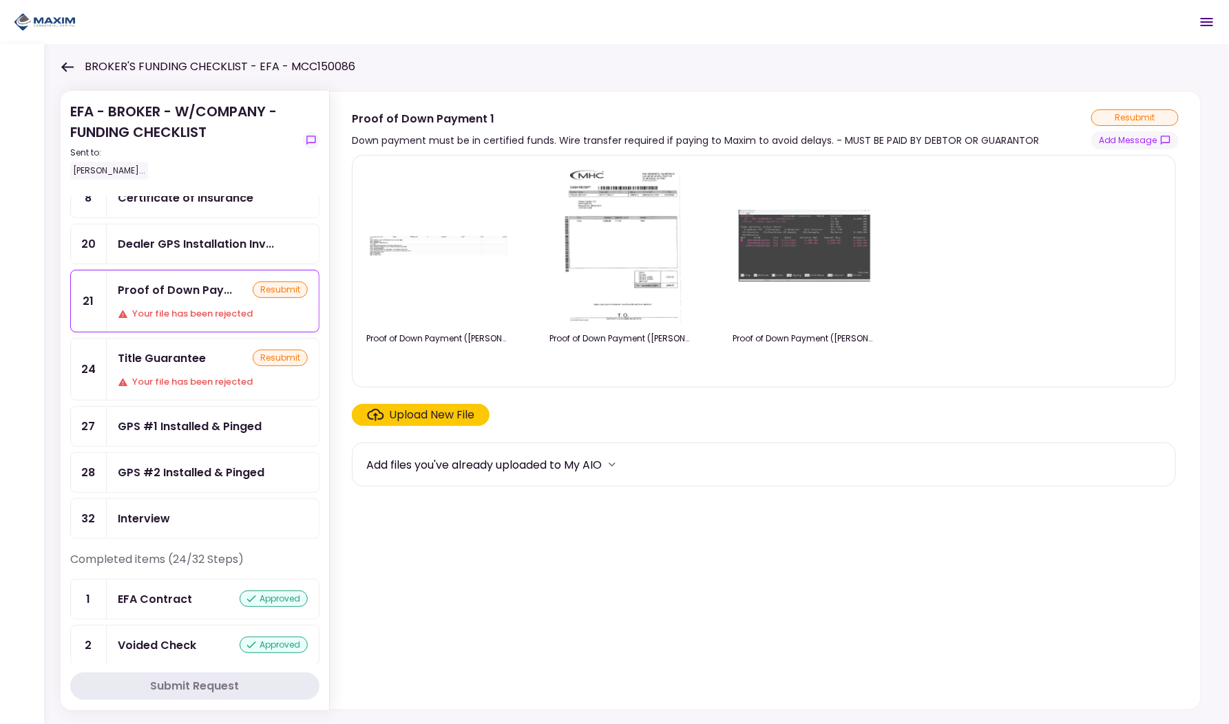
scroll to position [93, 0]
click at [170, 375] on div "Your file has been rejected" at bounding box center [213, 382] width 190 height 14
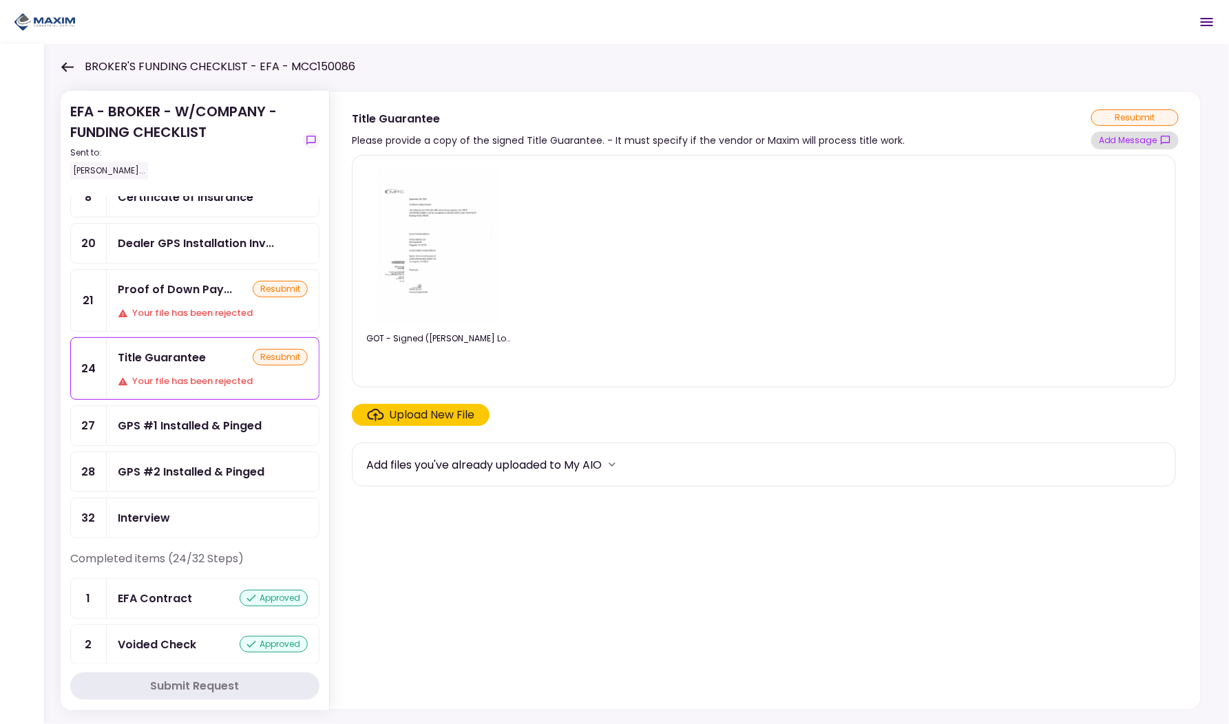
click at [1133, 138] on button "Add Message" at bounding box center [1134, 140] width 87 height 18
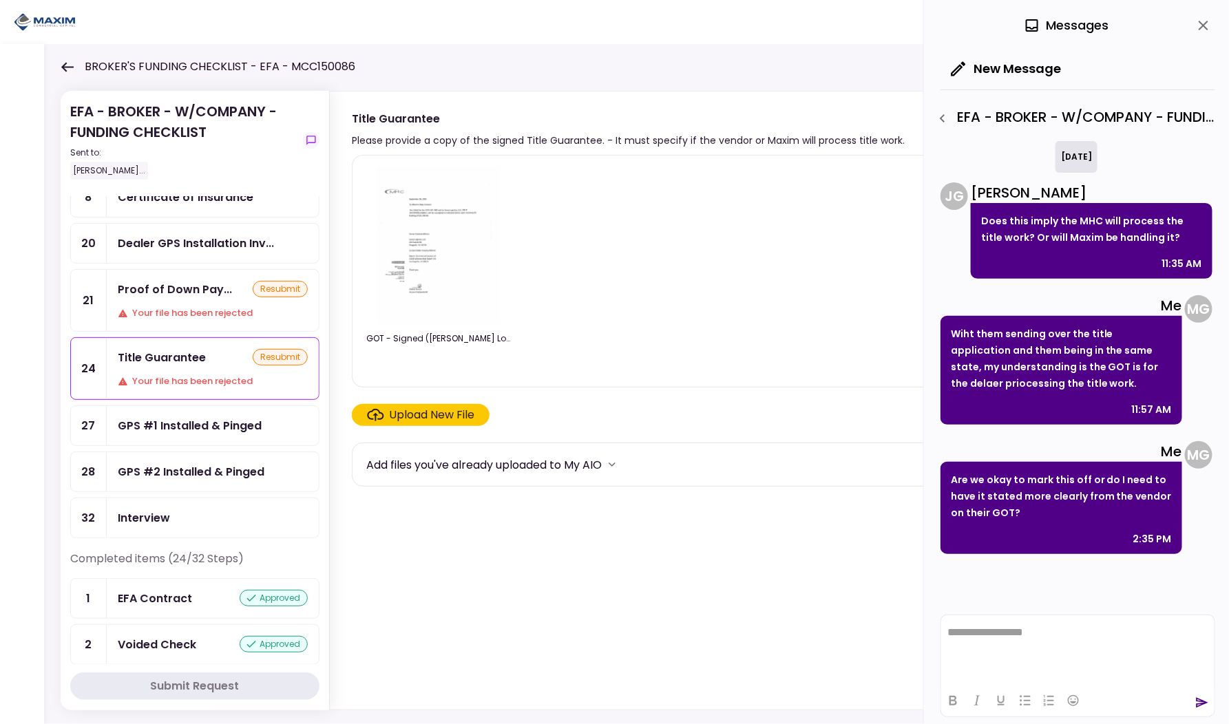
click at [1195, 25] on button "close" at bounding box center [1203, 25] width 23 height 23
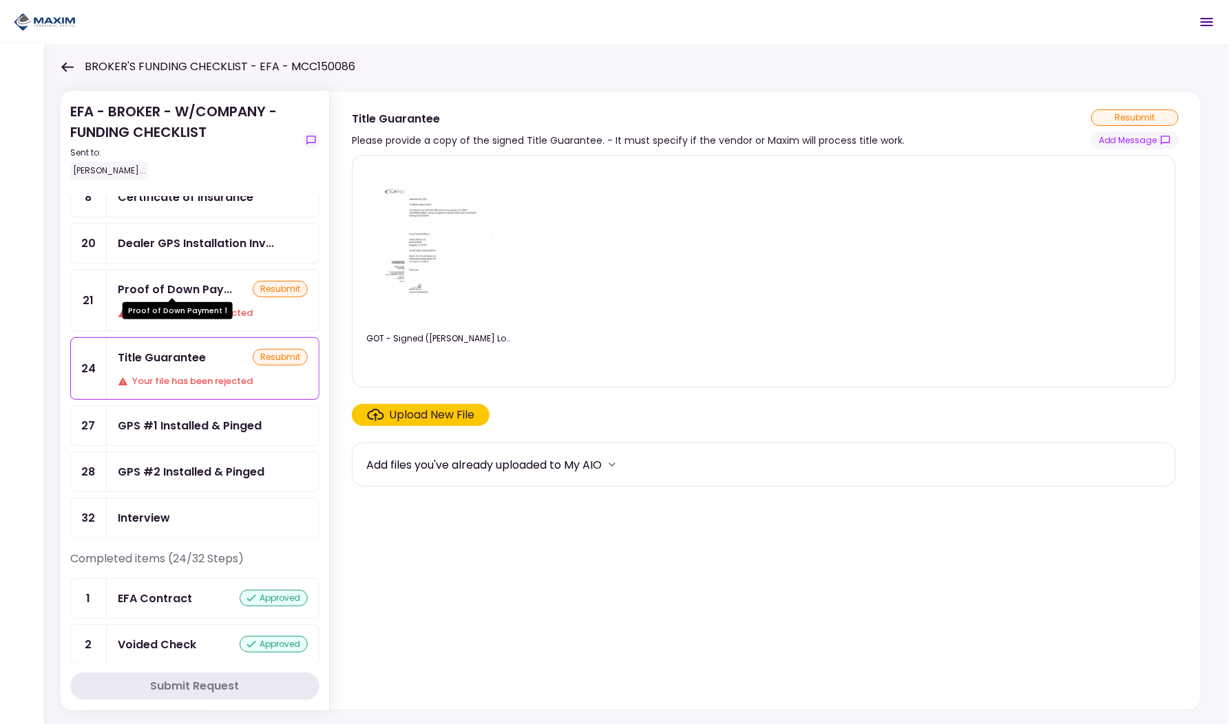
click at [164, 299] on div "Proof of Down Payment 1" at bounding box center [178, 306] width 110 height 27
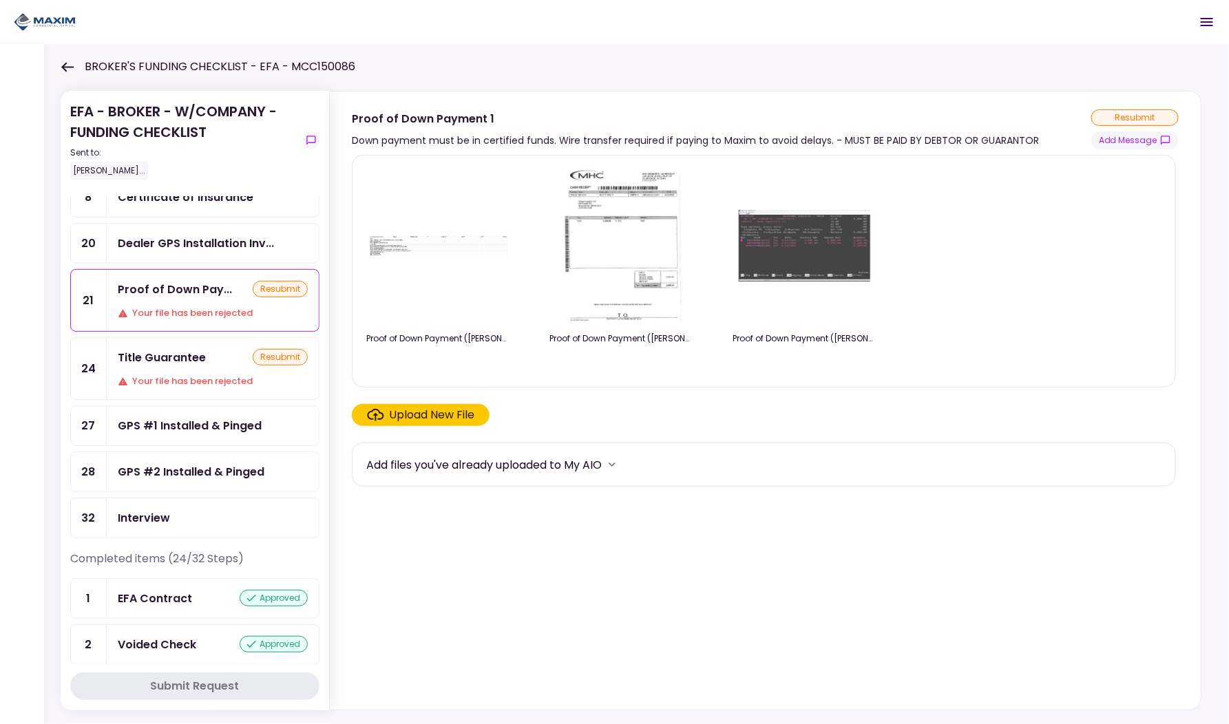
click at [161, 509] on div "Interview" at bounding box center [144, 517] width 52 height 17
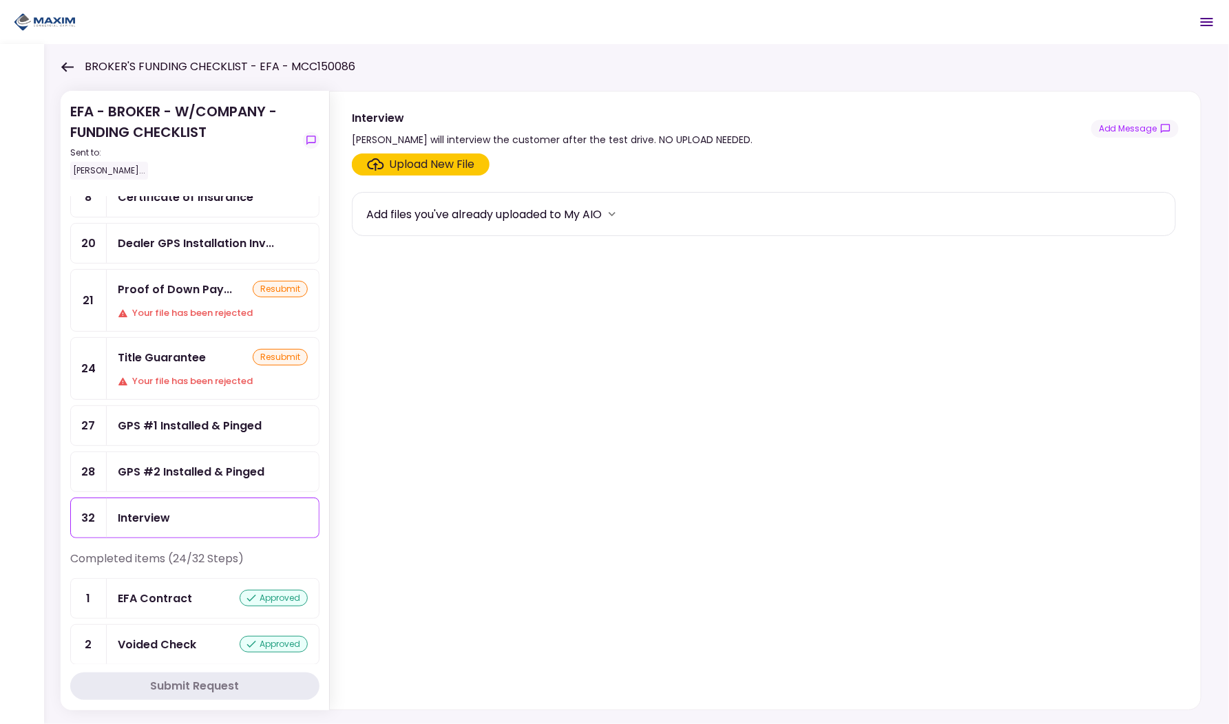
click at [171, 452] on div "GPS #2 Installed & Pinged" at bounding box center [213, 471] width 212 height 39
click at [171, 430] on div "GPS #1 Installed & Pinged" at bounding box center [213, 425] width 212 height 39
click at [163, 350] on div "Title Guarantee" at bounding box center [162, 357] width 88 height 17
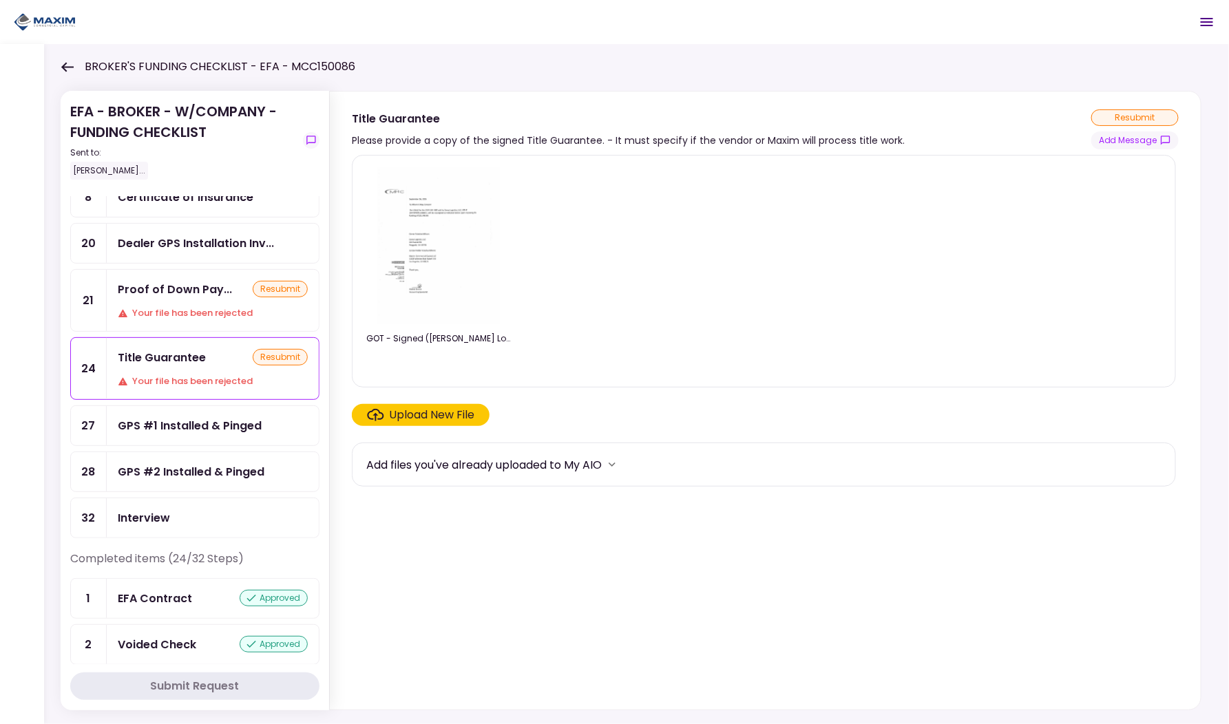
click at [183, 315] on div "Proof of Down Pay... resubmit Your file has been rejected" at bounding box center [213, 300] width 212 height 61
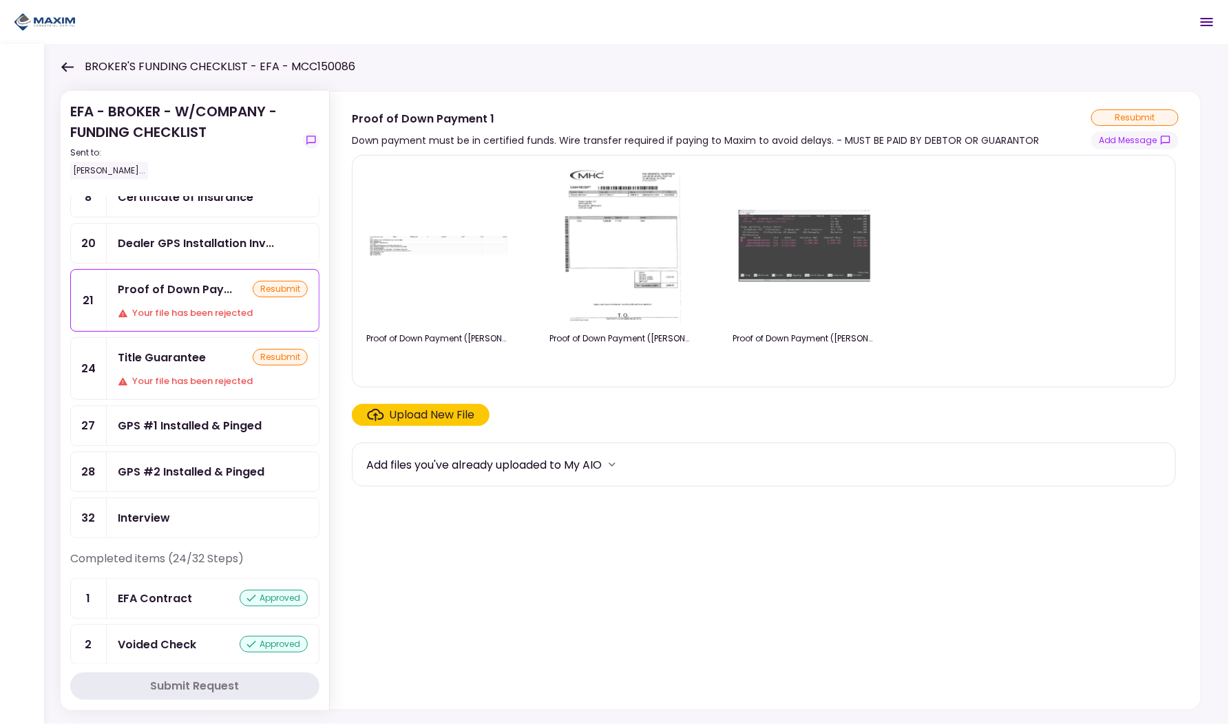
click at [184, 349] on div "Title Guarantee" at bounding box center [162, 357] width 88 height 17
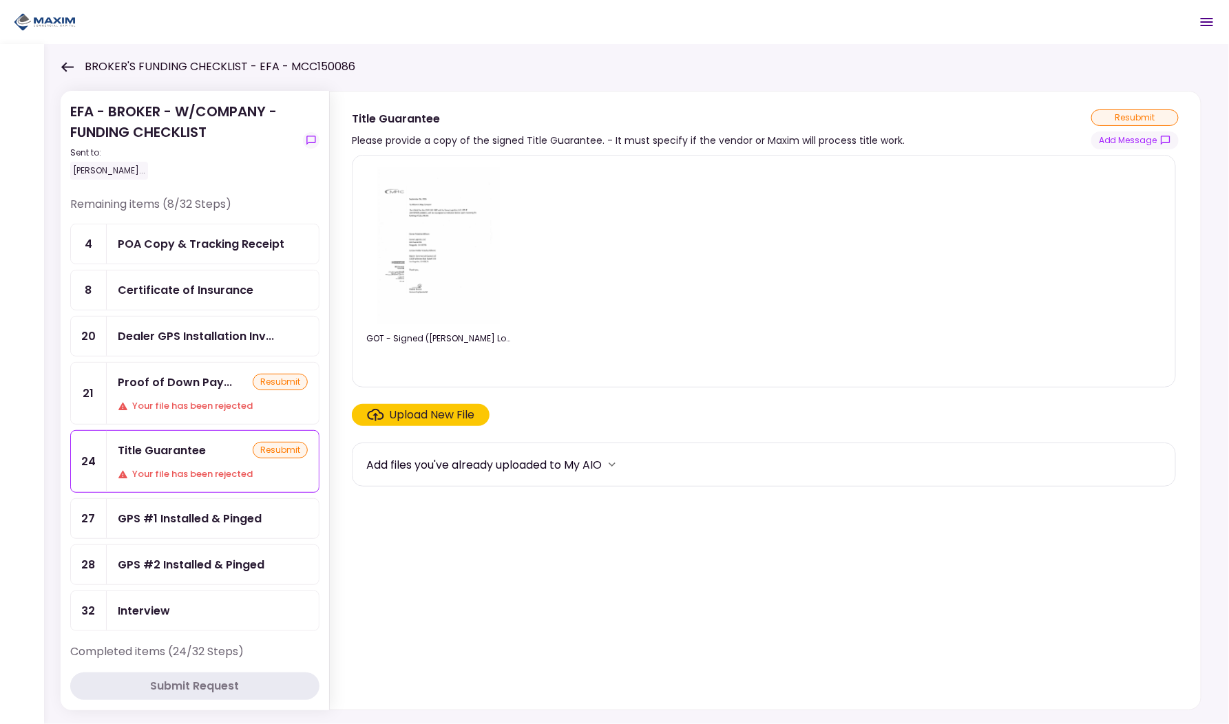
click at [187, 350] on div "Dealer GPS Installation Inv..." at bounding box center [213, 336] width 212 height 39
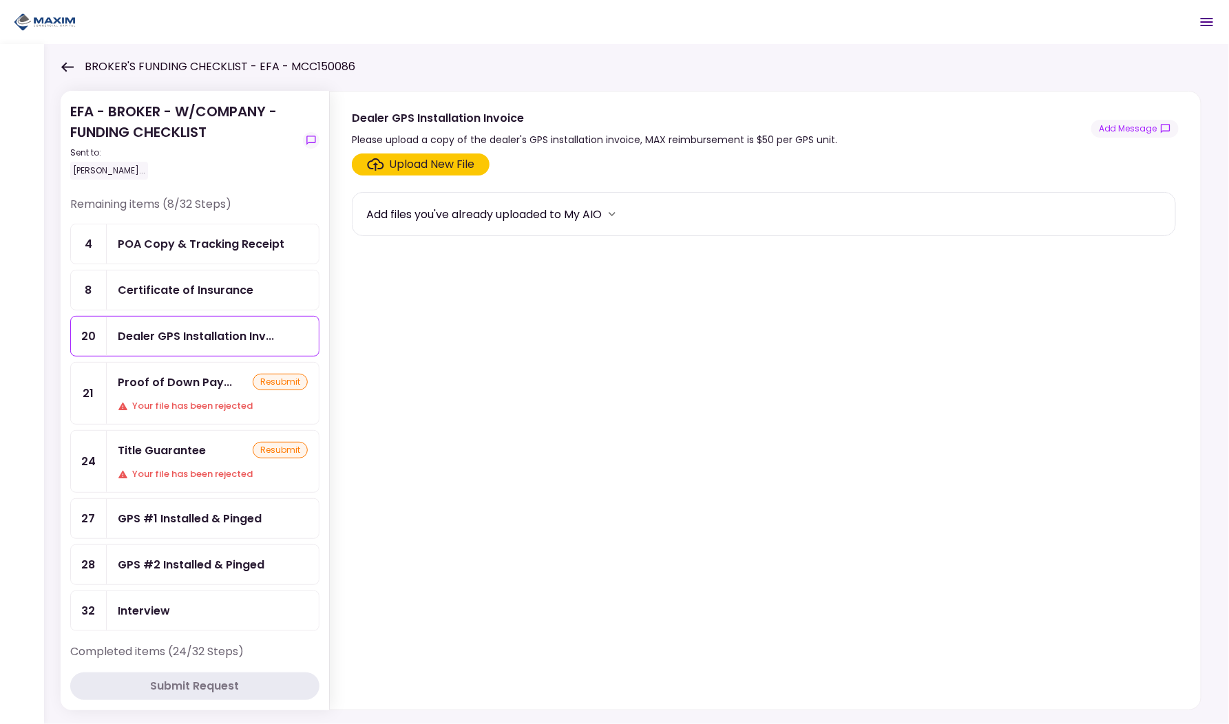
click at [187, 292] on div "Certificate of Insurance" at bounding box center [186, 290] width 136 height 17
click at [185, 231] on div "POA Copy & Tracking Receipt" at bounding box center [213, 243] width 212 height 39
click at [181, 283] on div "Certificate of Insurance" at bounding box center [186, 290] width 136 height 17
click at [187, 363] on div "Proof of Down Pay... resubmit Your file has been rejected" at bounding box center [213, 393] width 212 height 61
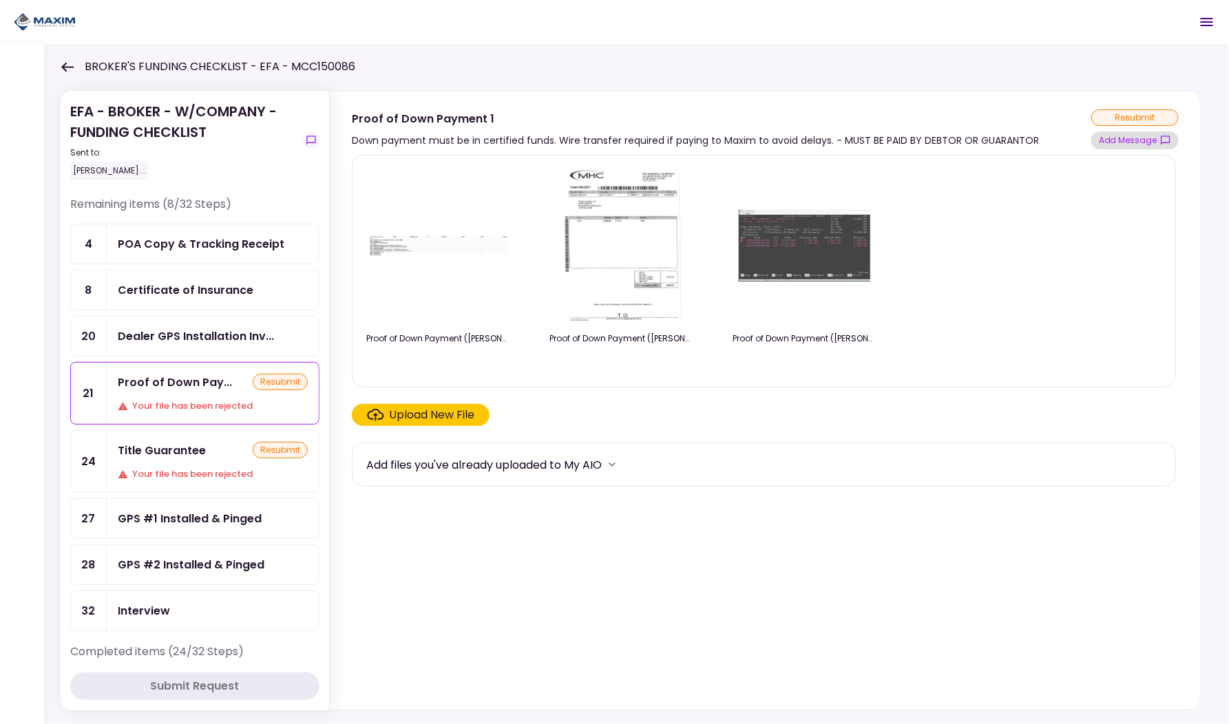
click at [1148, 142] on button "Add Message" at bounding box center [1134, 140] width 87 height 18
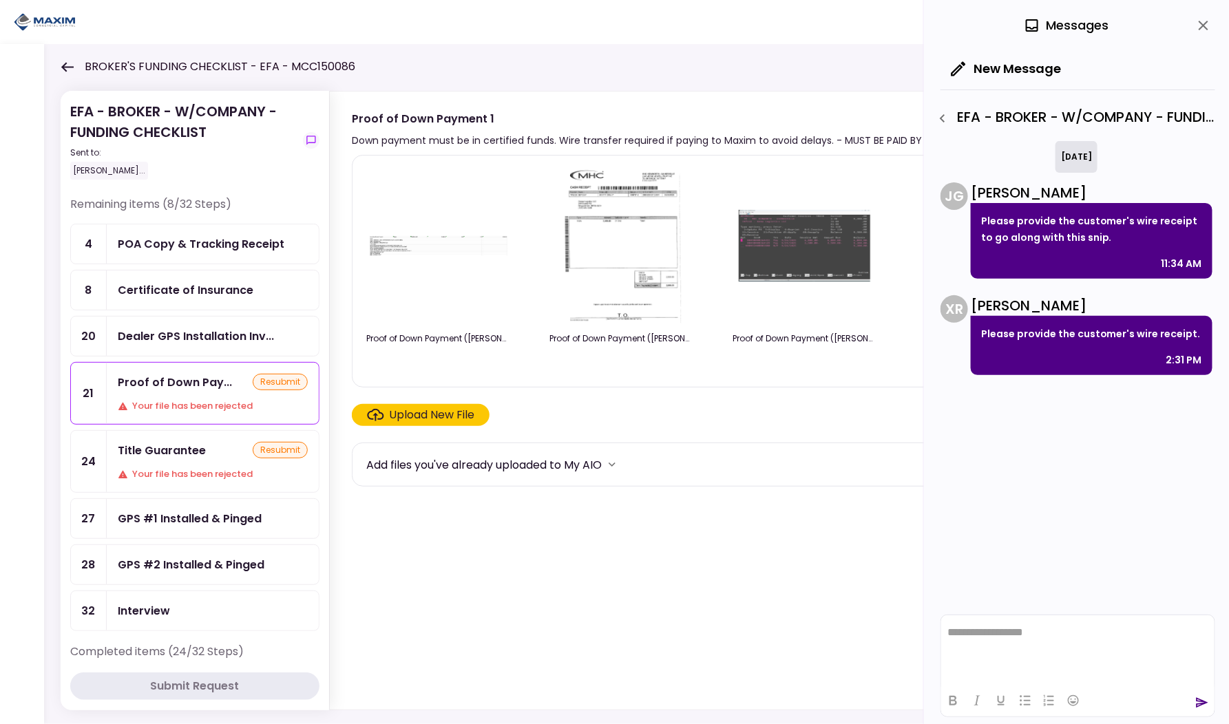
click at [1045, 335] on p "Please provide the customer's wire receipt." at bounding box center [1091, 334] width 221 height 17
copy p "Please provide the customer's wire receipt."
click at [195, 247] on div "POA Copy & Tracking Receipt" at bounding box center [201, 243] width 167 height 17
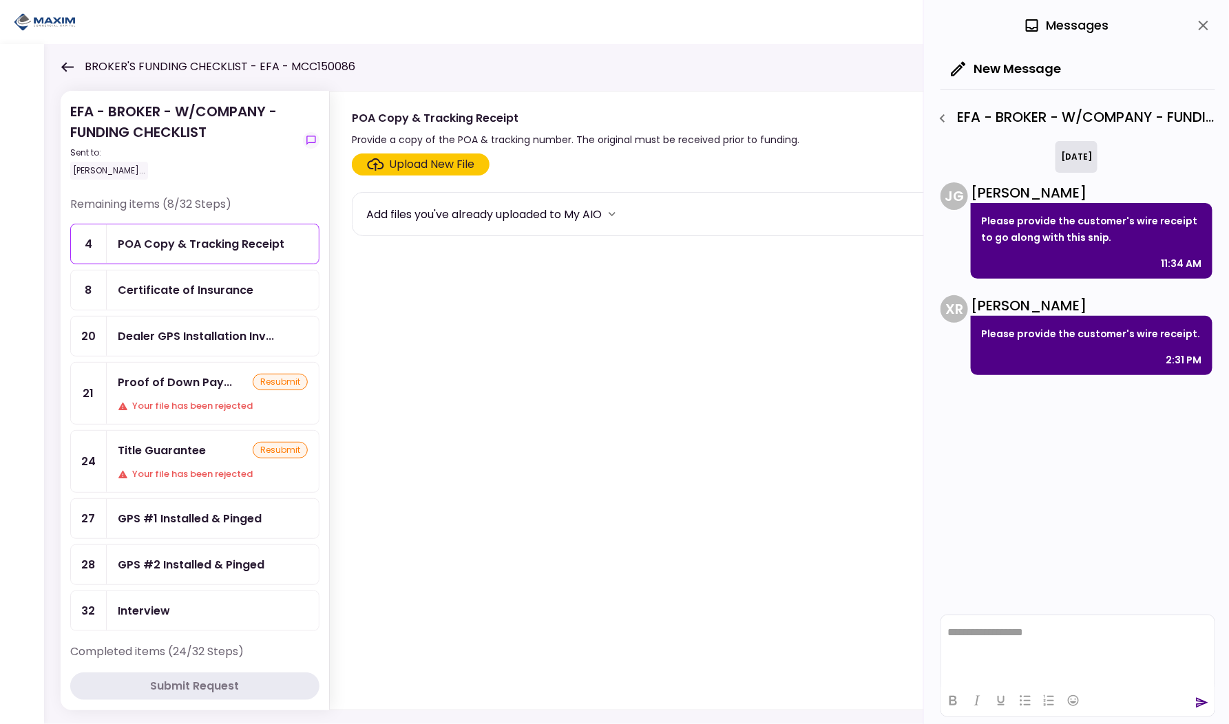
click at [406, 157] on div "Upload New File" at bounding box center [432, 164] width 85 height 17
click at [0, 0] on input "Upload New File" at bounding box center [0, 0] width 0 height 0
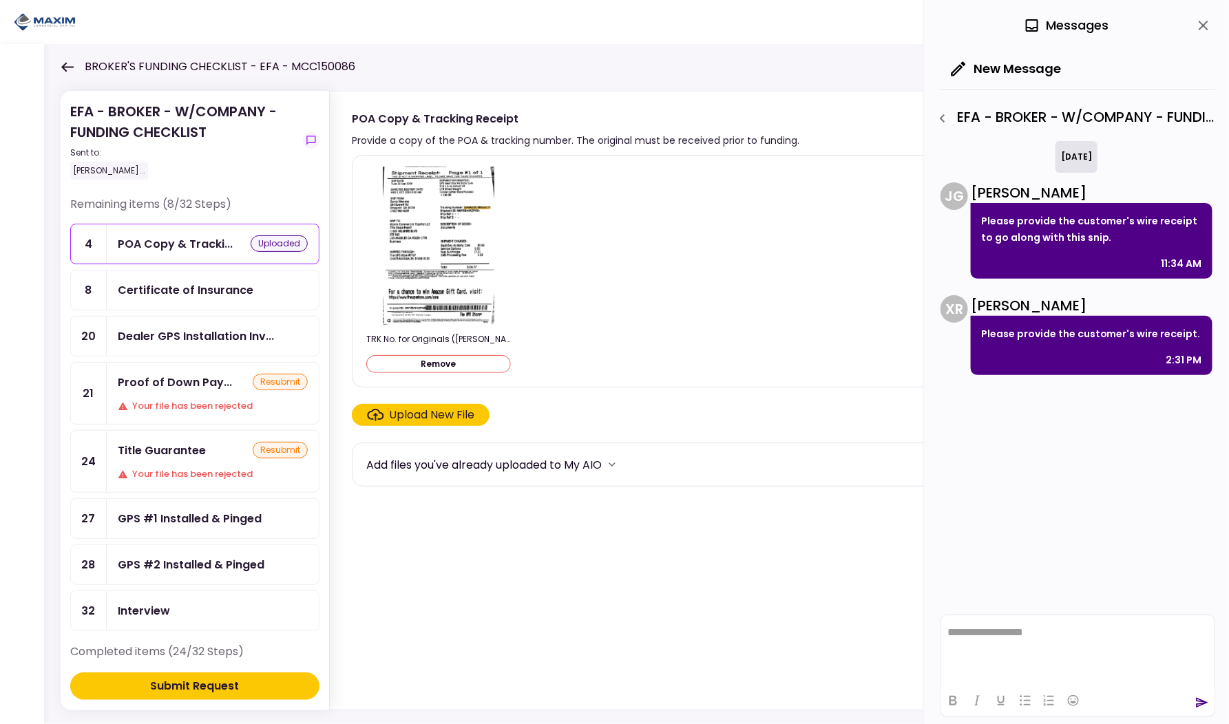
click at [234, 691] on div "Submit Request" at bounding box center [195, 686] width 89 height 17
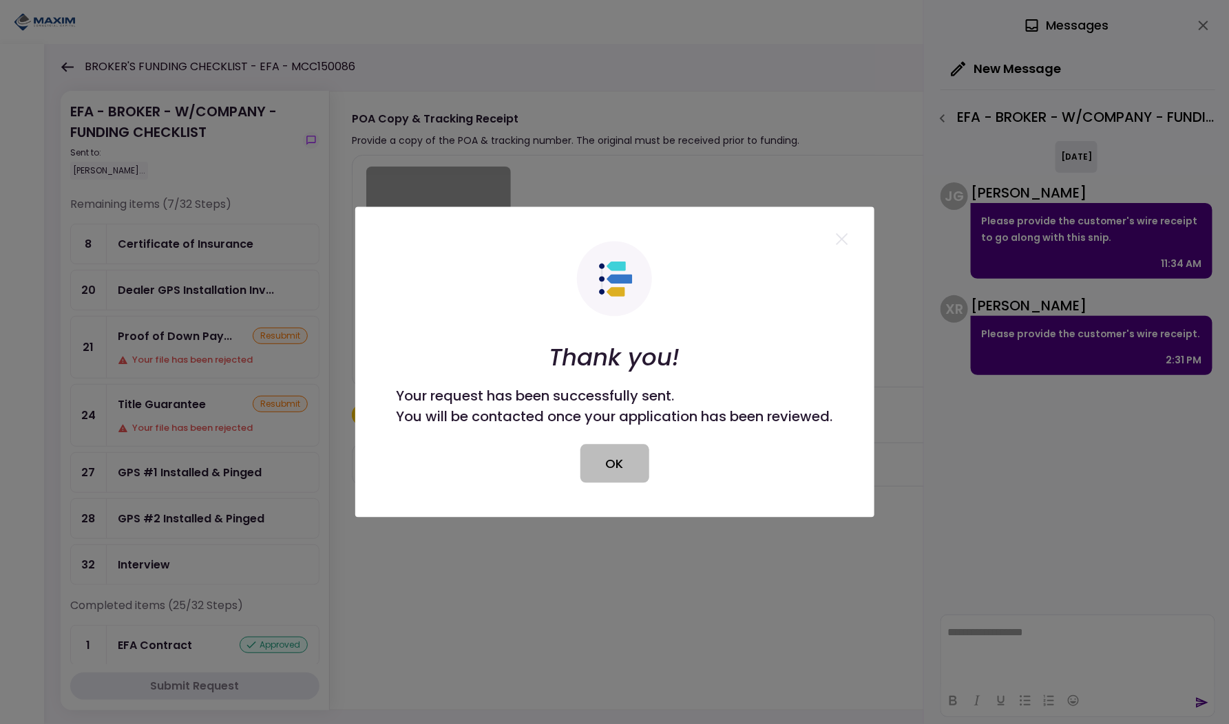
click at [623, 473] on button "OK" at bounding box center [614, 464] width 69 height 39
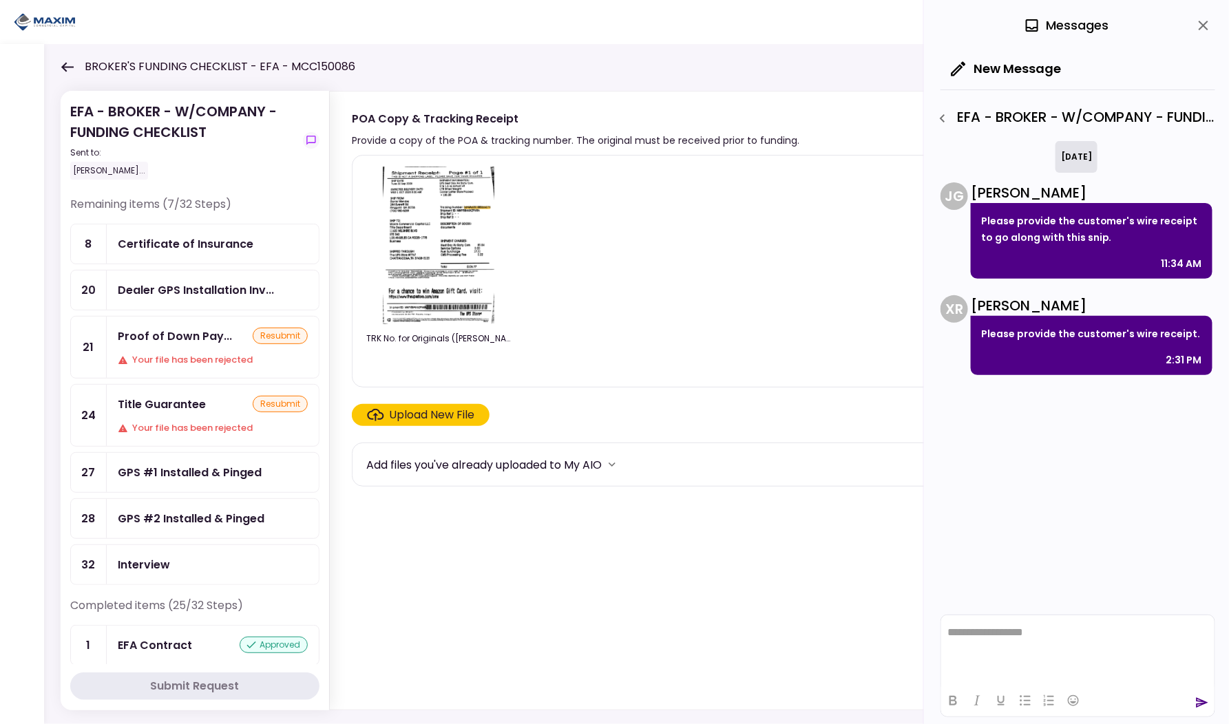
click at [68, 70] on icon at bounding box center [67, 67] width 13 height 10
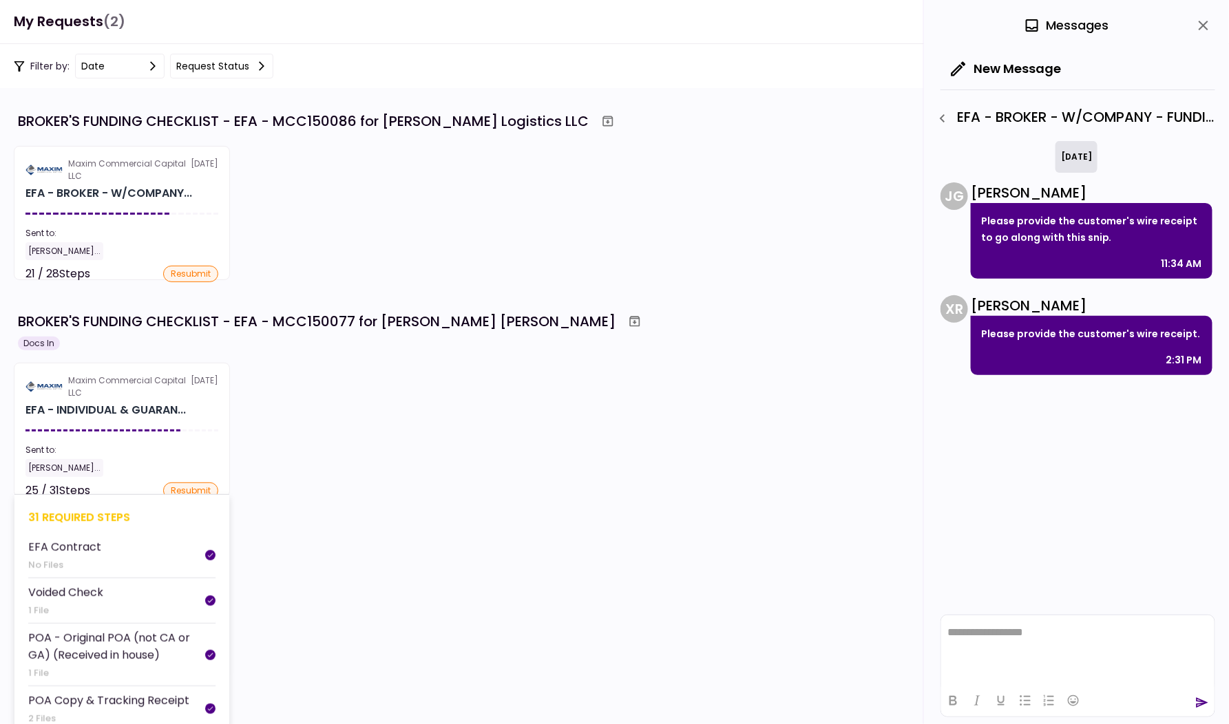
click at [210, 437] on section "Maxim Commercial Capital LLC 30 Sep EFA - INDIVIDUAL & GUARAN... Sent to: Micha…" at bounding box center [122, 430] width 216 height 134
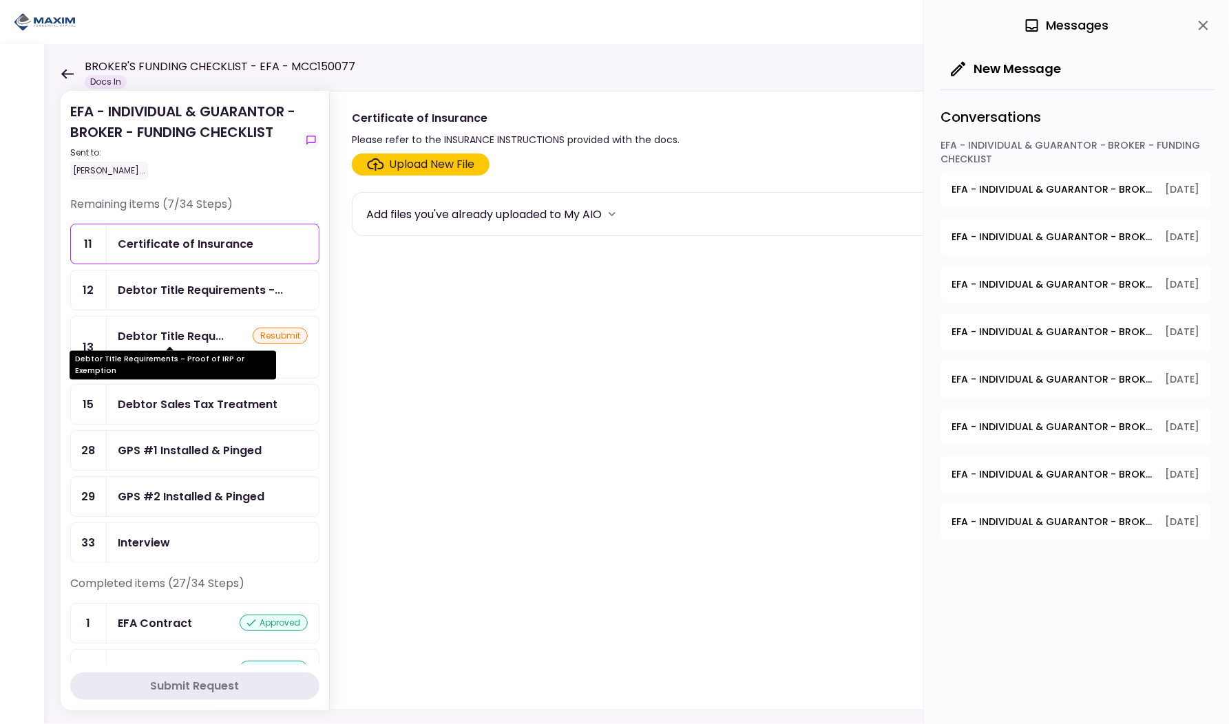
click at [202, 334] on div "Debtor Title Requ..." at bounding box center [171, 336] width 106 height 17
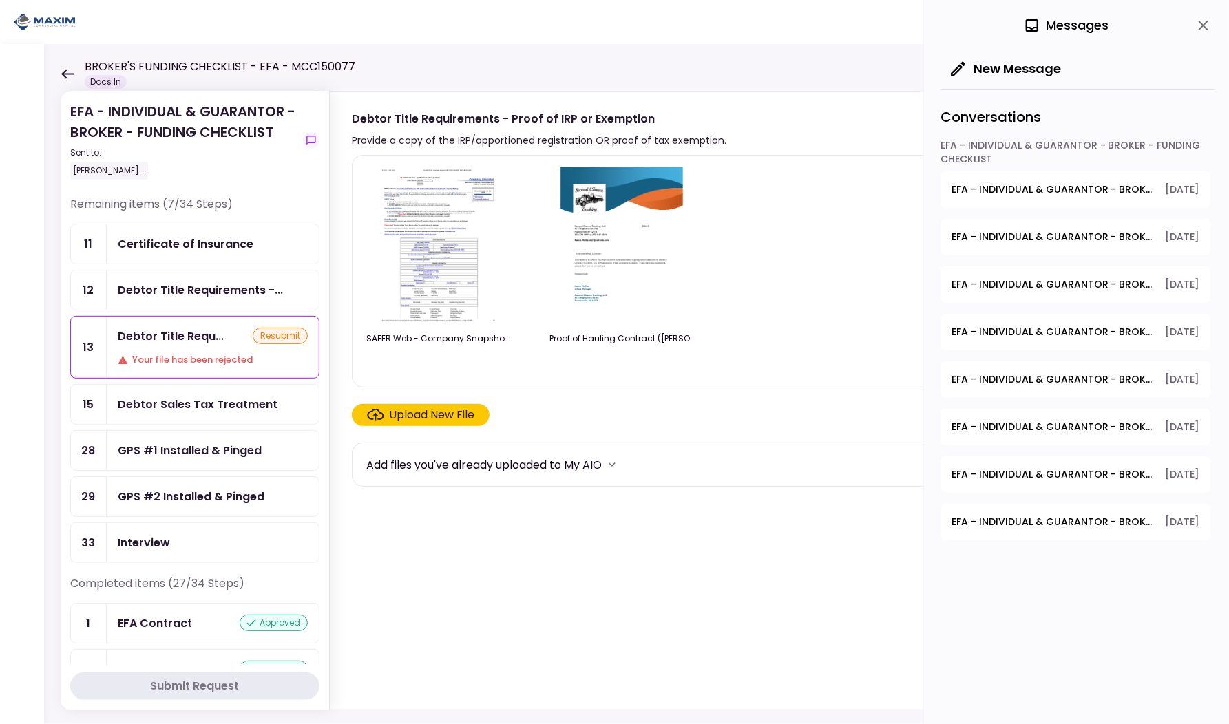
click at [200, 300] on div "Debtor Title Requirements -..." at bounding box center [213, 290] width 212 height 39
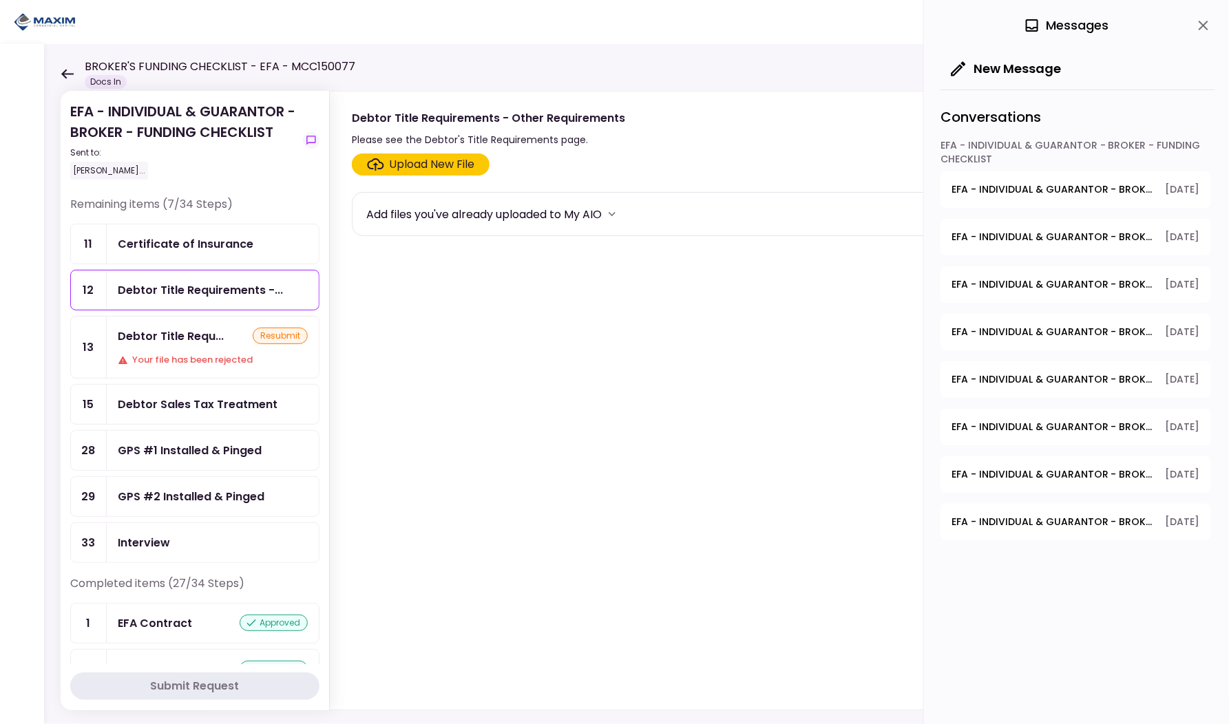
click at [191, 396] on div "Debtor Sales Tax Treatment" at bounding box center [198, 404] width 160 height 17
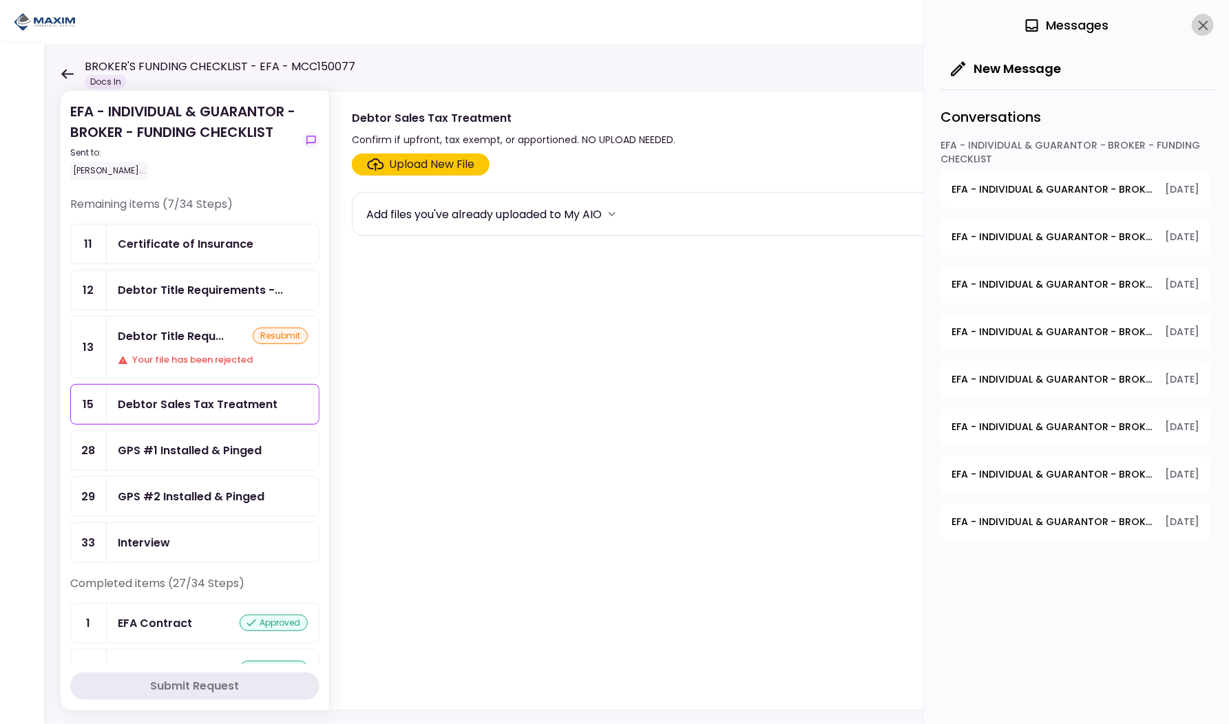
click at [1203, 27] on icon "close" at bounding box center [1204, 26] width 10 height 10
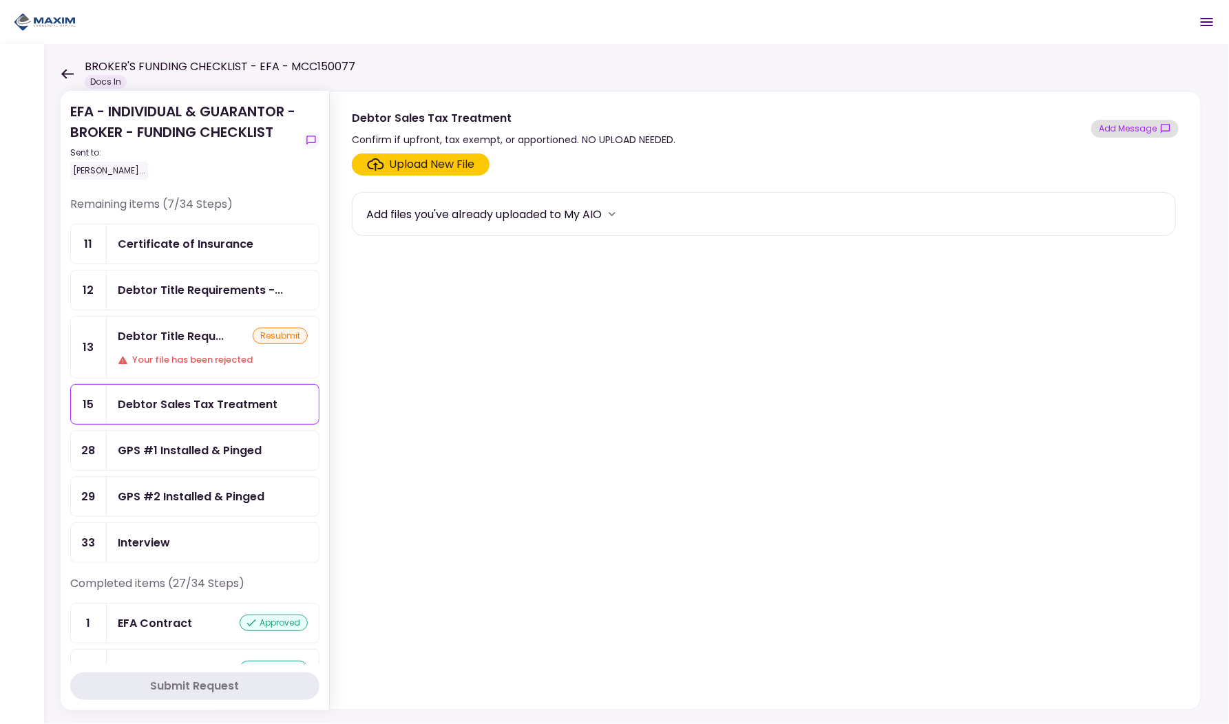
click at [1139, 129] on button "Add Message" at bounding box center [1134, 129] width 87 height 18
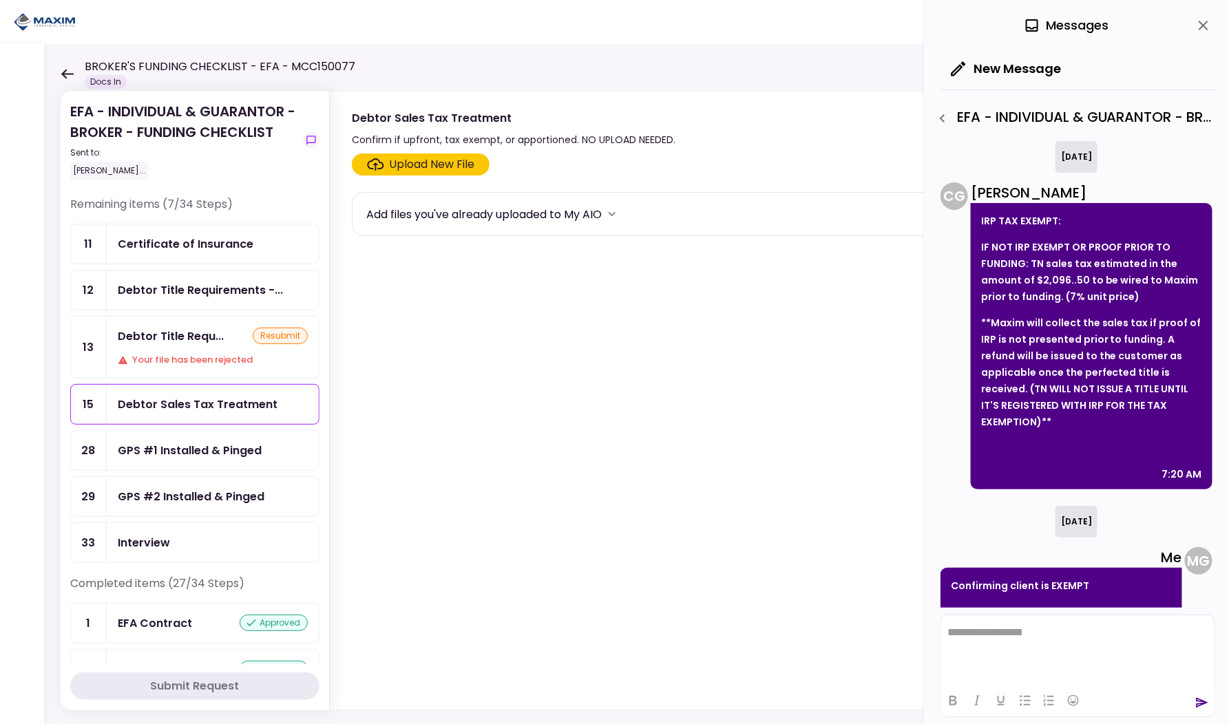
scroll to position [23, 0]
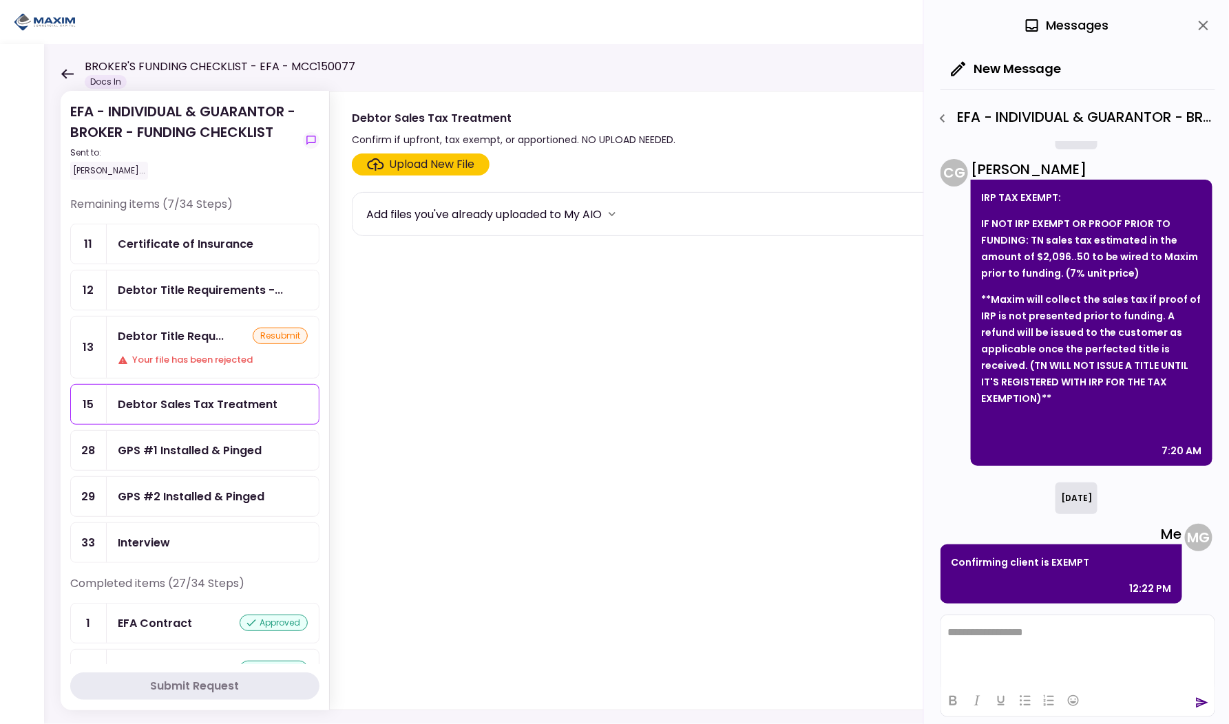
click at [1205, 25] on icon "close" at bounding box center [1204, 26] width 10 height 10
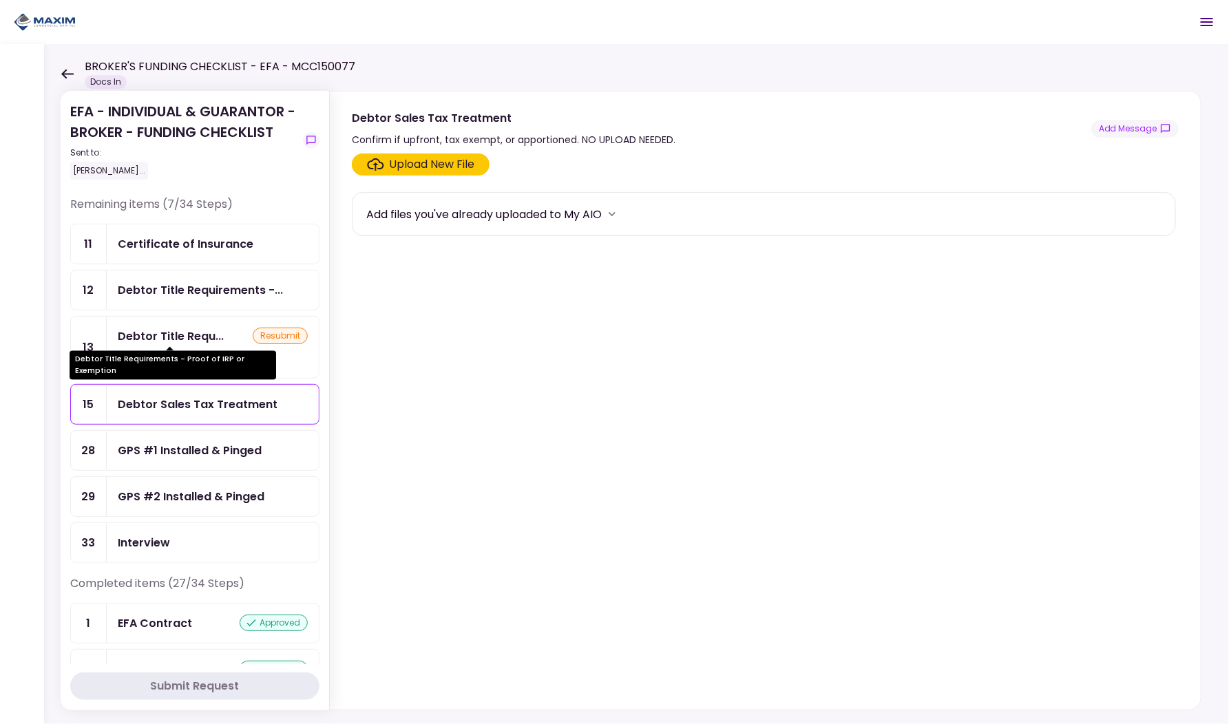
click at [184, 337] on div "Debtor Title Requ..." at bounding box center [171, 336] width 106 height 17
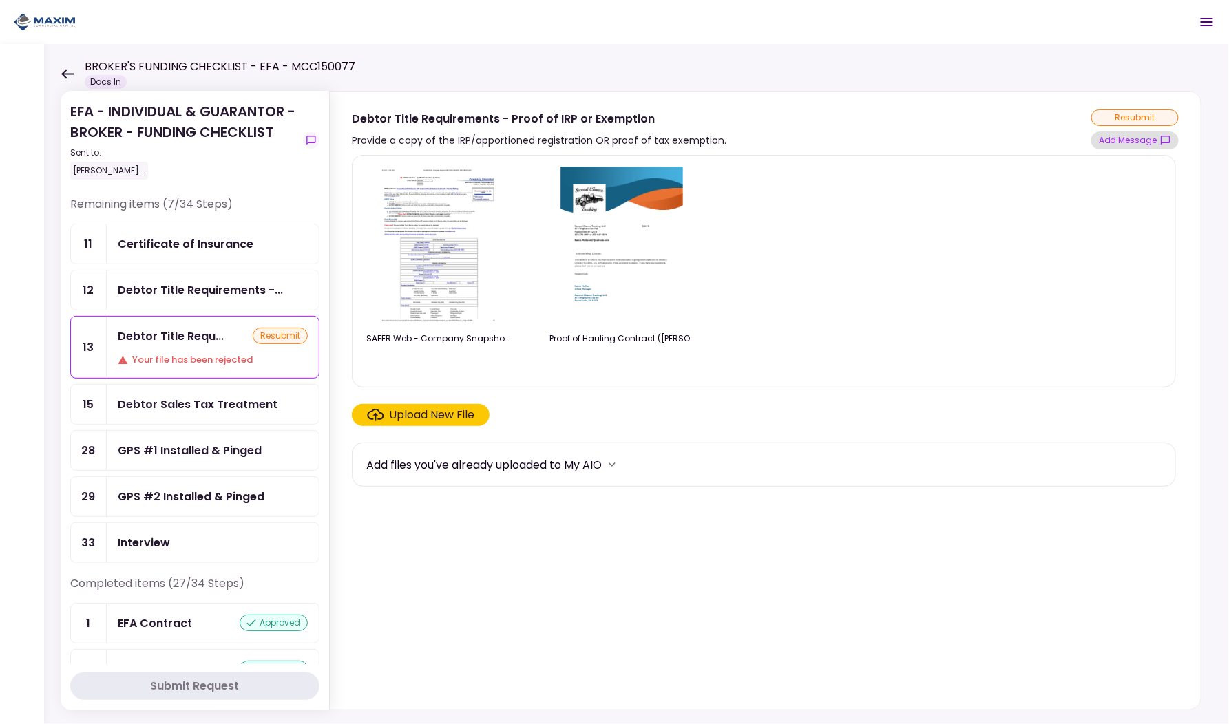
click at [1153, 140] on button "Add Message" at bounding box center [1134, 140] width 87 height 18
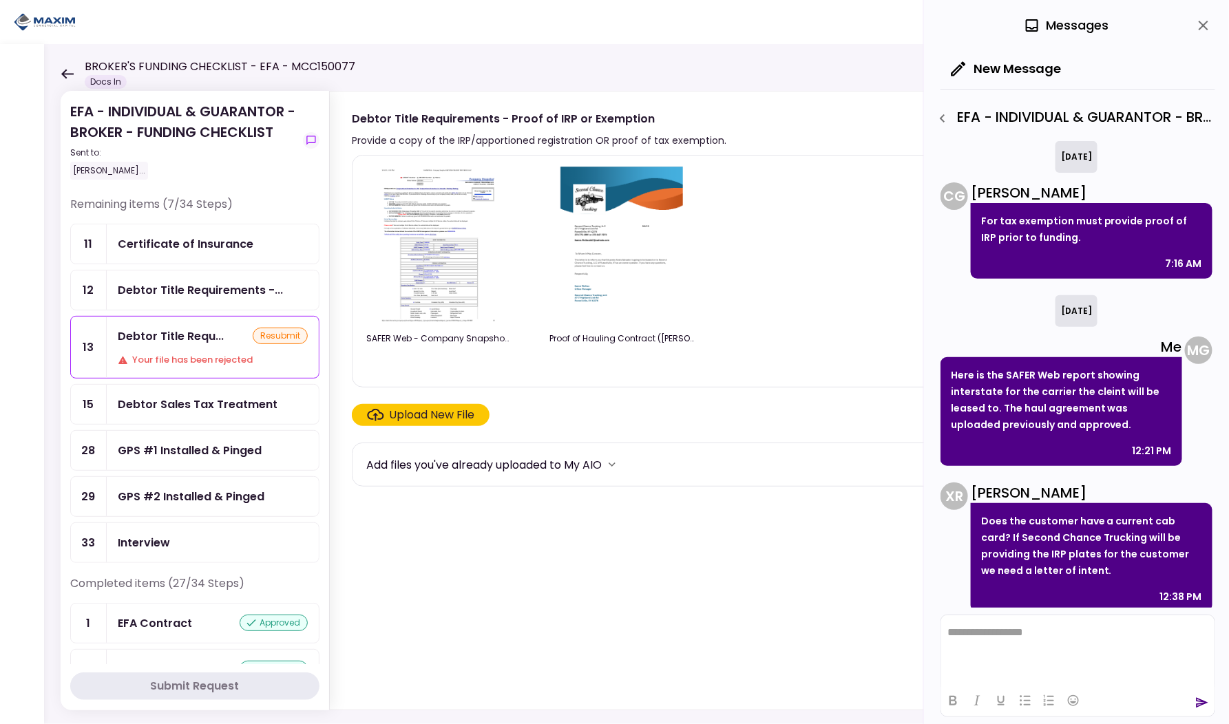
scroll to position [333, 0]
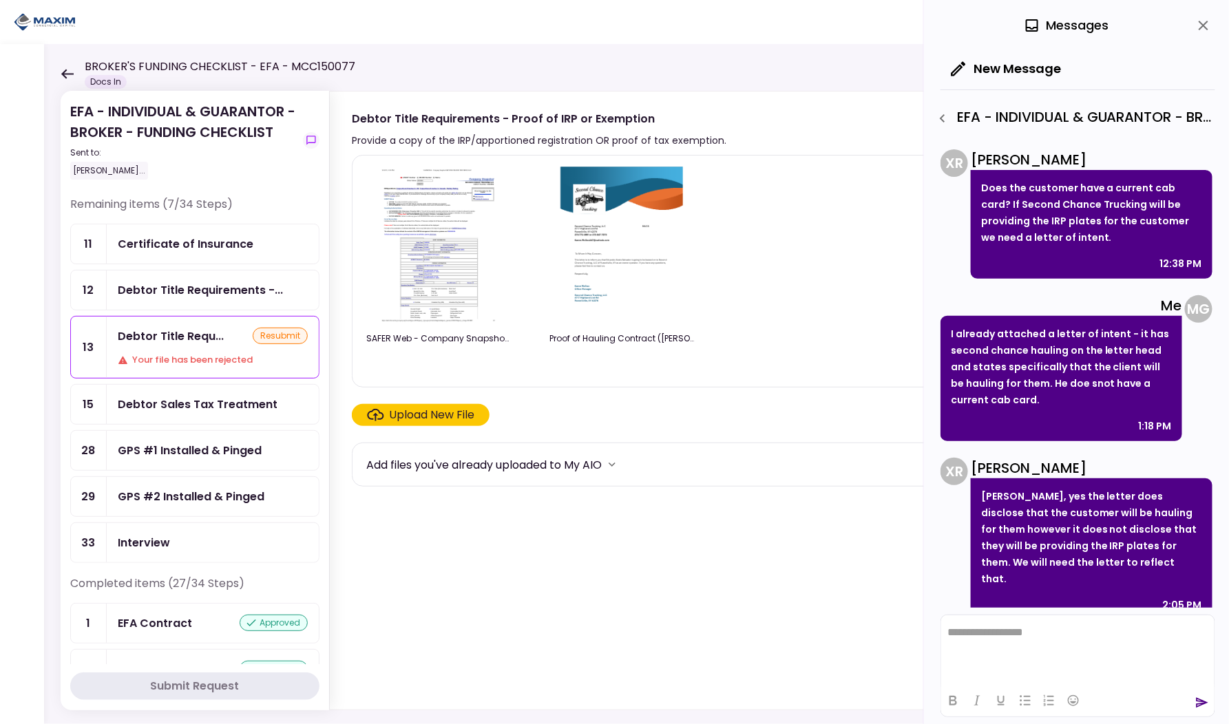
click at [1203, 23] on icon "close" at bounding box center [1203, 25] width 17 height 17
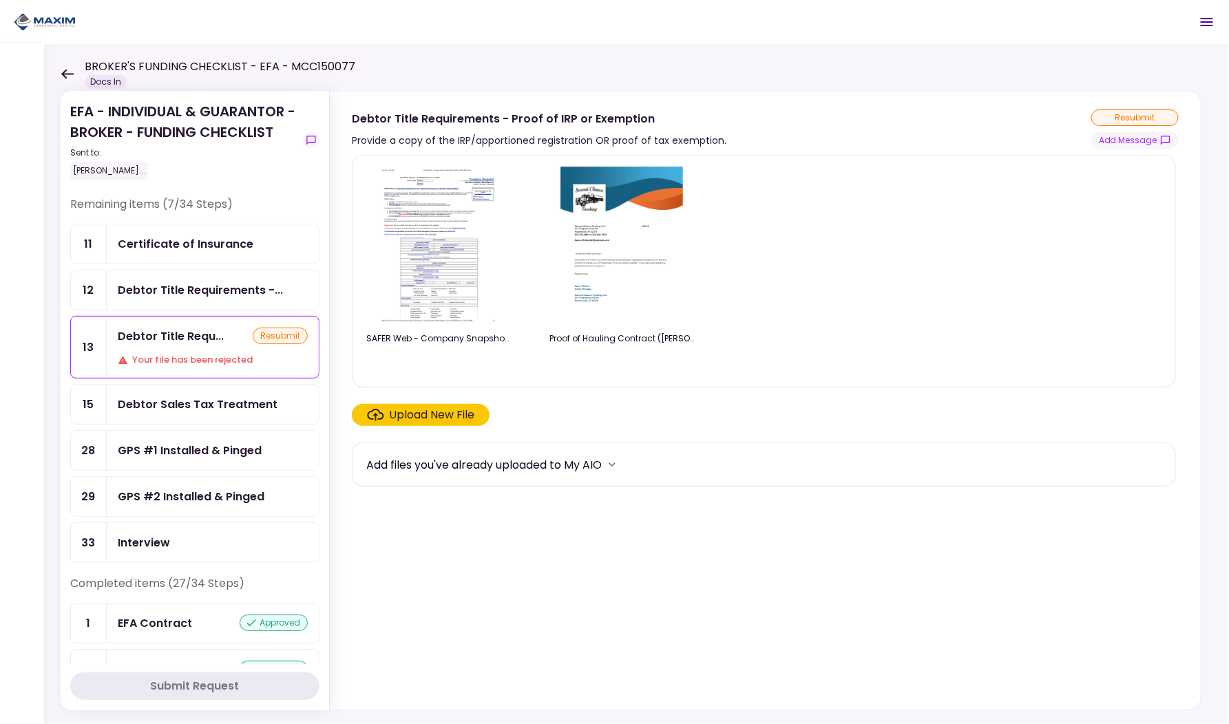
click at [205, 282] on div "Debtor Title Requirements -..." at bounding box center [200, 290] width 165 height 17
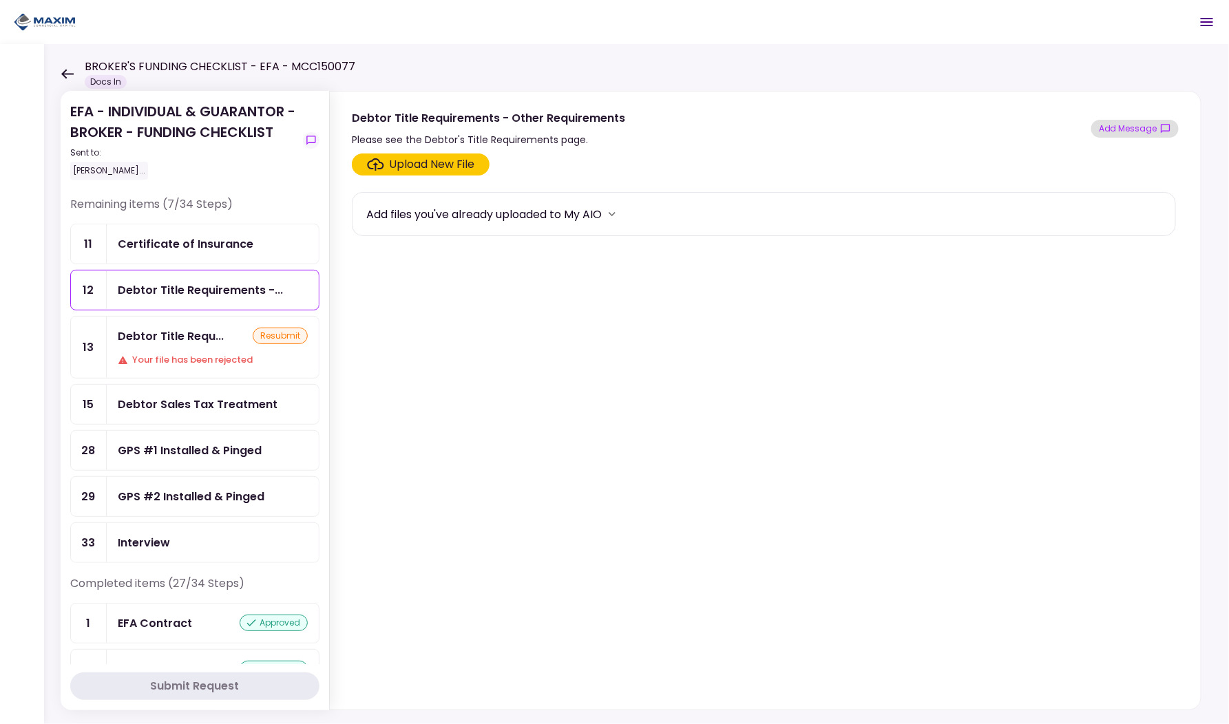
click at [1114, 129] on button "Add Message" at bounding box center [1134, 129] width 87 height 18
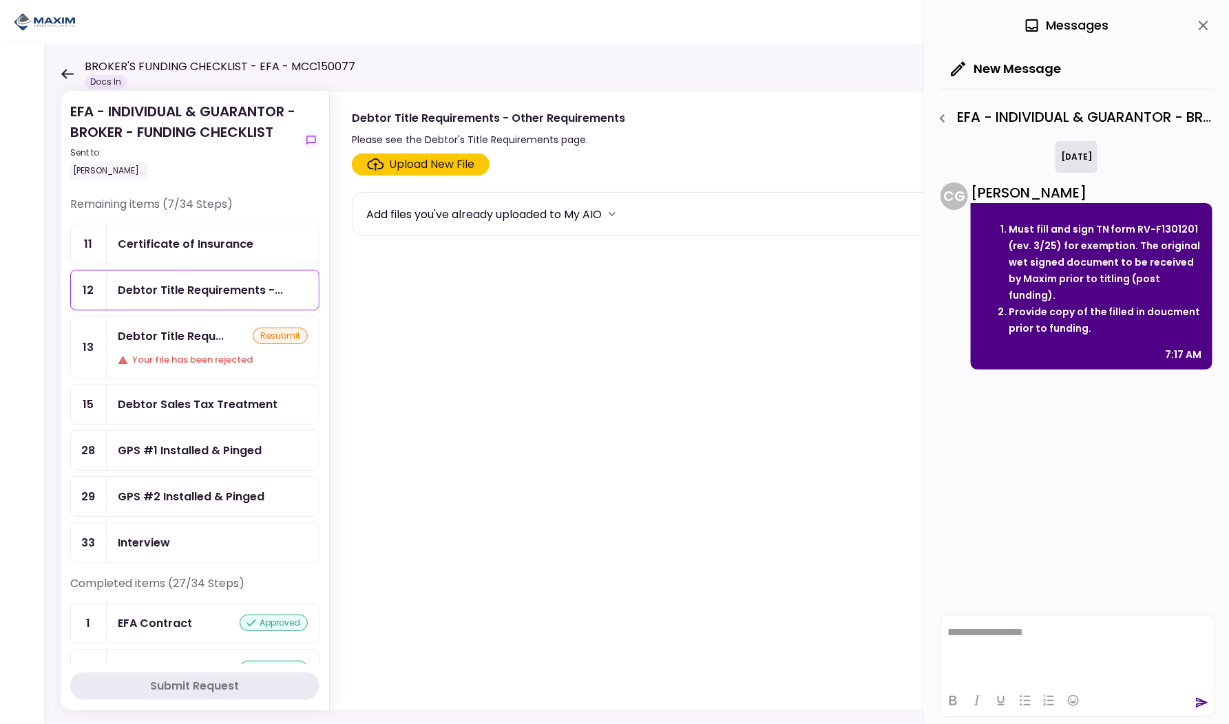
click at [1204, 25] on icon "close" at bounding box center [1204, 26] width 10 height 10
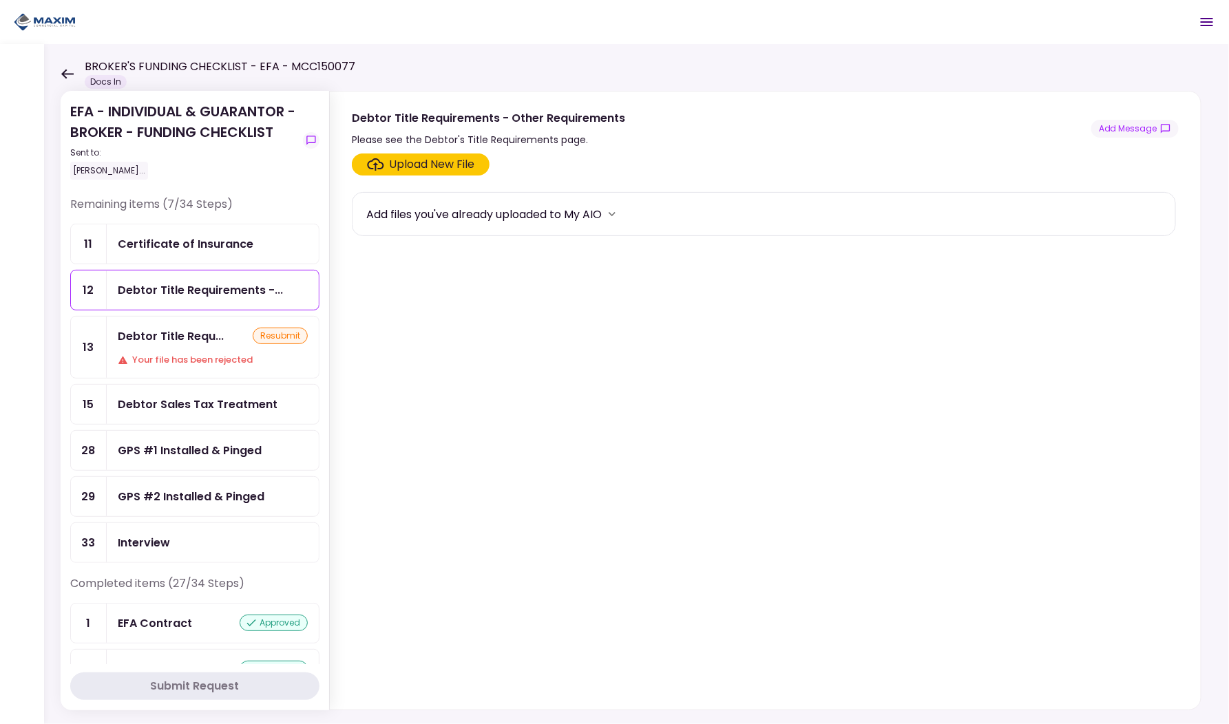
click at [200, 254] on div "Certificate of Insurance" at bounding box center [213, 243] width 212 height 39
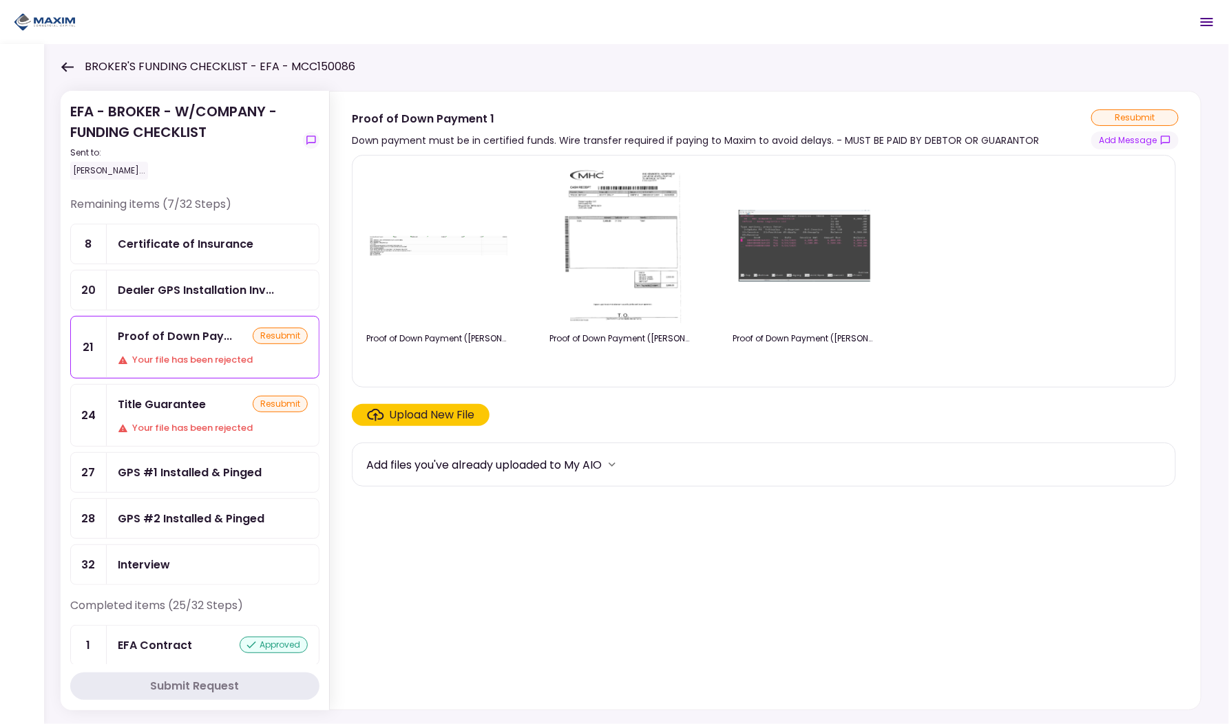
click at [441, 413] on div "Upload New File" at bounding box center [432, 415] width 85 height 17
click at [0, 0] on input "Upload New File" at bounding box center [0, 0] width 0 height 0
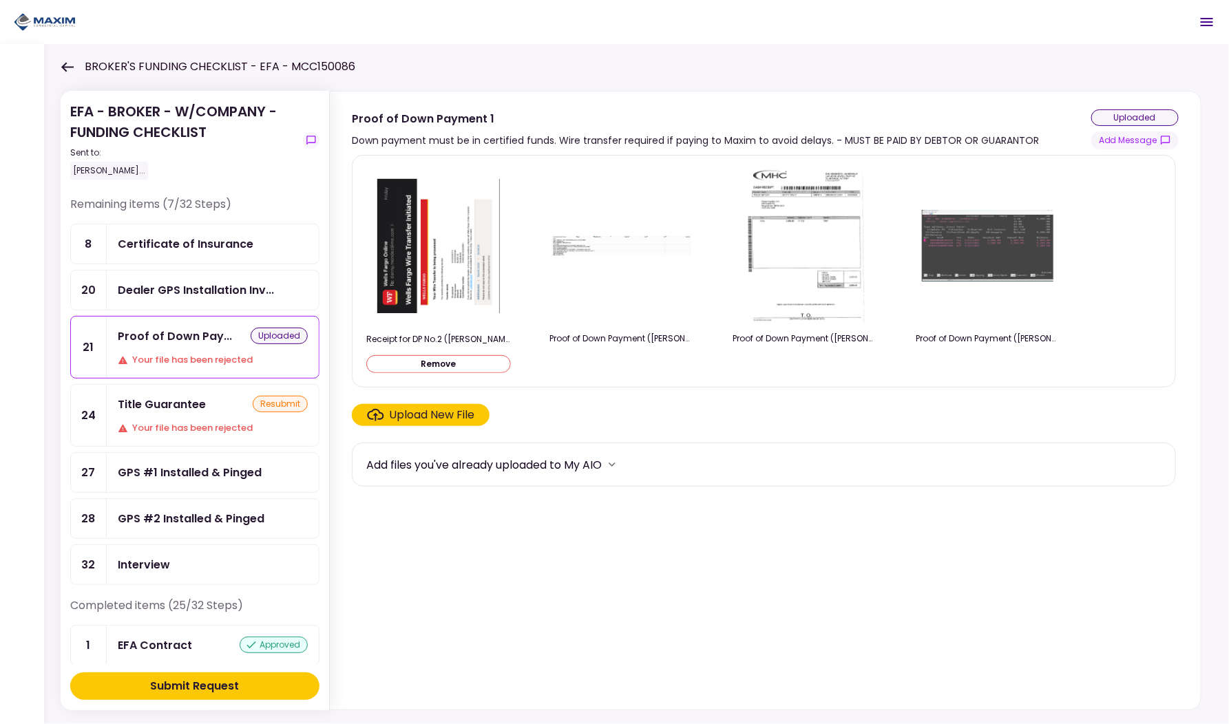
click at [182, 264] on ul "8 Certificate of Insurance 20 Dealer GPS Installation Inv... 21 Proof of Down P…" at bounding box center [194, 404] width 249 height 361
click at [183, 250] on div "Certificate of Insurance" at bounding box center [186, 243] width 136 height 17
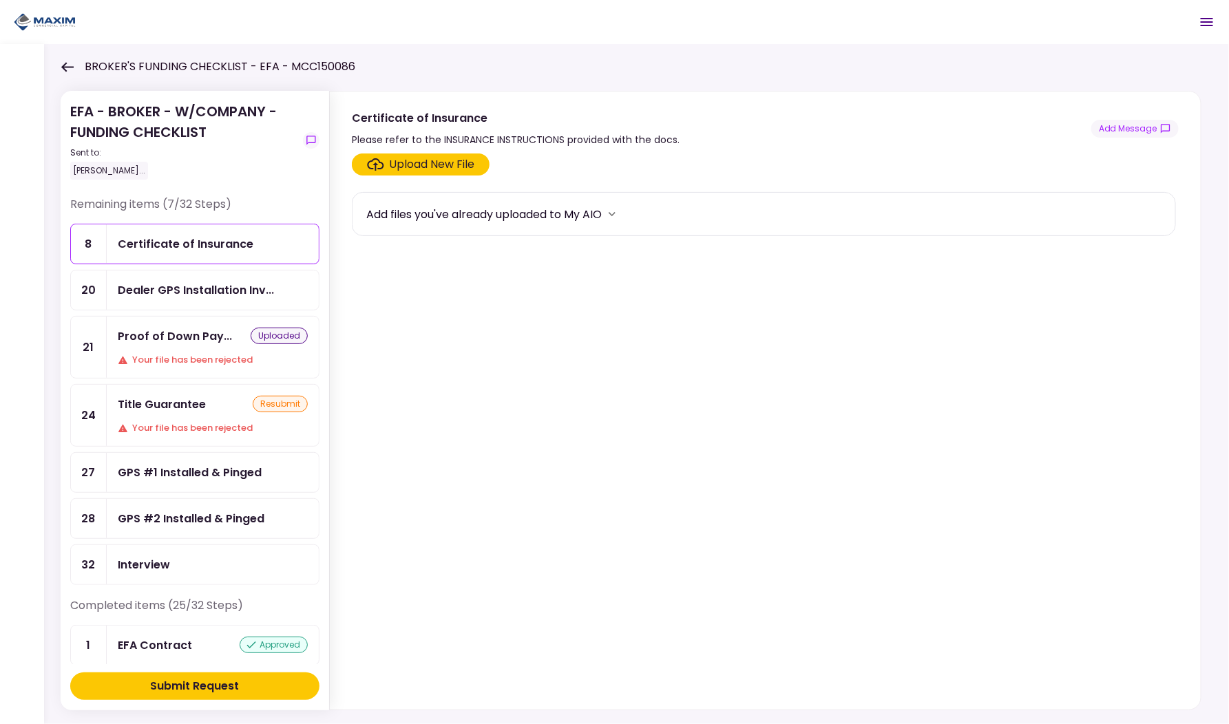
click at [187, 244] on div "Certificate of Insurance" at bounding box center [186, 243] width 136 height 17
click at [383, 172] on label "Upload New File" at bounding box center [421, 165] width 138 height 22
click at [0, 0] on input "Upload New File" at bounding box center [0, 0] width 0 height 0
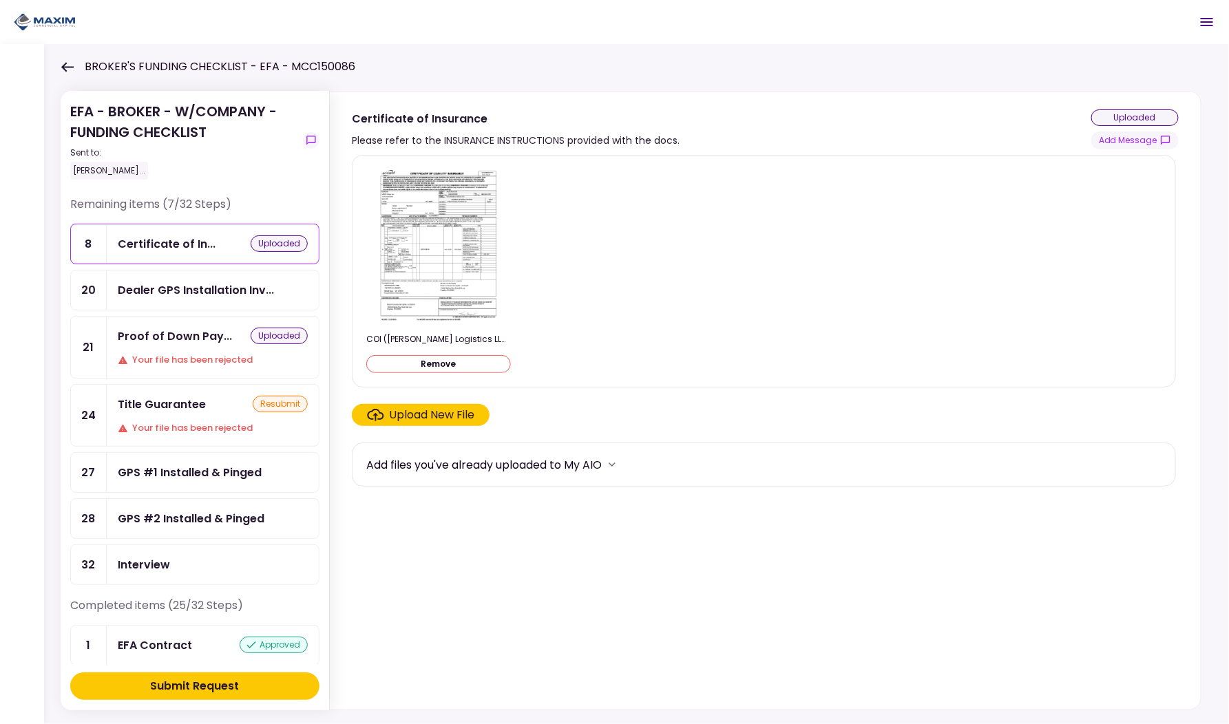
click at [271, 401] on div "resubmit" at bounding box center [280, 404] width 55 height 17
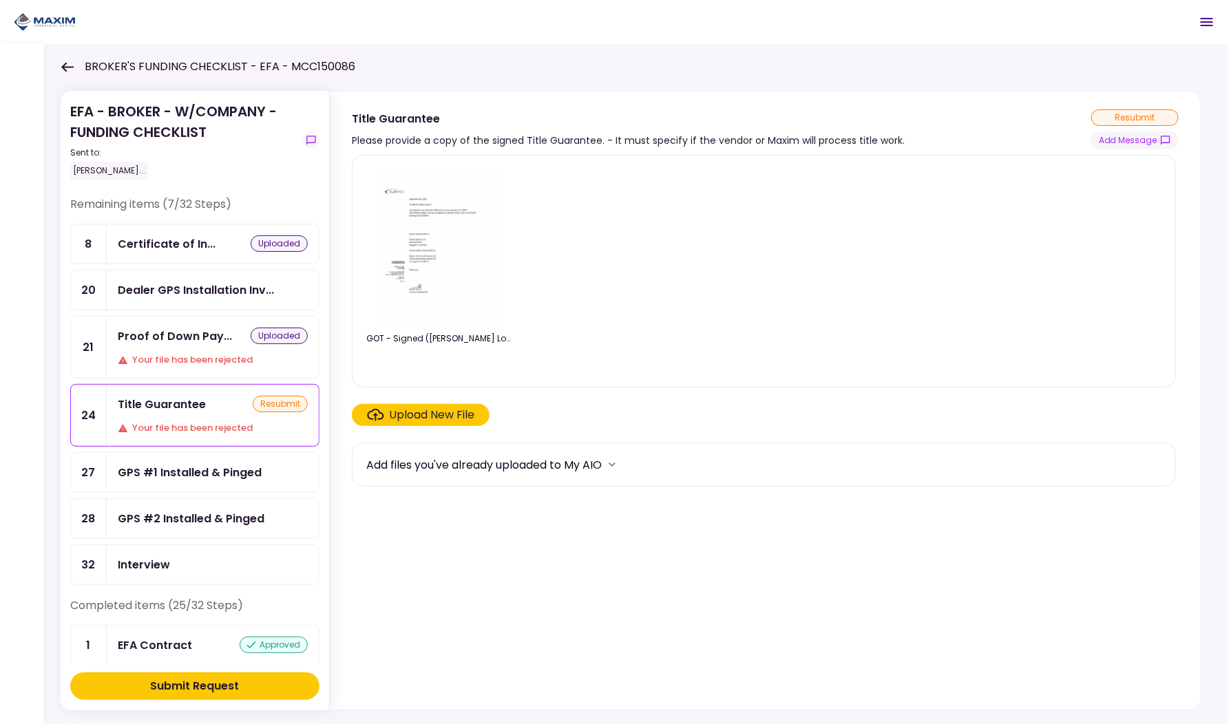
click at [1163, 110] on div "resubmit" at bounding box center [1134, 117] width 87 height 17
click at [1128, 116] on div "resubmit" at bounding box center [1134, 117] width 87 height 17
click at [441, 284] on img at bounding box center [438, 246] width 123 height 158
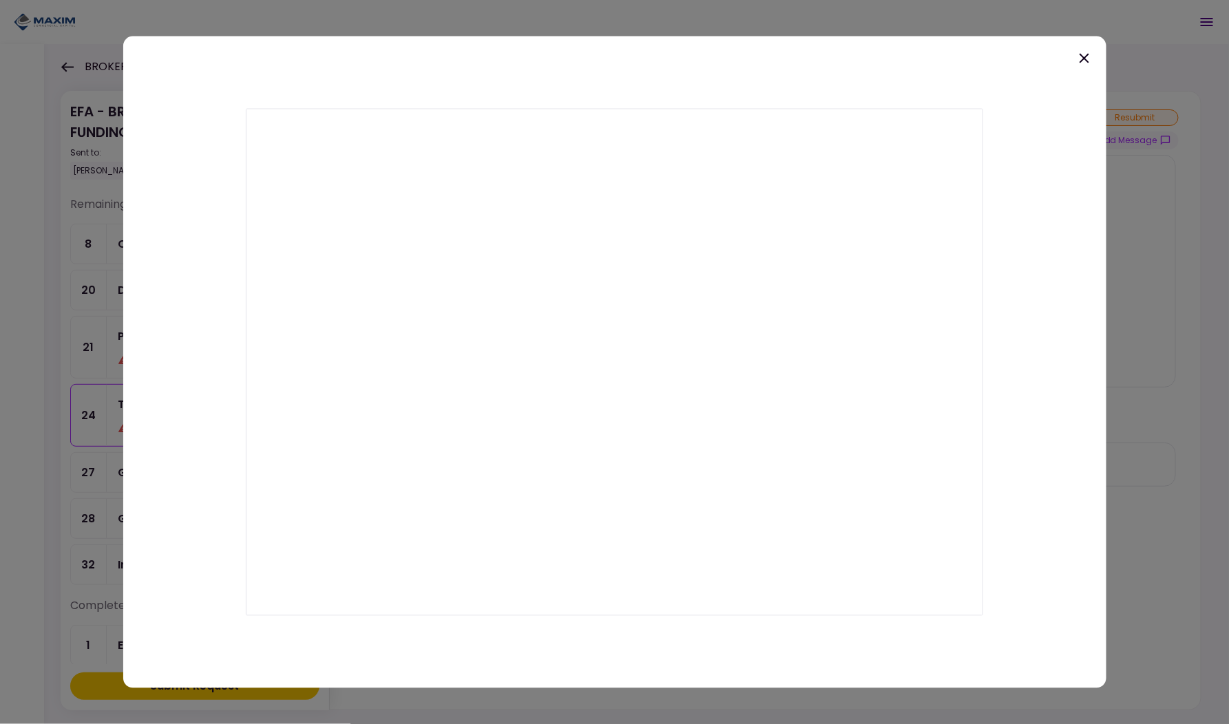
click at [1090, 58] on icon at bounding box center [1084, 58] width 17 height 17
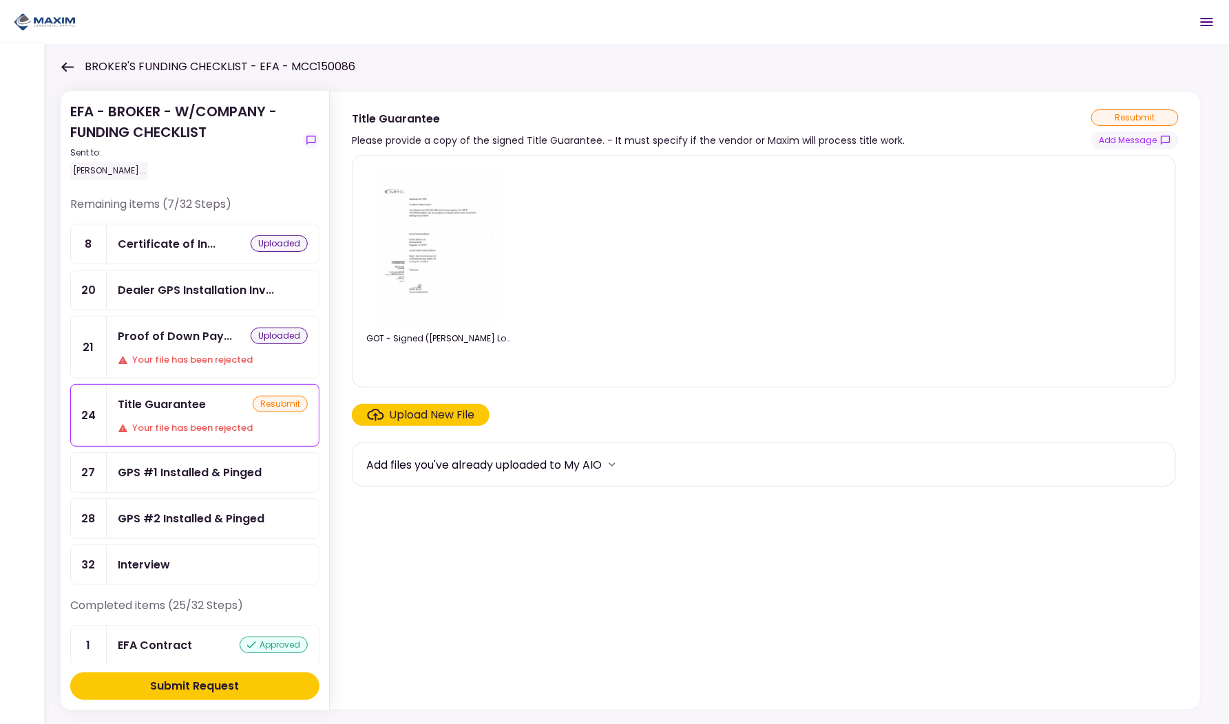
click at [1123, 113] on div "resubmit" at bounding box center [1134, 117] width 87 height 17
click at [423, 418] on div "Upload New File" at bounding box center [432, 415] width 85 height 17
click at [0, 0] on input "Upload New File" at bounding box center [0, 0] width 0 height 0
click at [212, 686] on div "Submit Request" at bounding box center [195, 686] width 89 height 17
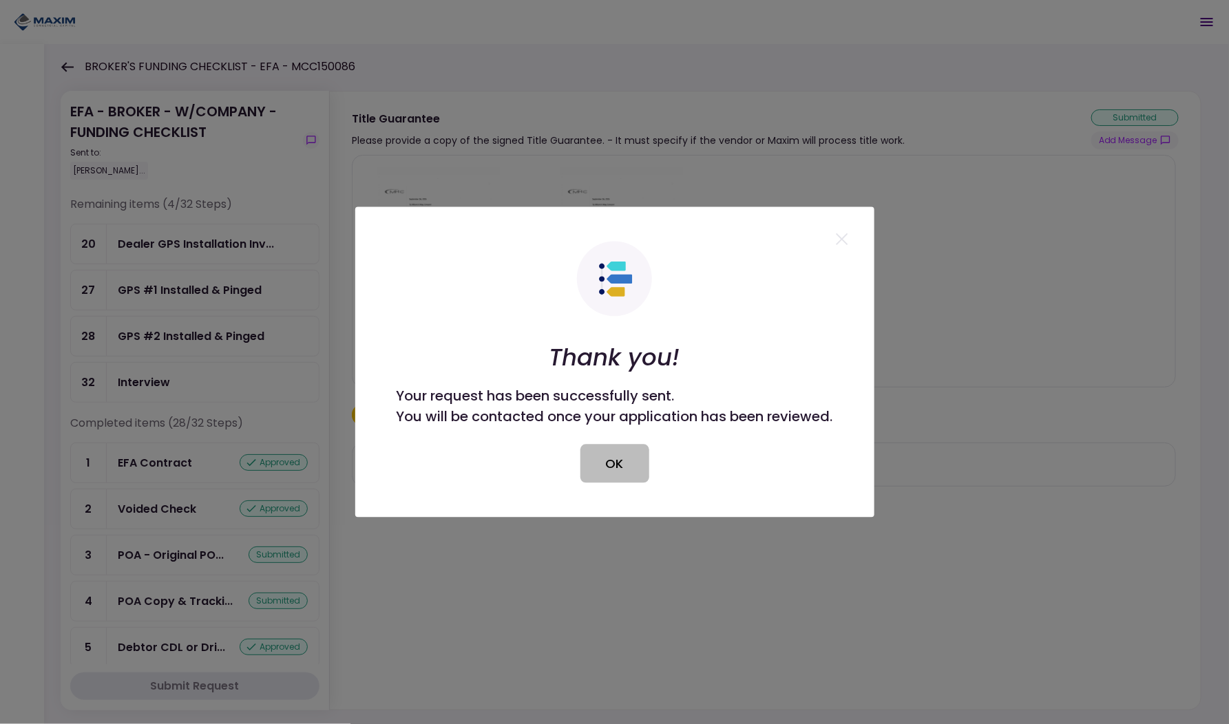
click at [592, 463] on button "OK" at bounding box center [614, 464] width 69 height 39
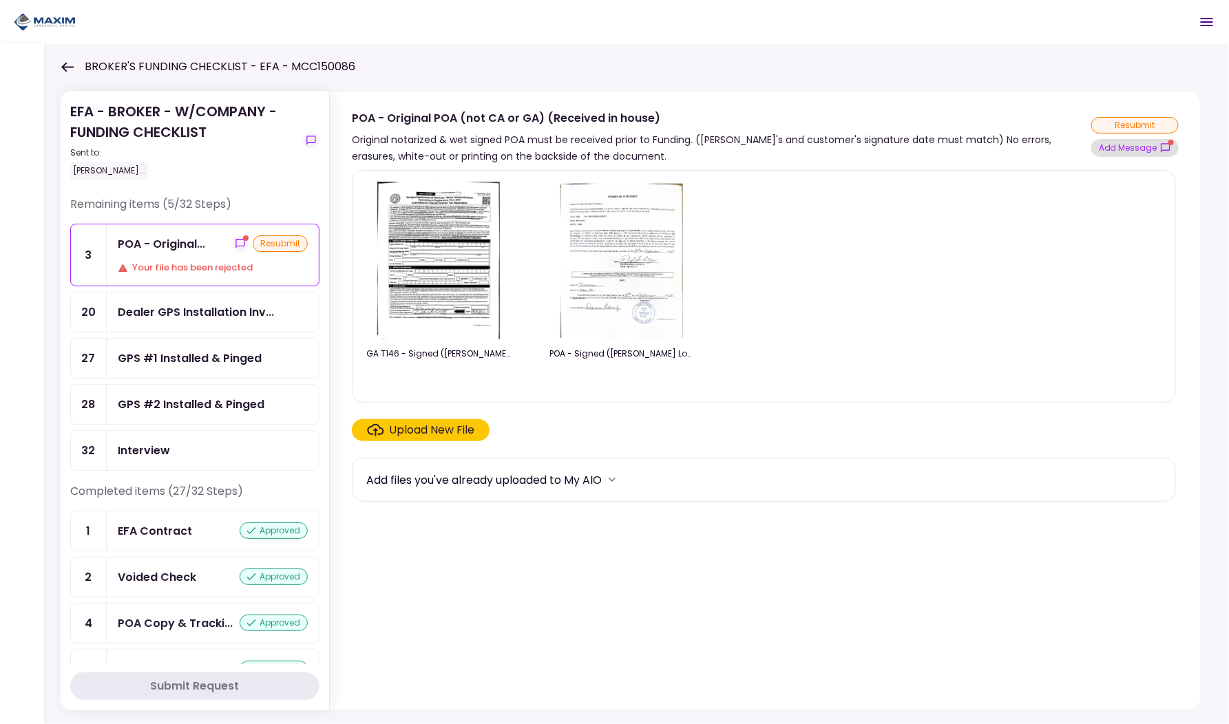
click at [1126, 143] on button "Add Message" at bounding box center [1134, 148] width 87 height 18
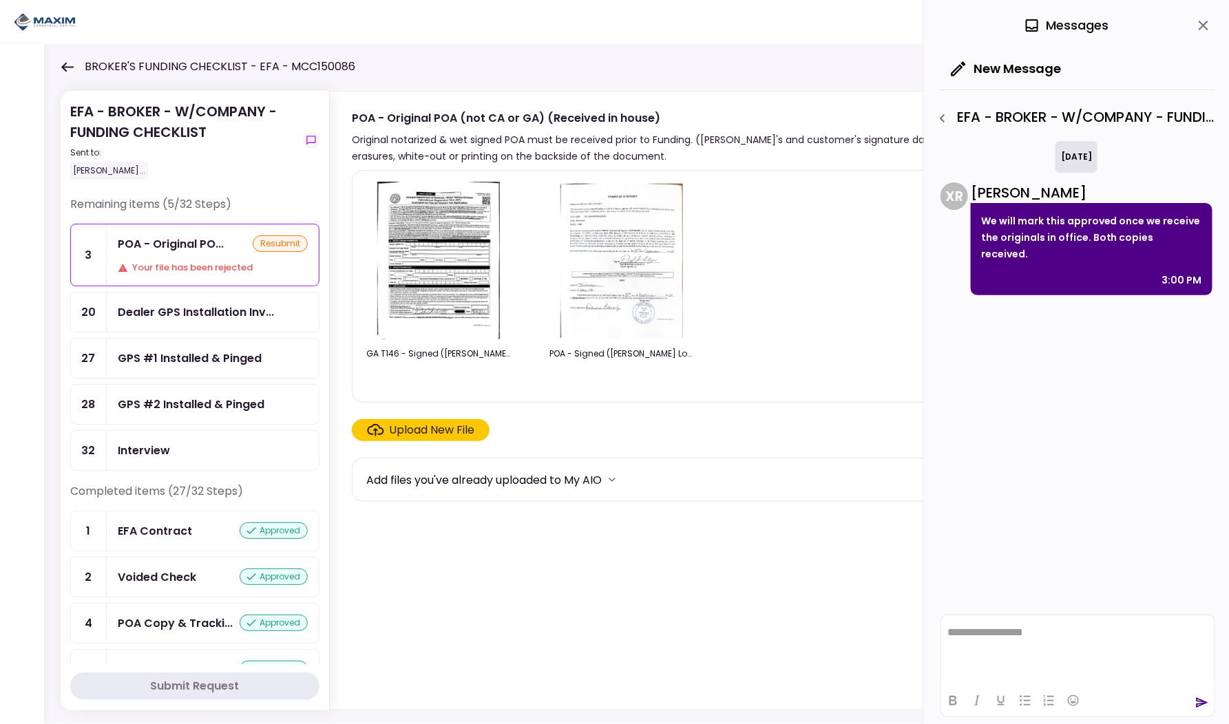
click at [1201, 27] on icon "close" at bounding box center [1204, 26] width 10 height 10
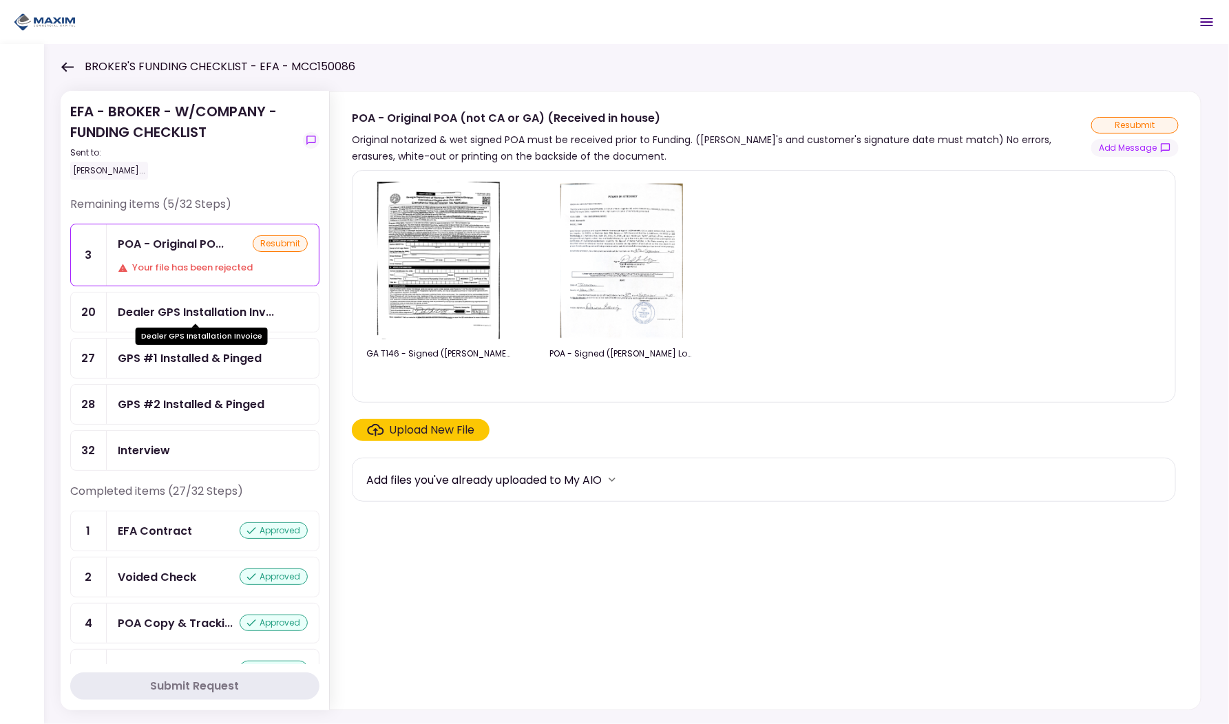
click at [179, 318] on div "Dealer GPS Installation Invoice" at bounding box center [202, 331] width 132 height 27
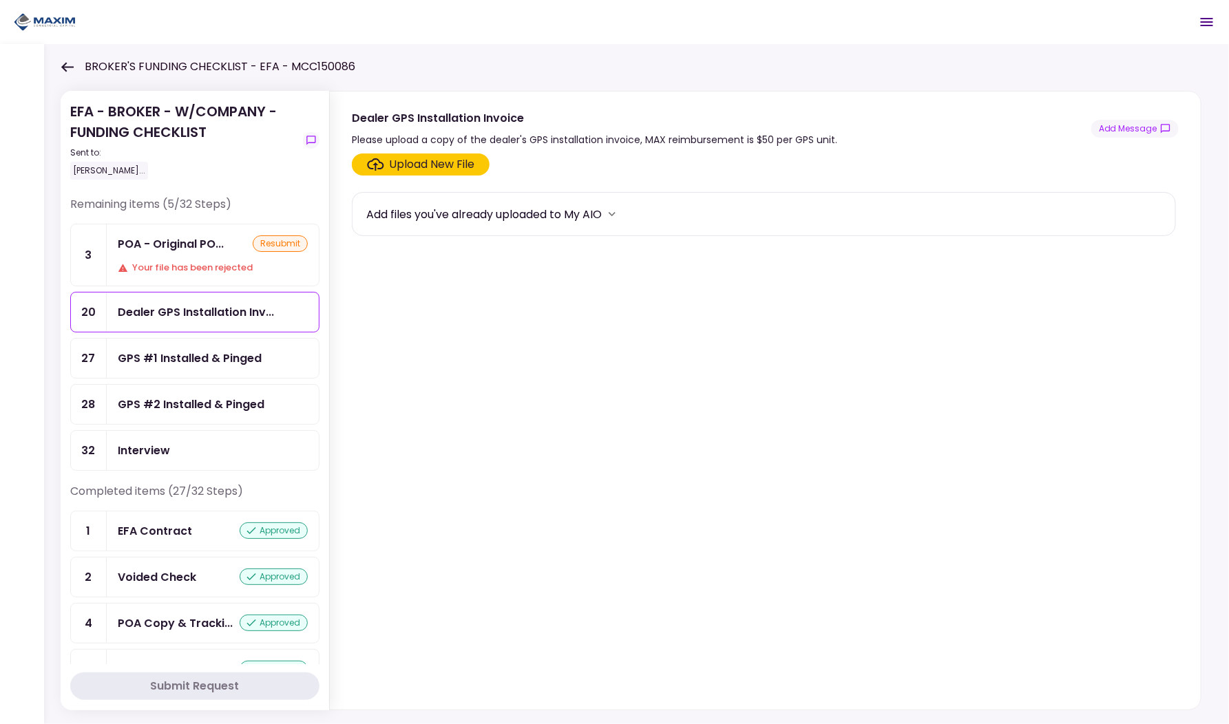
click at [185, 258] on div "POA - Original PO... resubmit Your file has been rejected" at bounding box center [213, 254] width 212 height 61
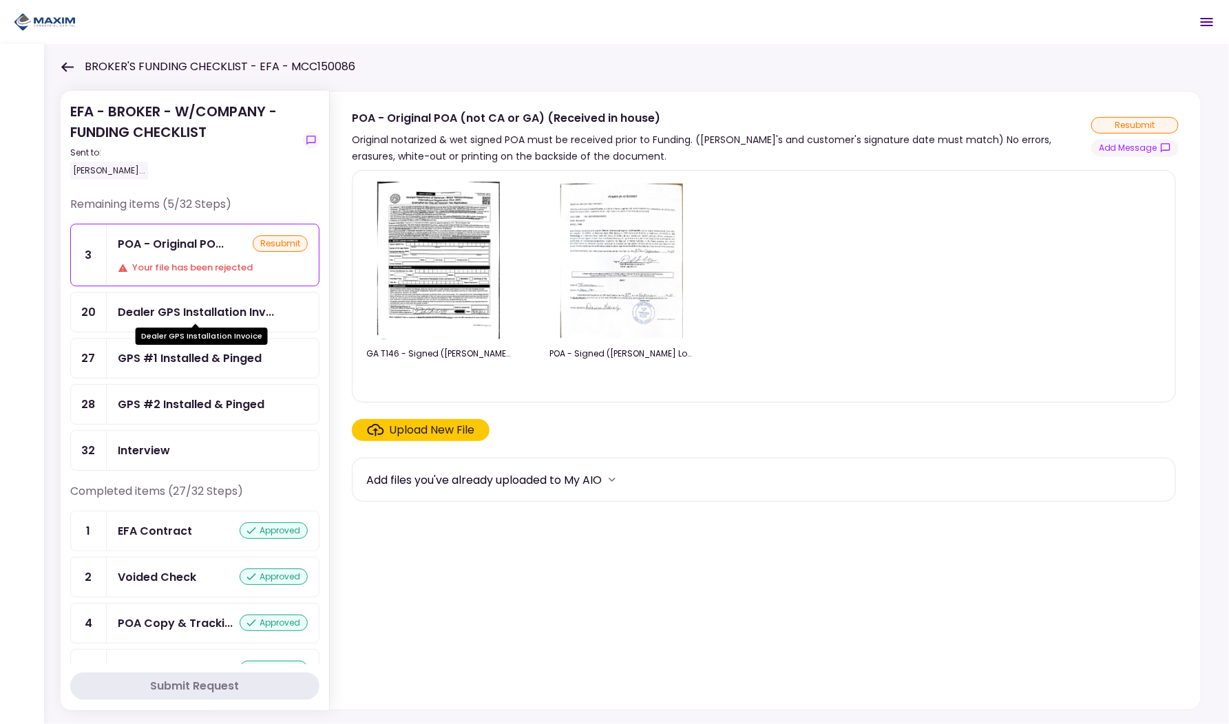
click at [182, 307] on div "Dealer GPS Installation Inv..." at bounding box center [196, 312] width 156 height 17
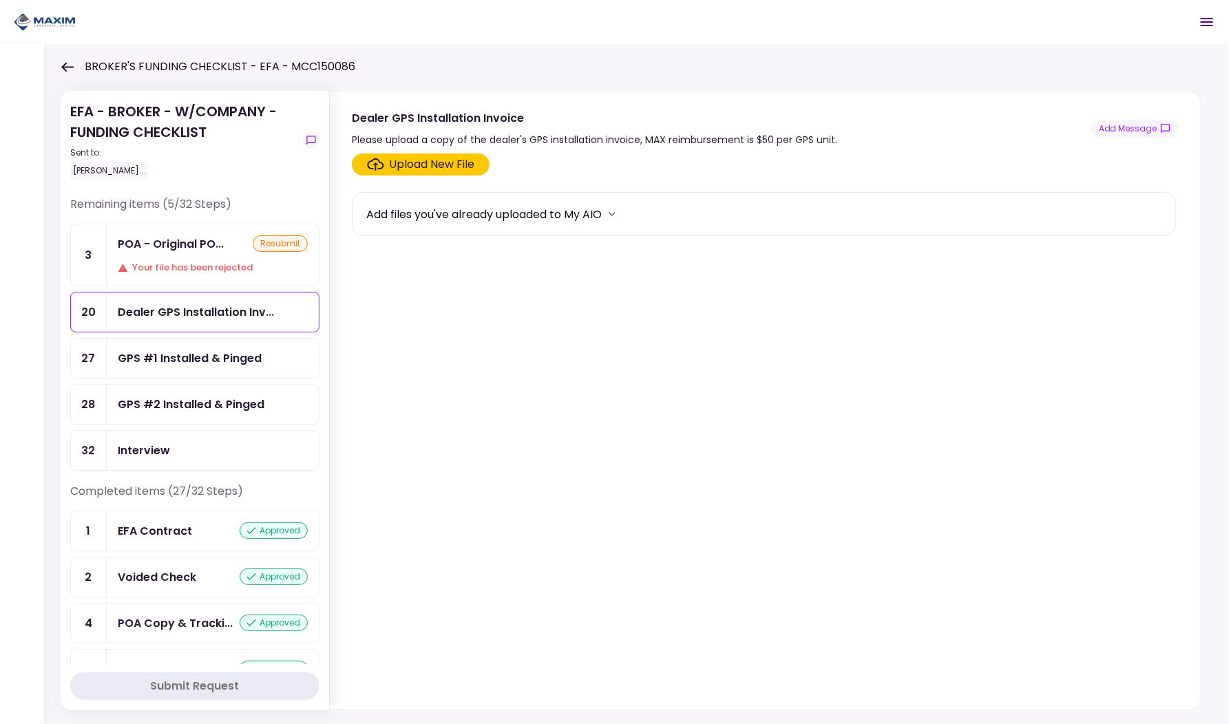
click at [178, 355] on div "GPS #1 Installed & Pinged" at bounding box center [190, 358] width 144 height 17
click at [174, 399] on div "GPS #2 Installed & Pinged" at bounding box center [191, 404] width 147 height 17
click at [169, 442] on div "Interview" at bounding box center [213, 450] width 190 height 17
click at [174, 309] on div "Dealer GPS Installation Inv..." at bounding box center [196, 312] width 156 height 17
click at [174, 263] on div "Your file has been rejected" at bounding box center [213, 268] width 190 height 14
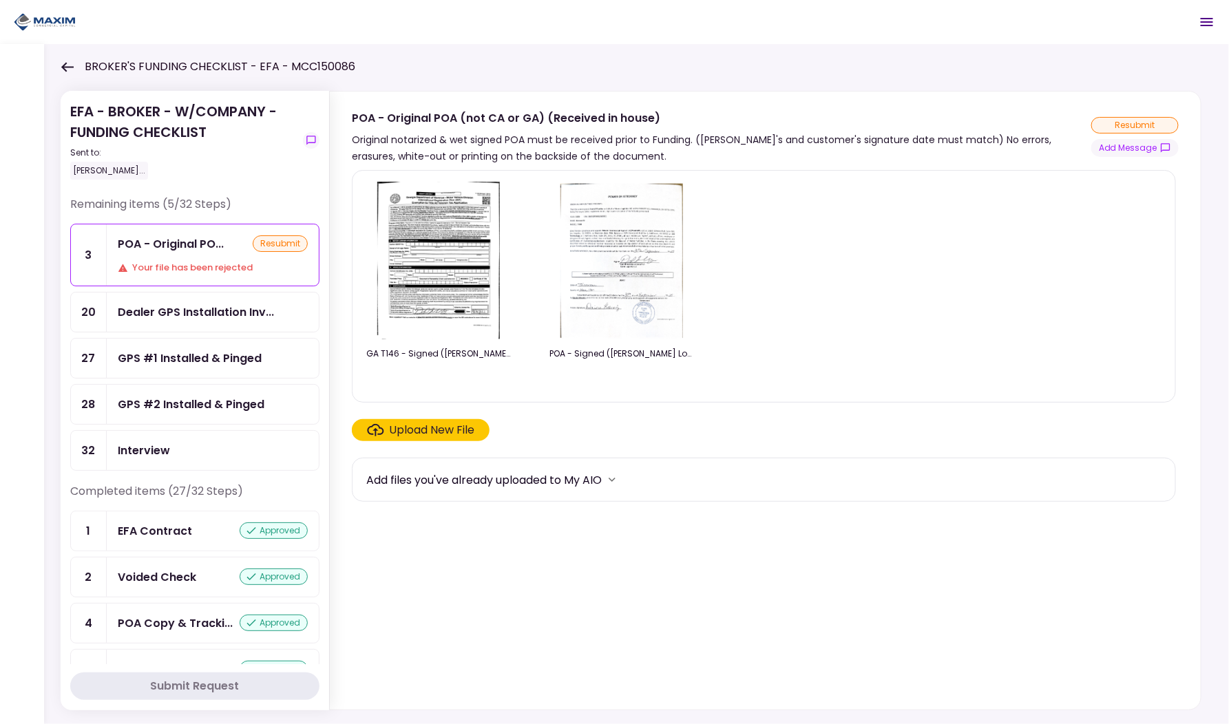
click at [70, 65] on icon at bounding box center [67, 67] width 13 height 10
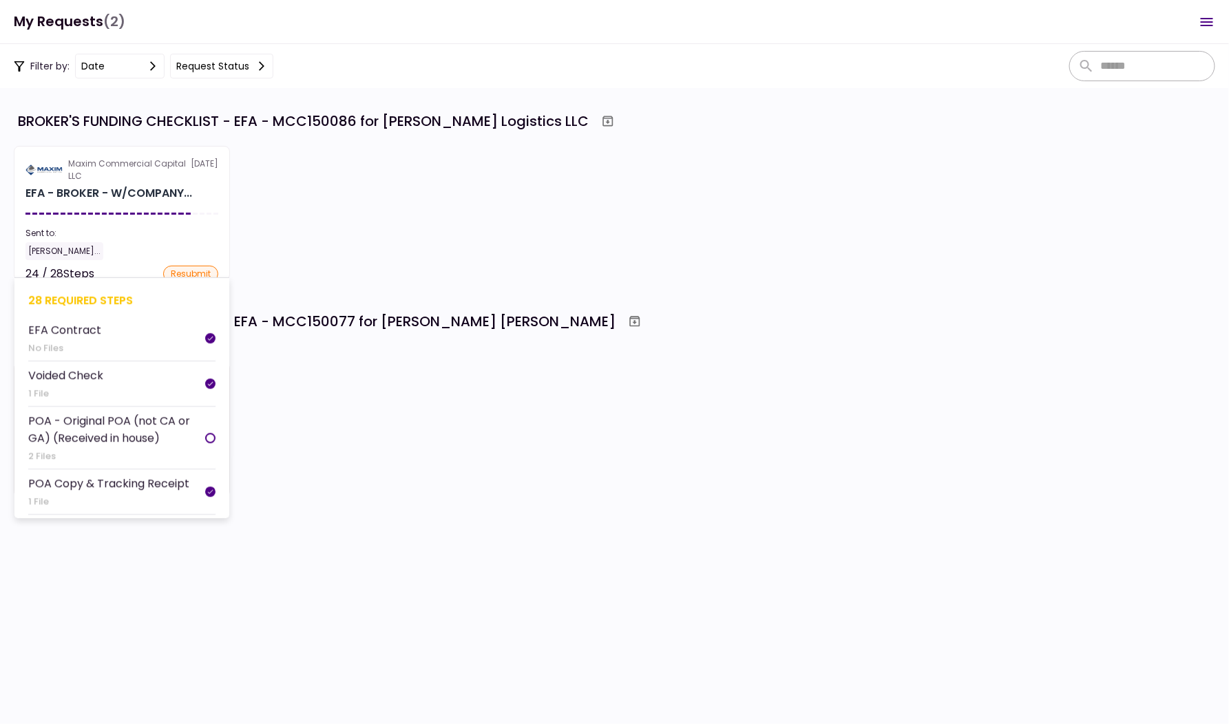
click at [185, 213] on div at bounding box center [121, 214] width 193 height 2
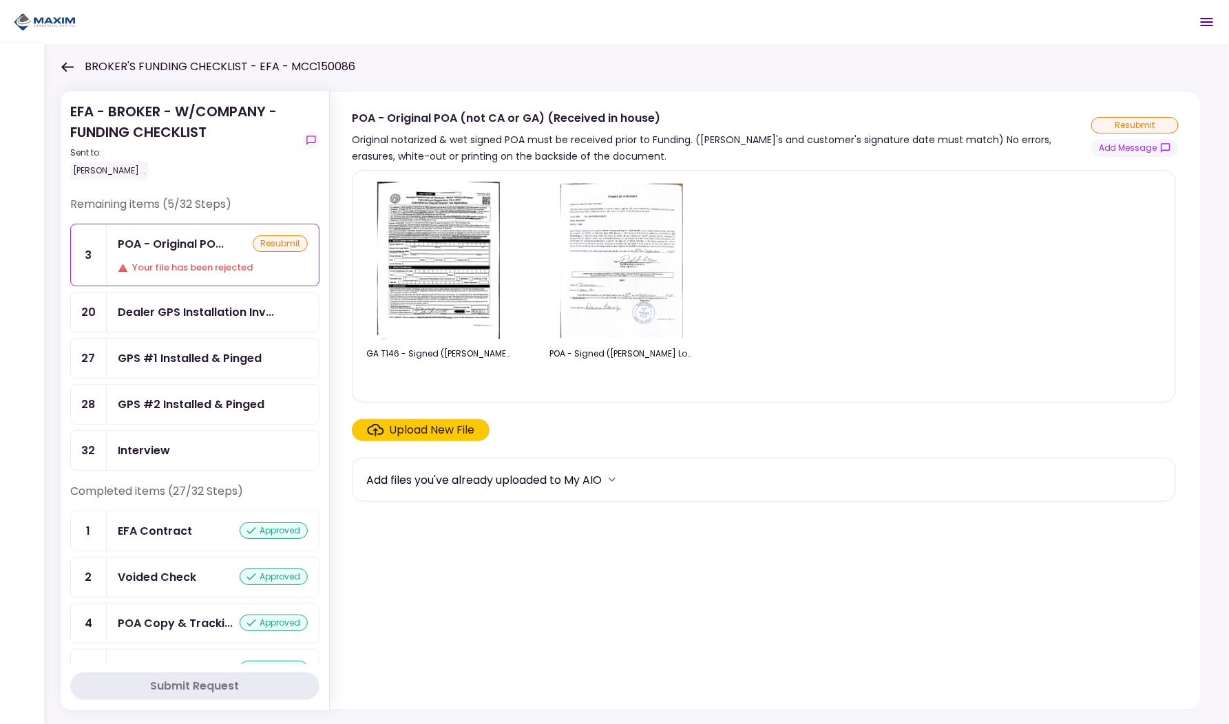
click at [65, 62] on icon at bounding box center [67, 67] width 13 height 10
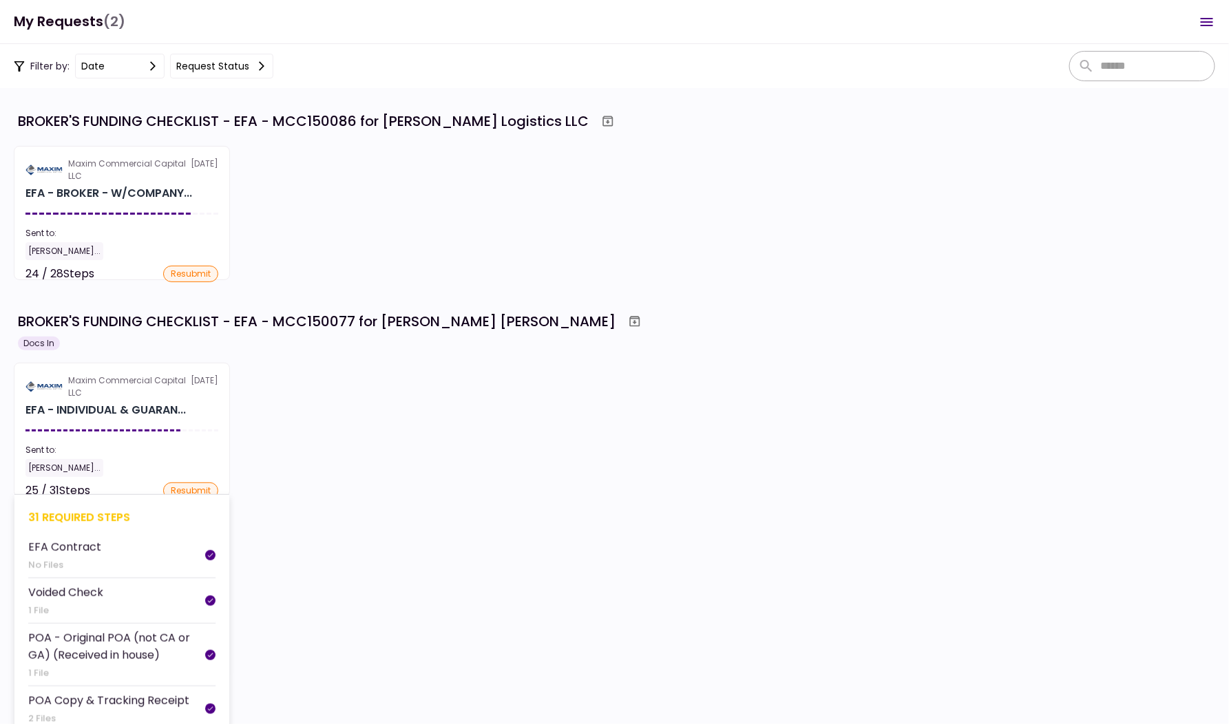
click at [185, 395] on div "Maxim Commercial Capital LLC" at bounding box center [129, 387] width 123 height 25
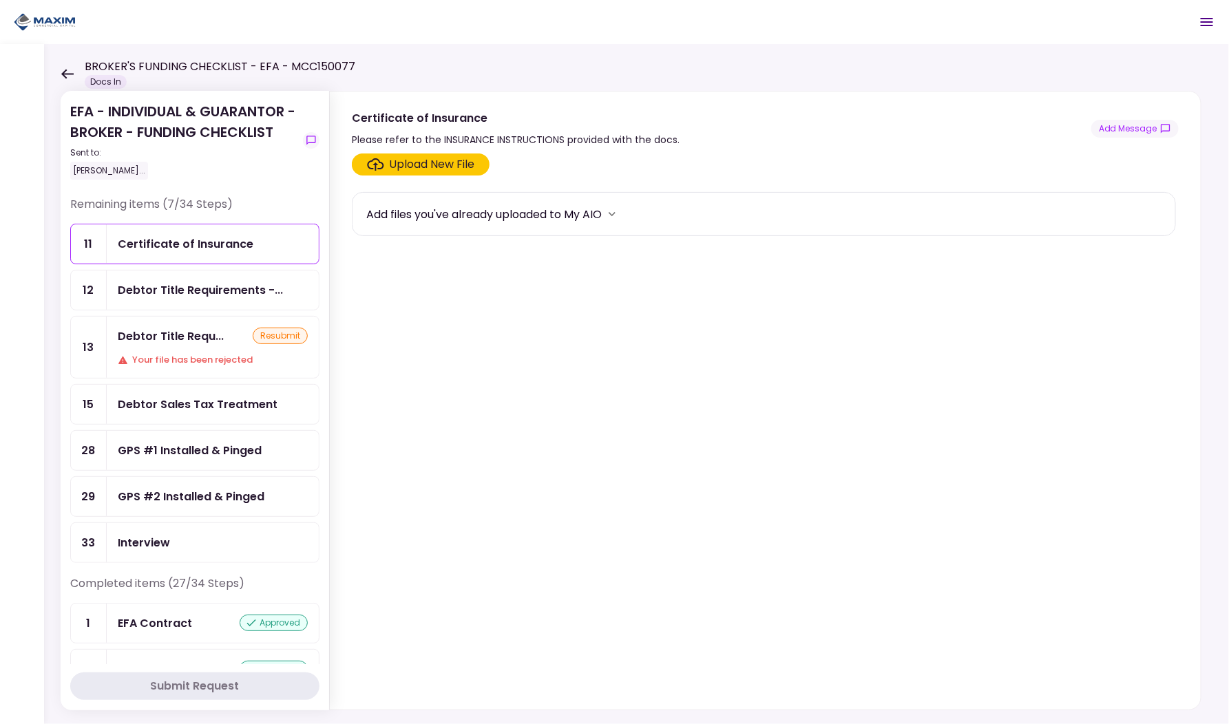
click at [71, 76] on icon at bounding box center [67, 74] width 13 height 10
